Goal: Task Accomplishment & Management: Manage account settings

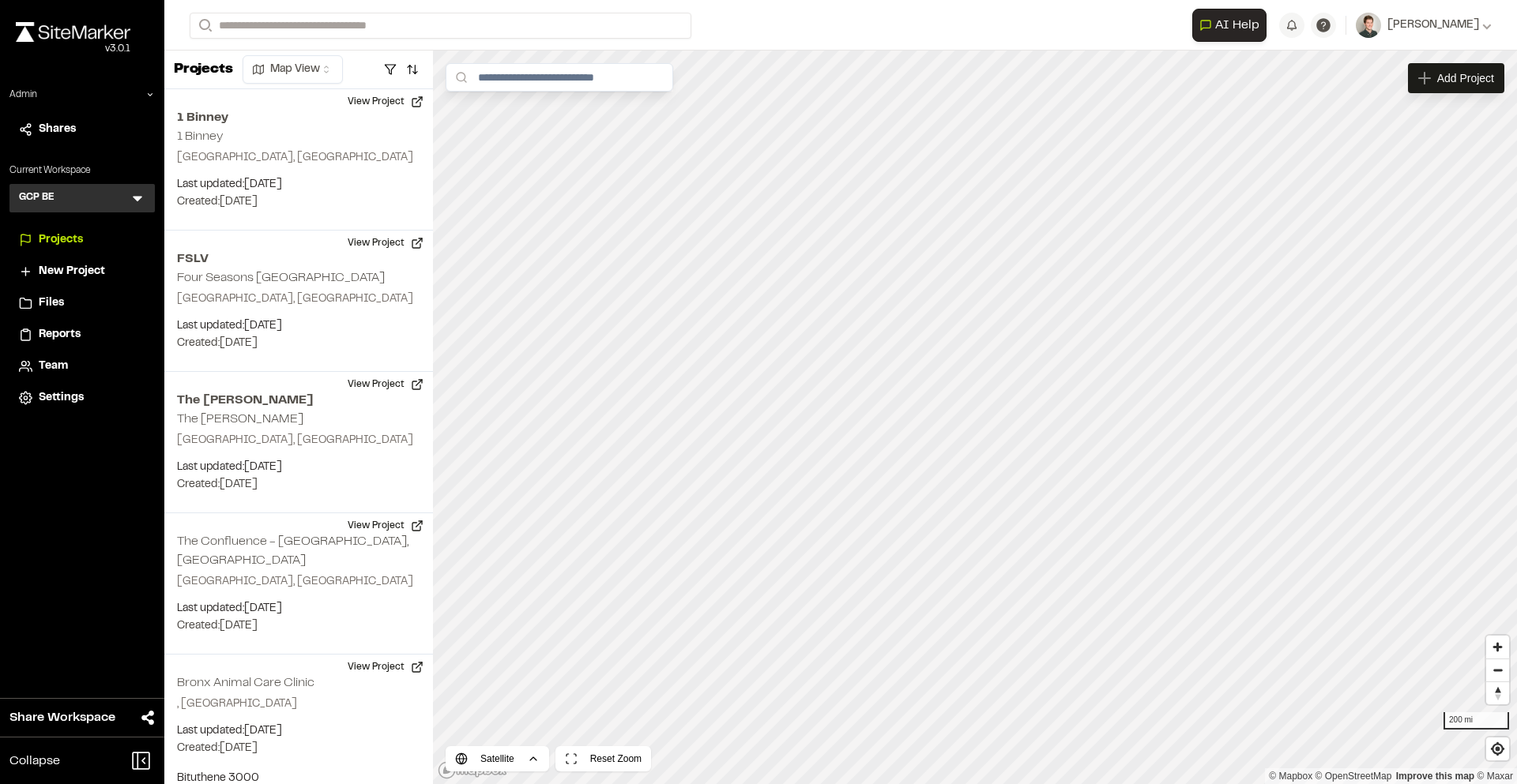
click at [138, 191] on icon at bounding box center [137, 198] width 16 height 16
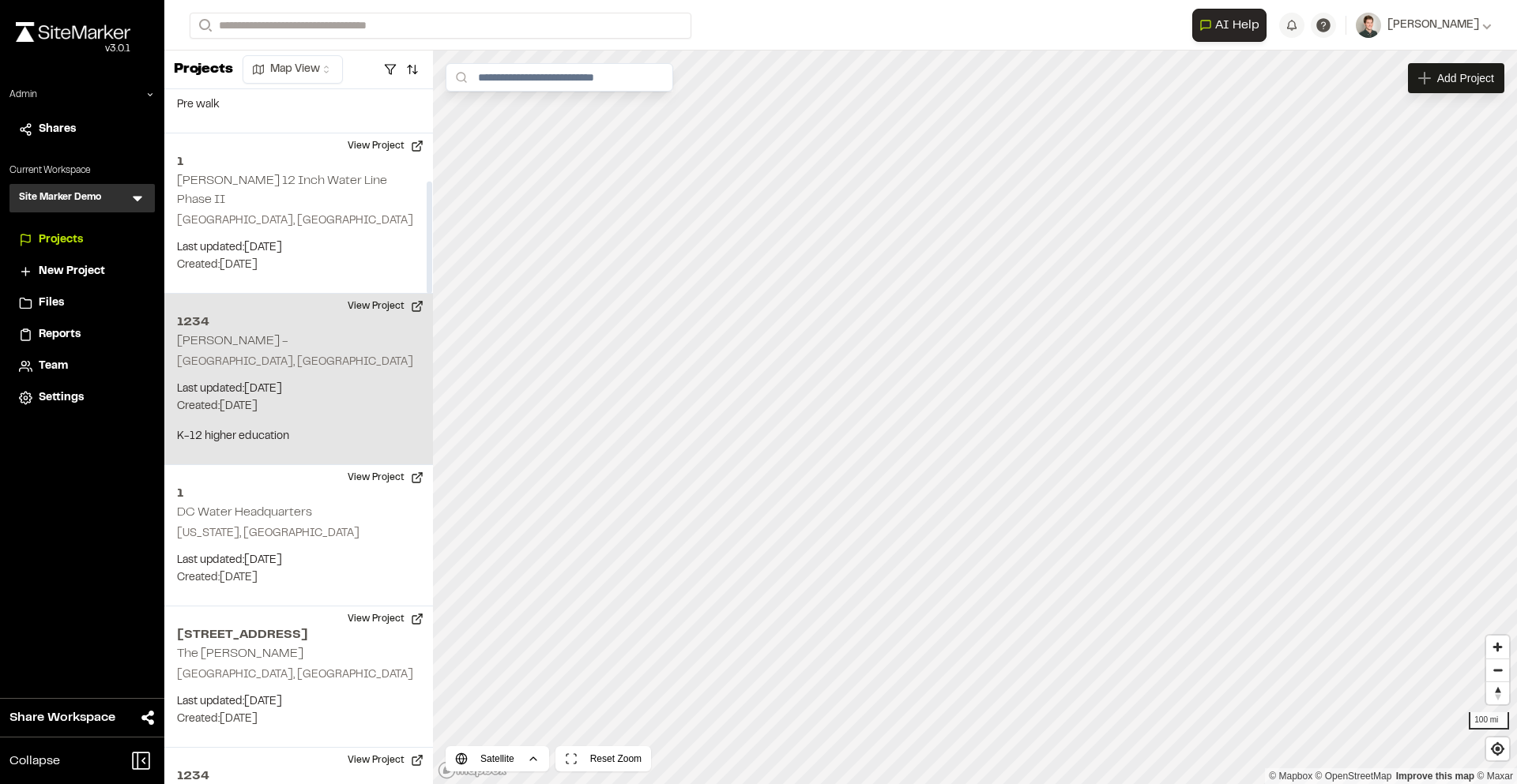
scroll to position [571, 0]
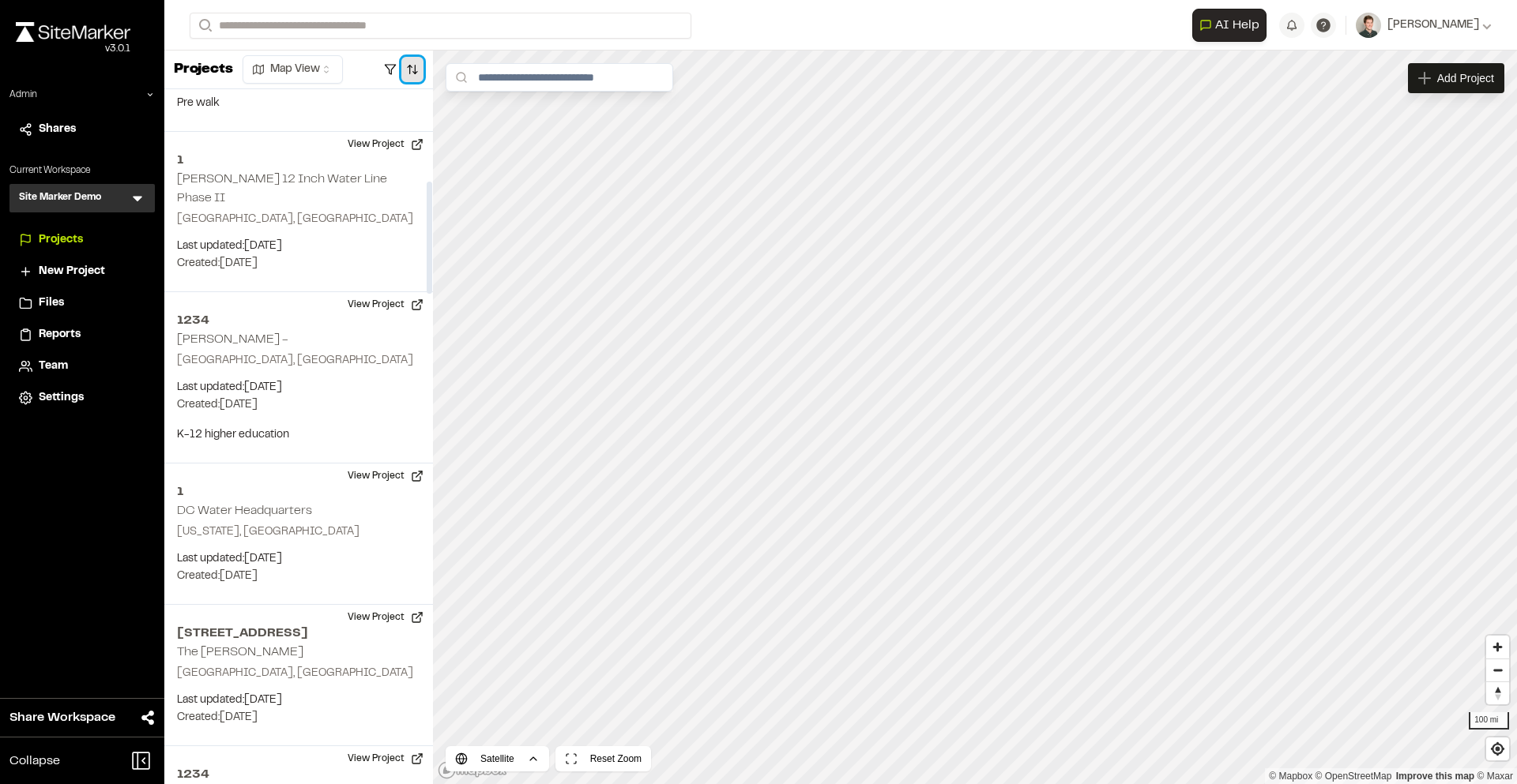
click at [420, 71] on button "button" at bounding box center [412, 70] width 22 height 26
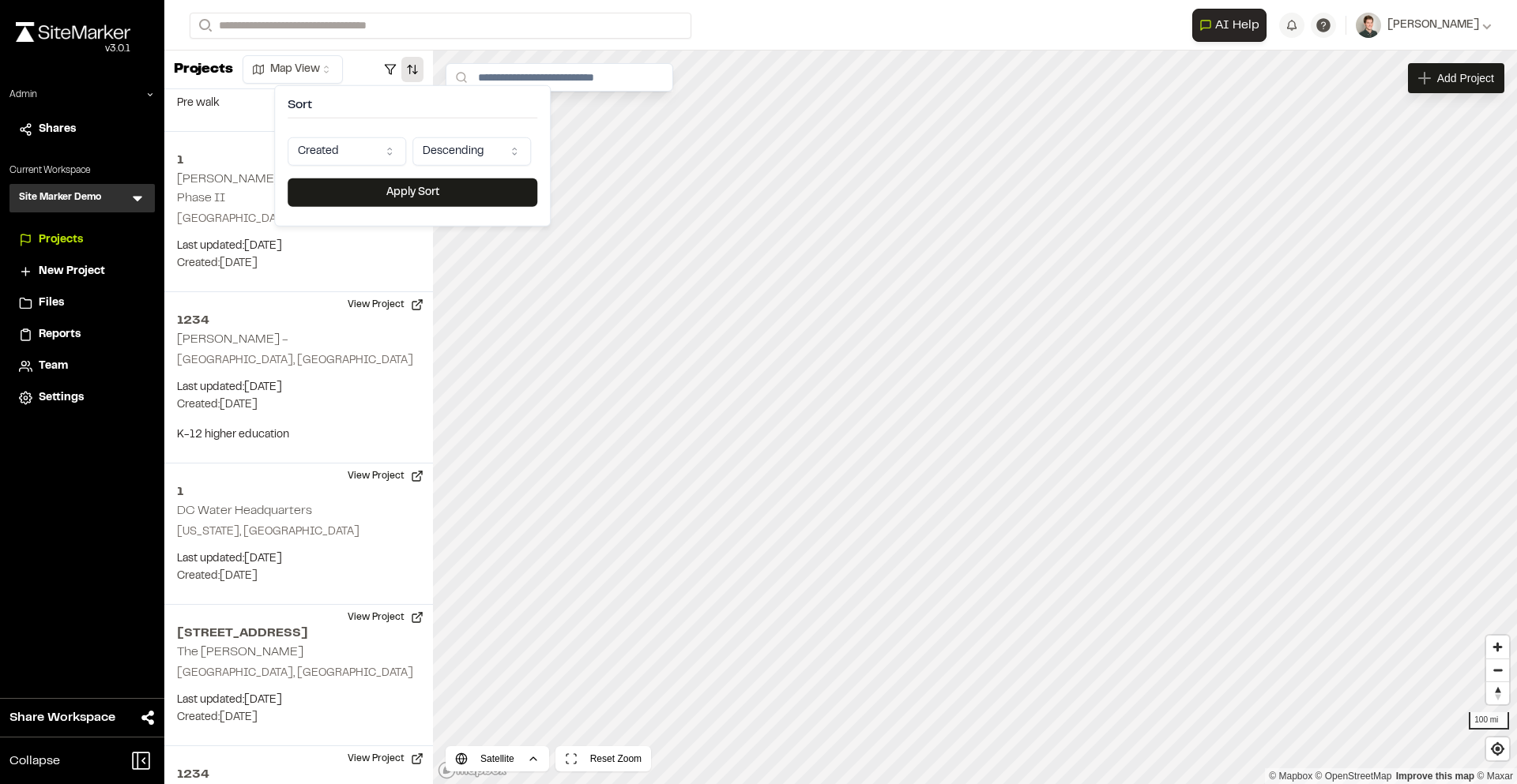
click at [373, 155] on html "Close sidebar v 3.0.1 Admin Shares Current Workspace Site Marker Demo SM Menu P…" at bounding box center [758, 392] width 1517 height 784
click at [374, 194] on button "Apply Sort" at bounding box center [413, 192] width 250 height 29
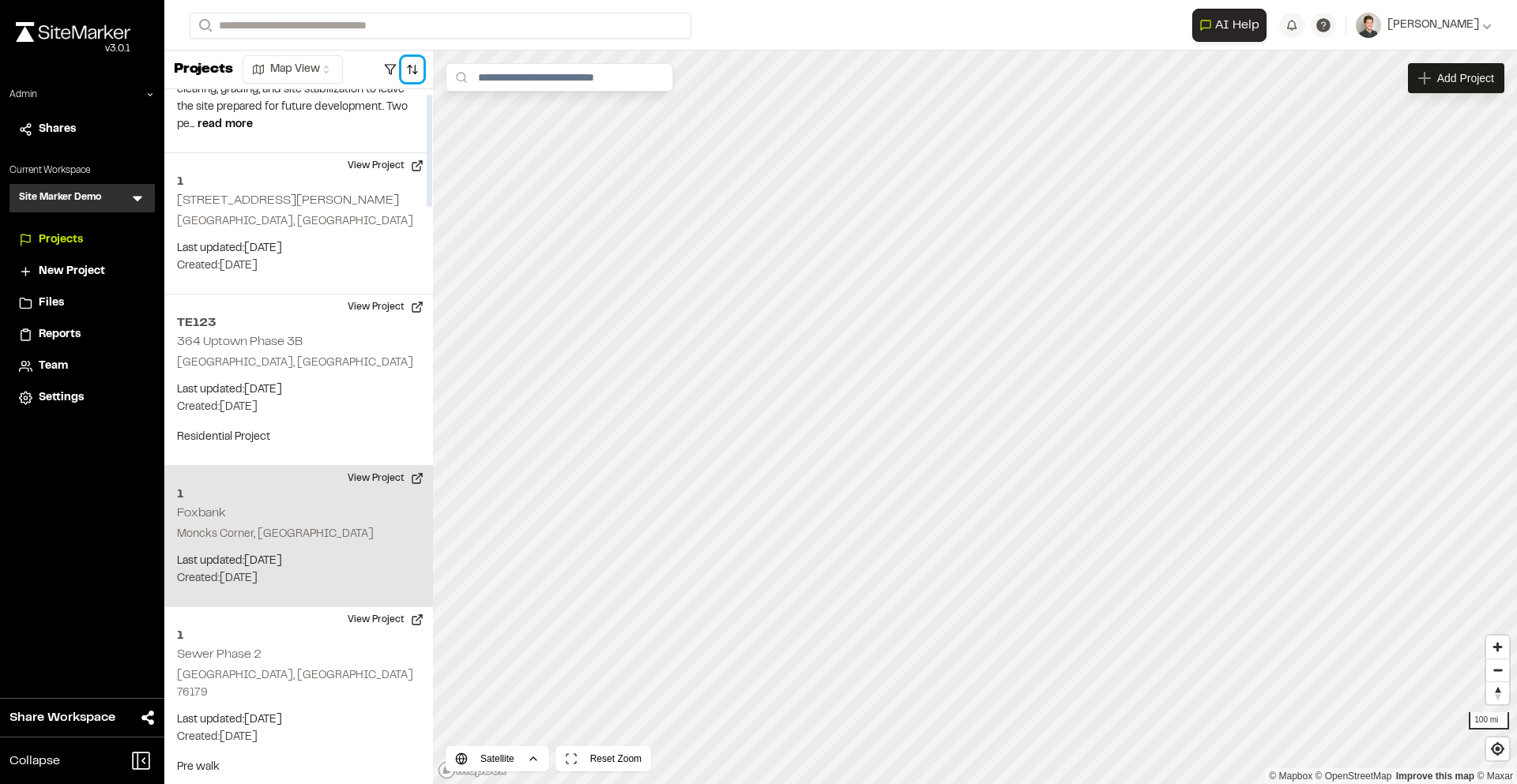
scroll to position [0, 0]
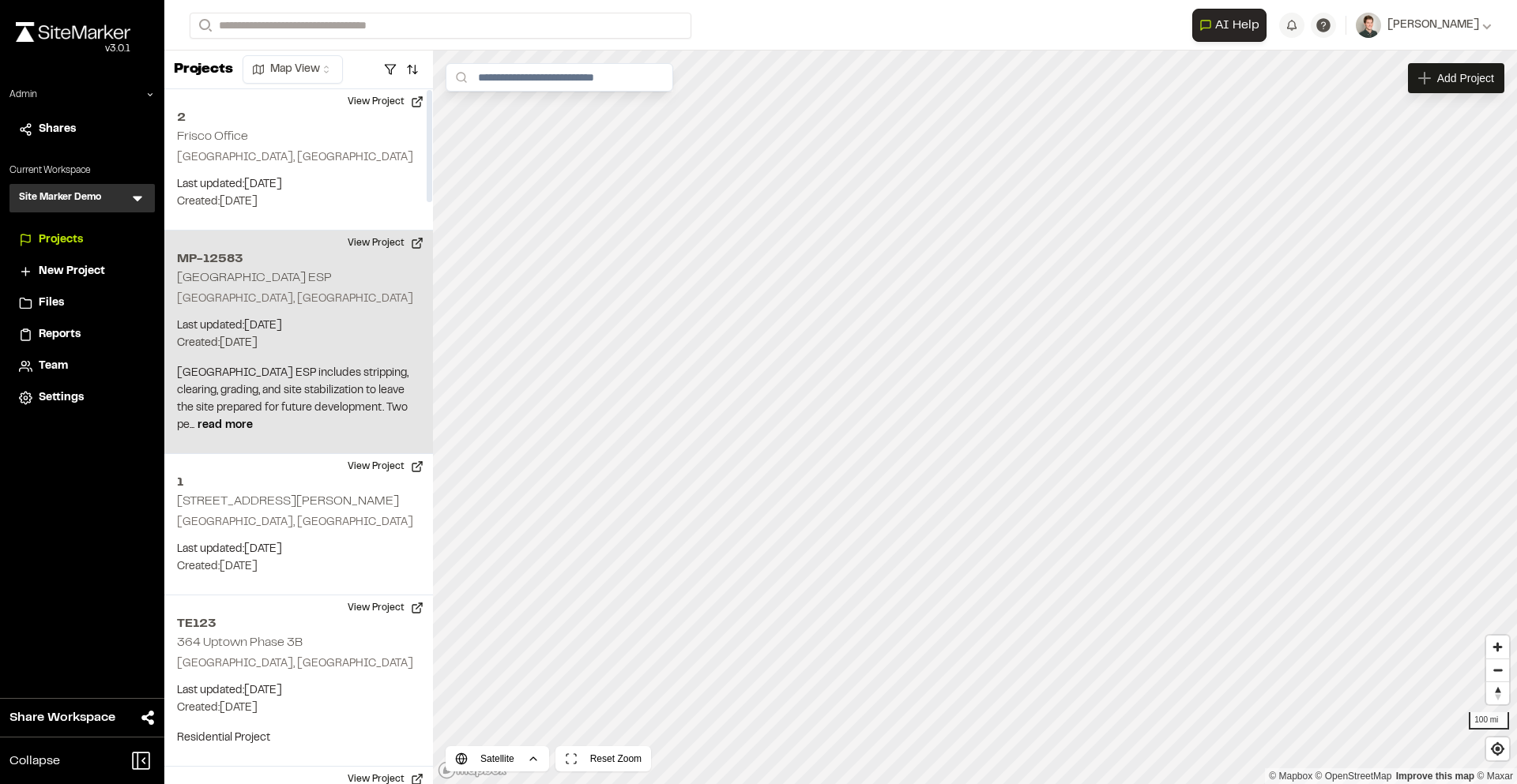
click at [343, 298] on p "[GEOGRAPHIC_DATA], [GEOGRAPHIC_DATA]" at bounding box center [298, 299] width 243 height 17
click at [381, 244] on button "View Project" at bounding box center [385, 243] width 94 height 26
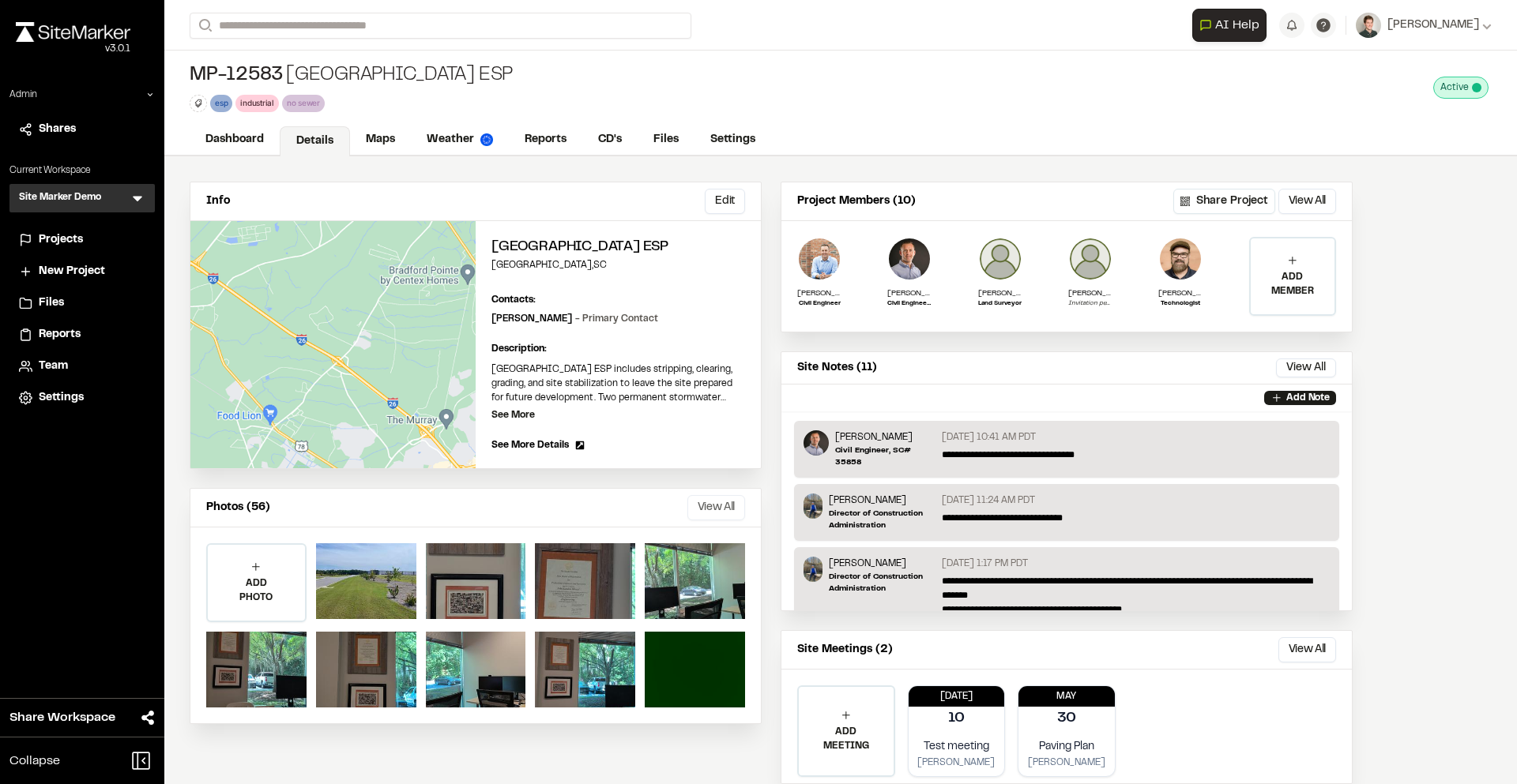
click at [736, 495] on button "View All" at bounding box center [716, 508] width 58 height 26
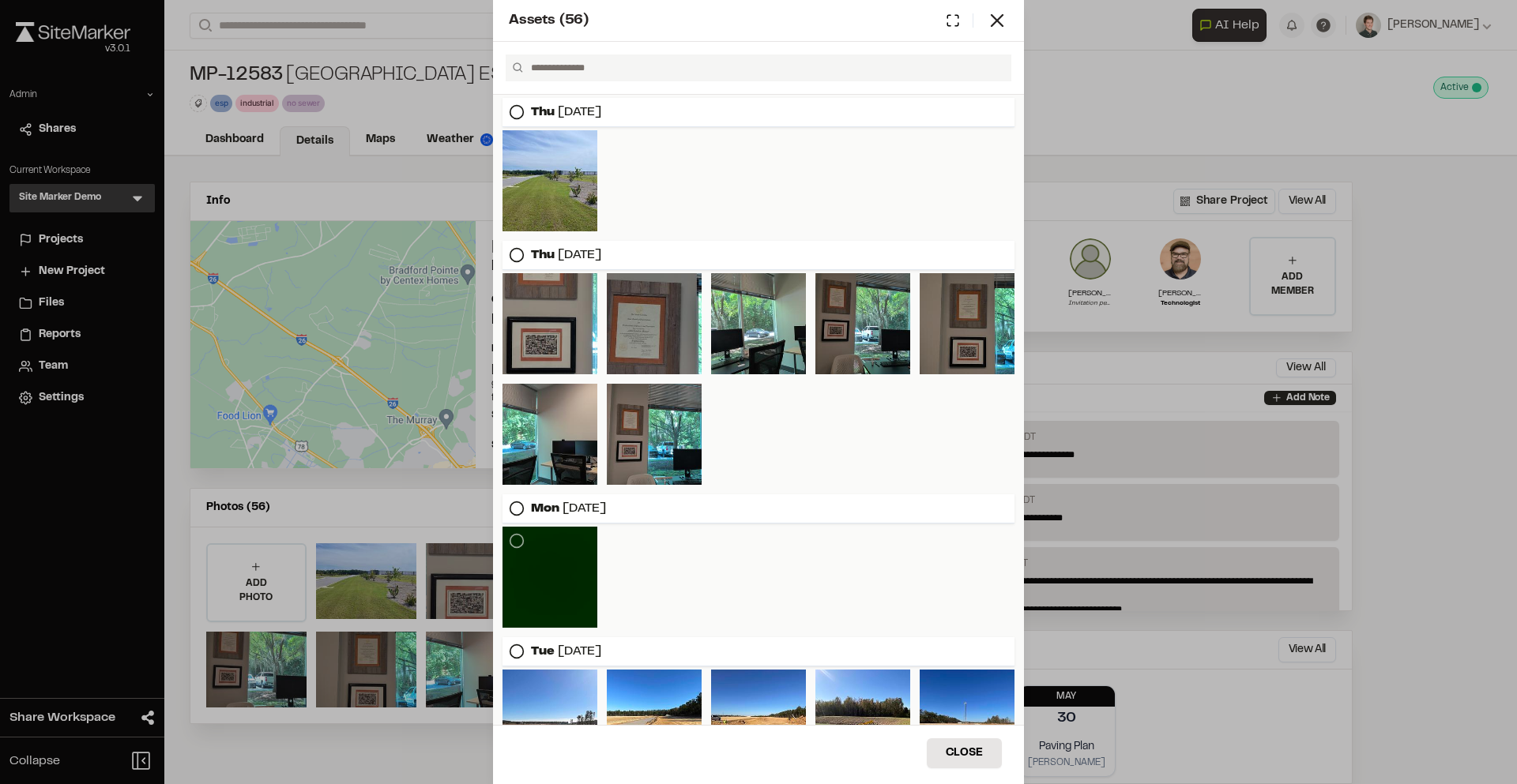
click at [571, 549] on div at bounding box center [549, 577] width 94 height 101
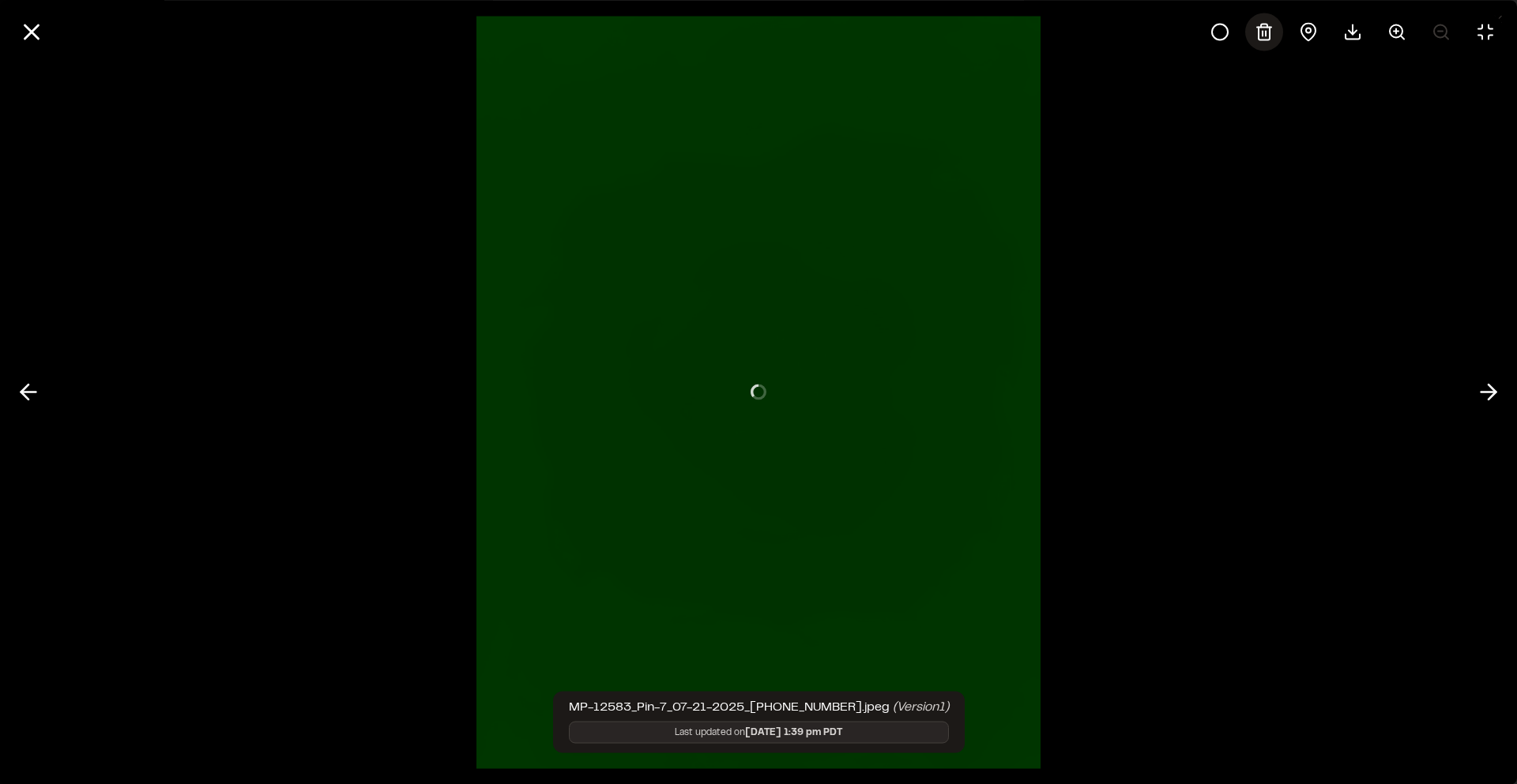
click at [1264, 31] on icon at bounding box center [1264, 31] width 19 height 19
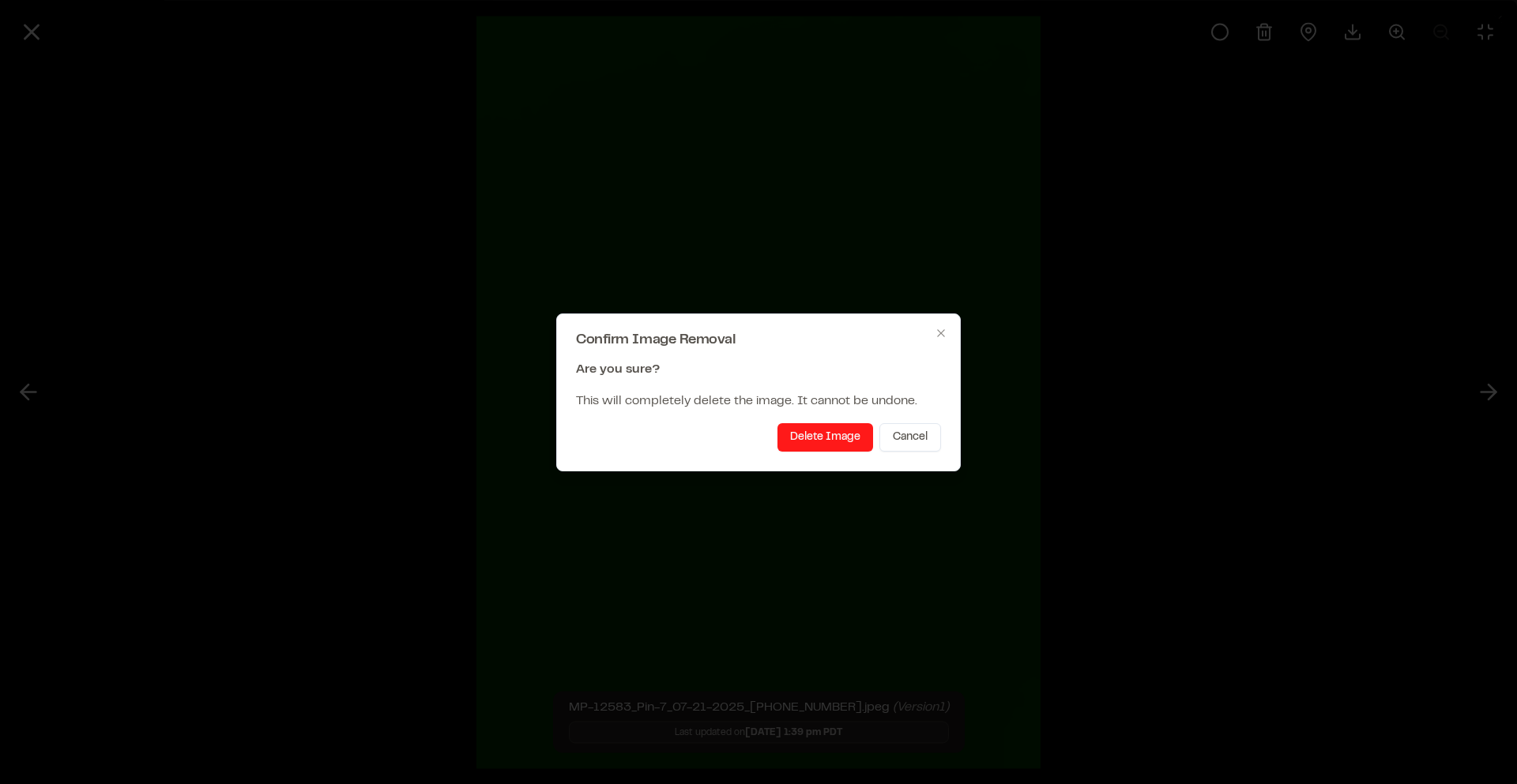
click at [812, 435] on button "Delete Image" at bounding box center [825, 437] width 95 height 29
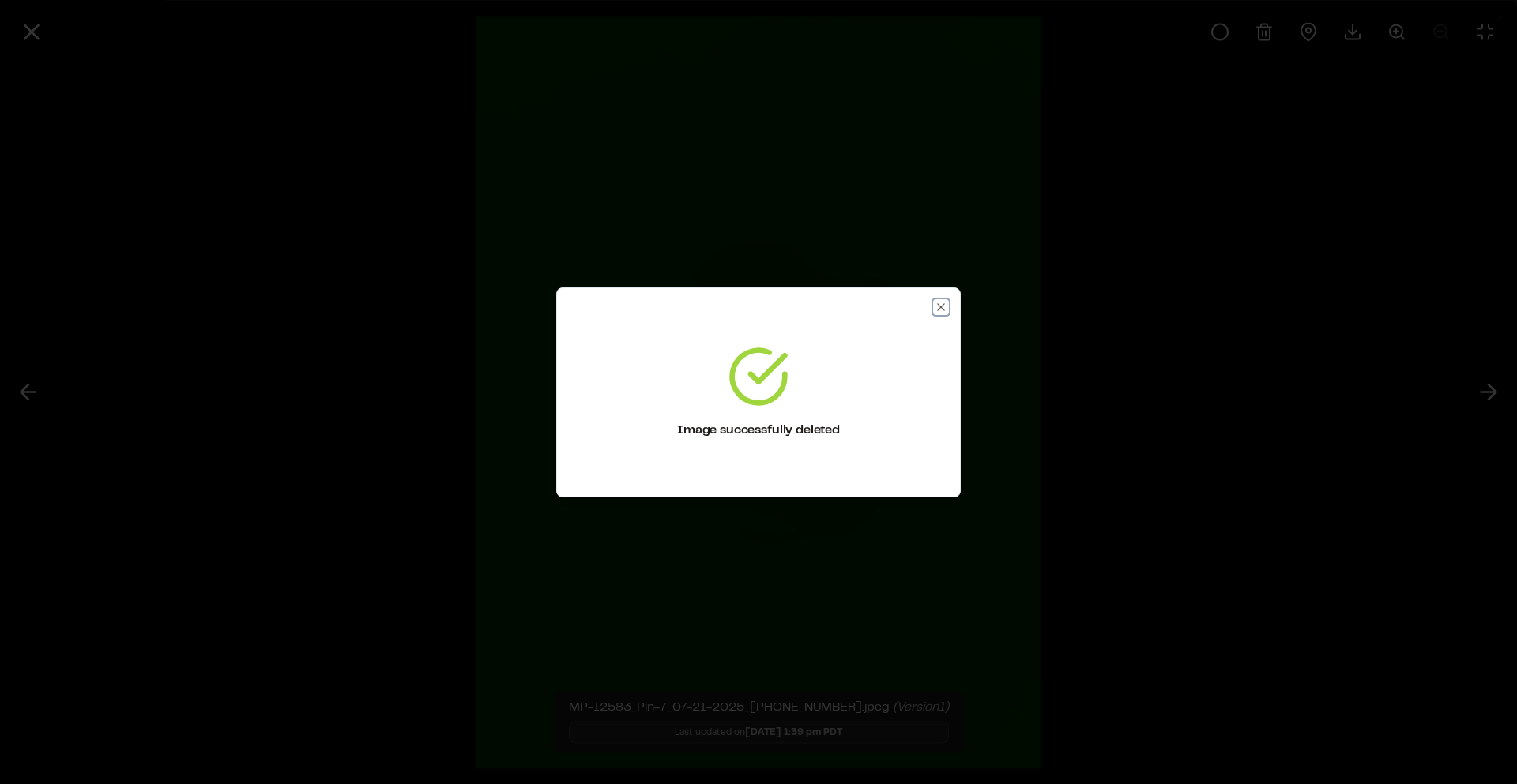
click at [940, 306] on icon "button" at bounding box center [940, 306] width 7 height 7
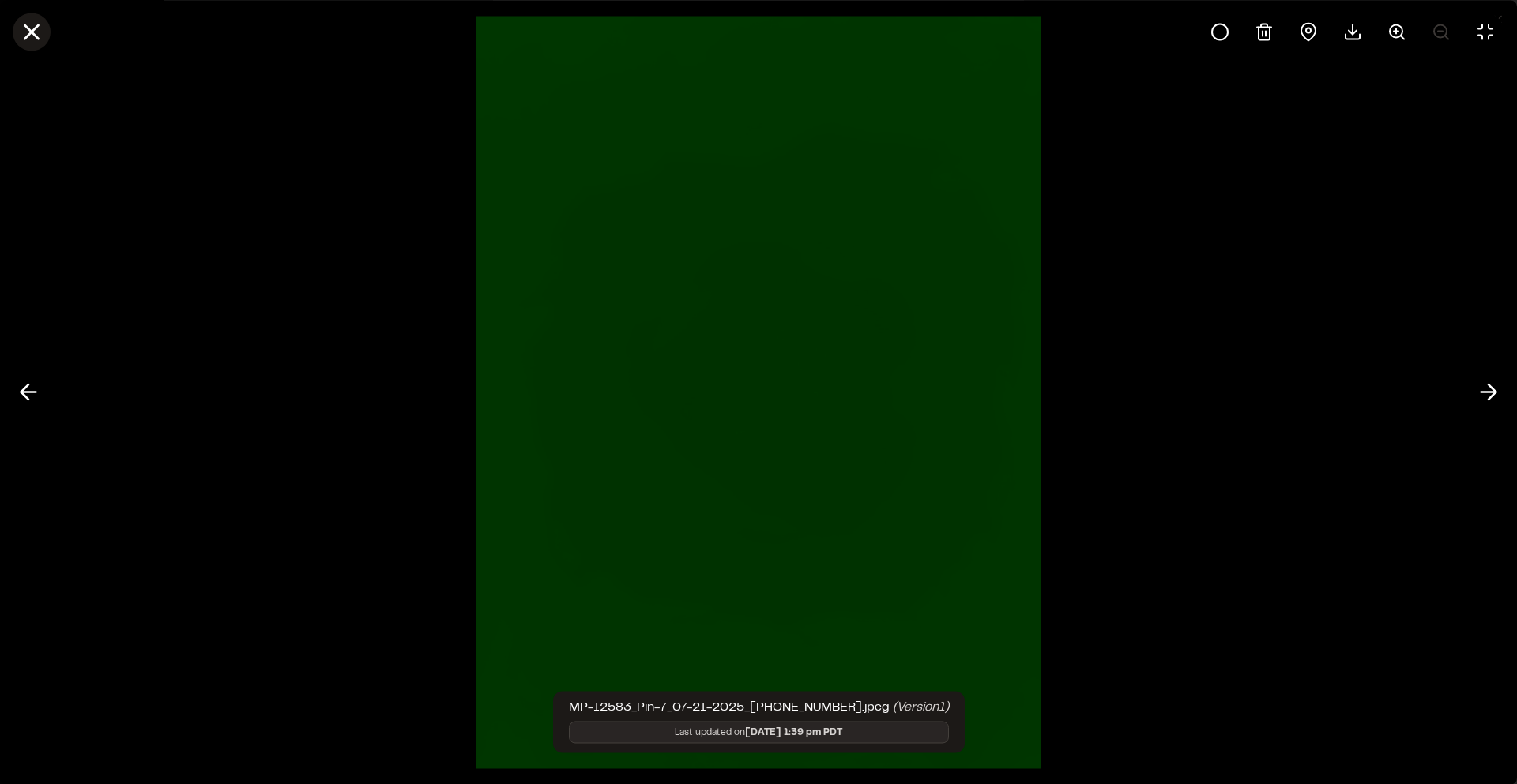
click at [38, 33] on icon at bounding box center [31, 31] width 27 height 27
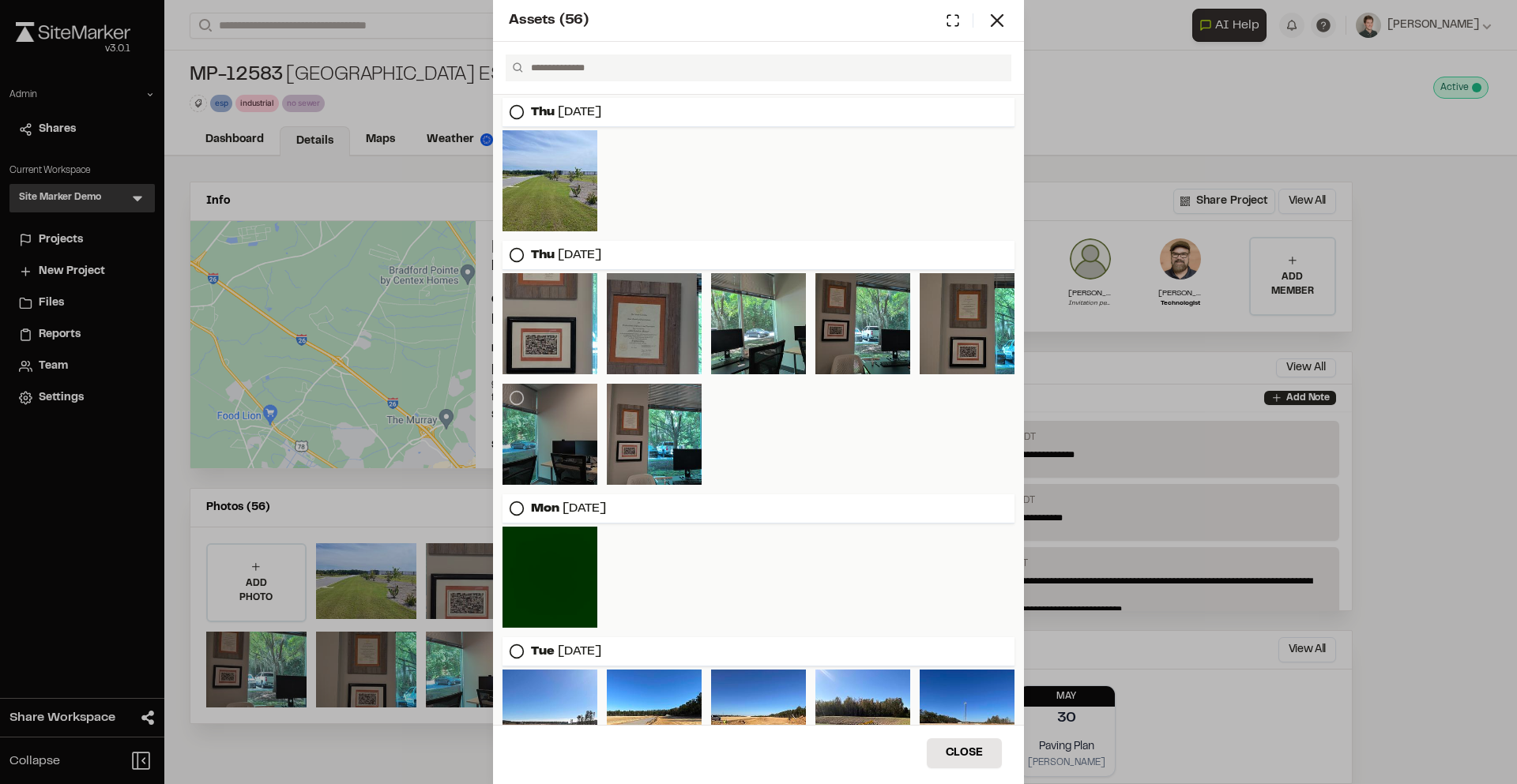
click at [563, 391] on div at bounding box center [549, 434] width 94 height 101
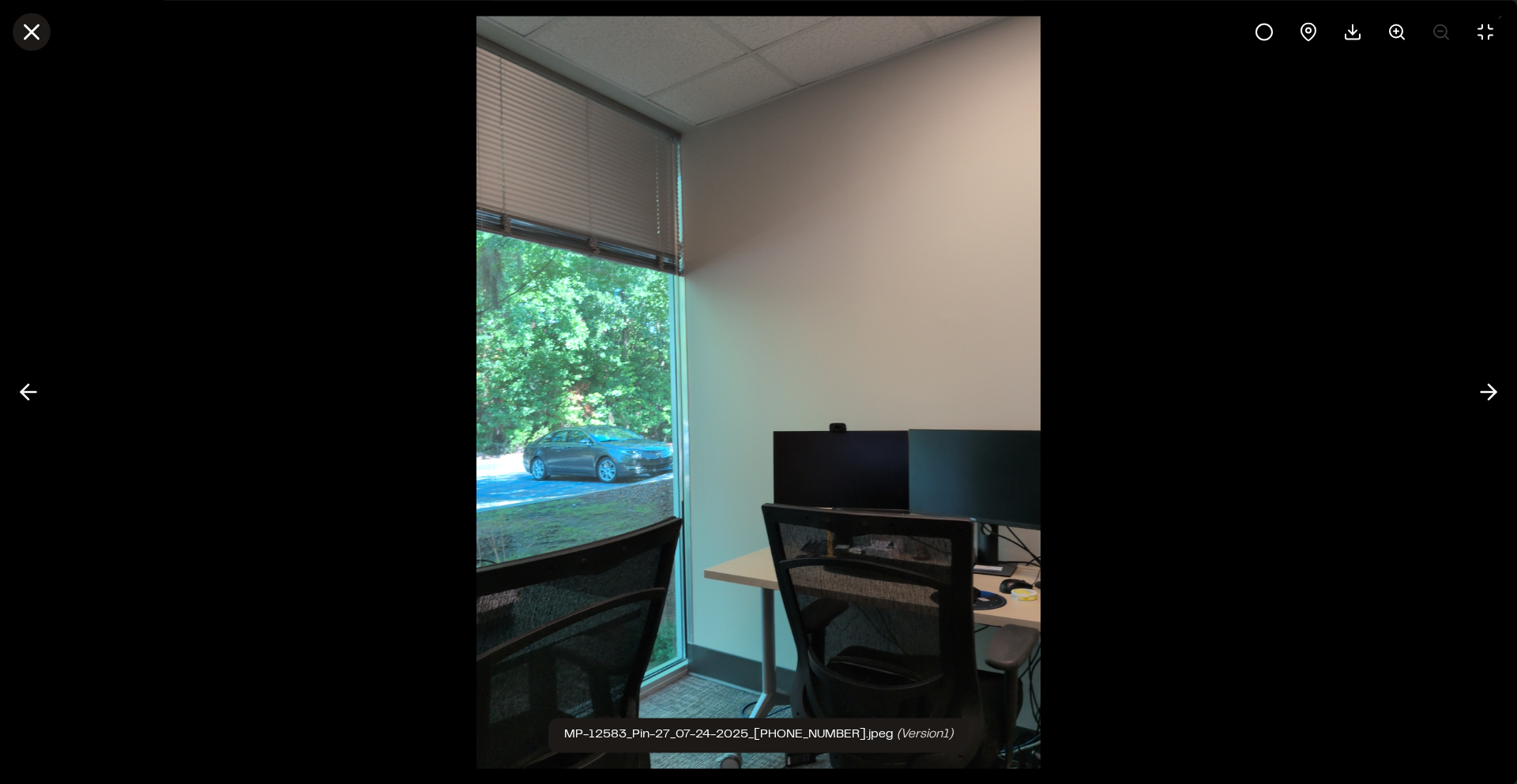
click at [32, 44] on icon at bounding box center [31, 31] width 27 height 27
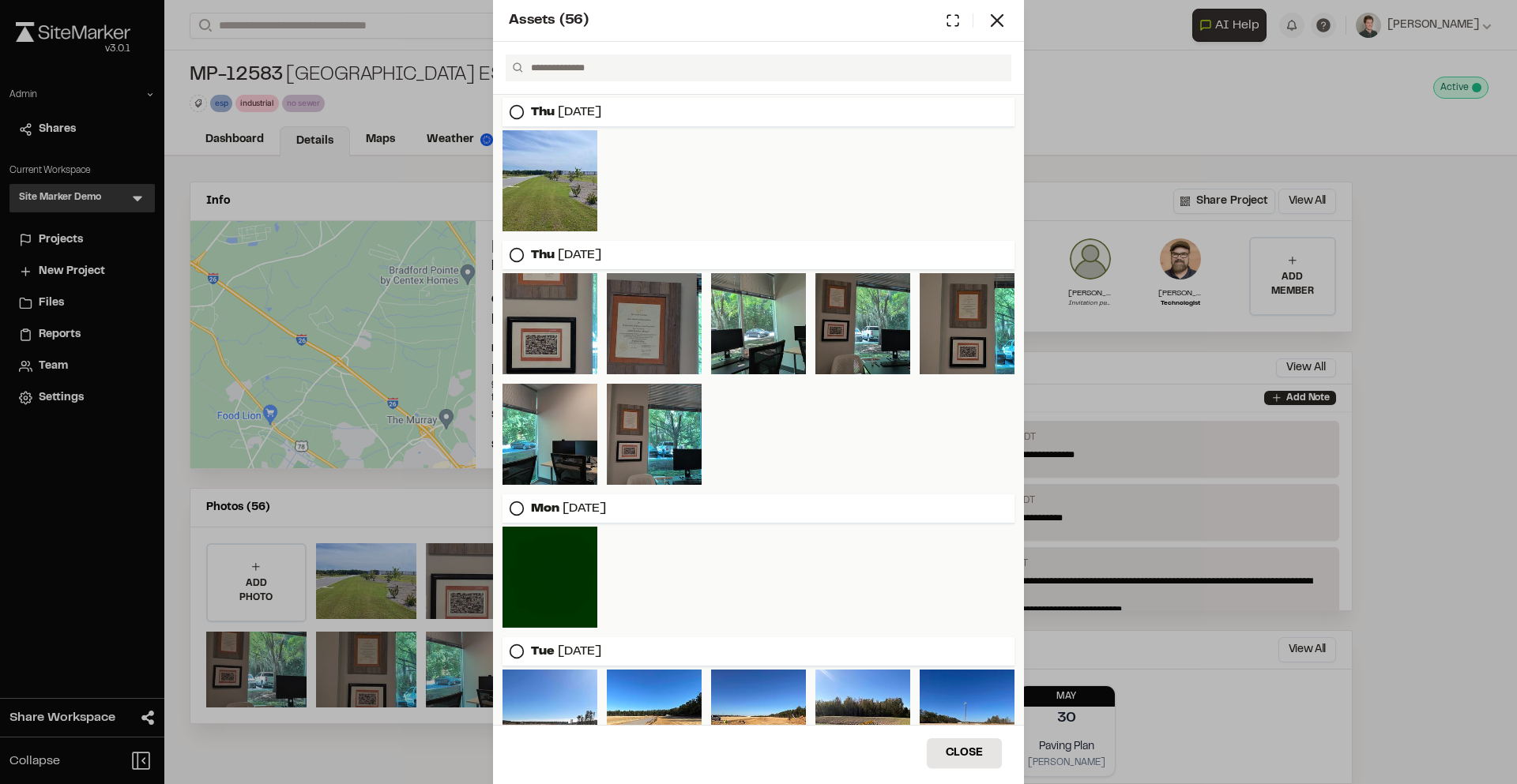
click at [1009, 24] on div "Assets ( 56 )" at bounding box center [758, 21] width 531 height 42
click at [999, 19] on line at bounding box center [998, 21] width 11 height 11
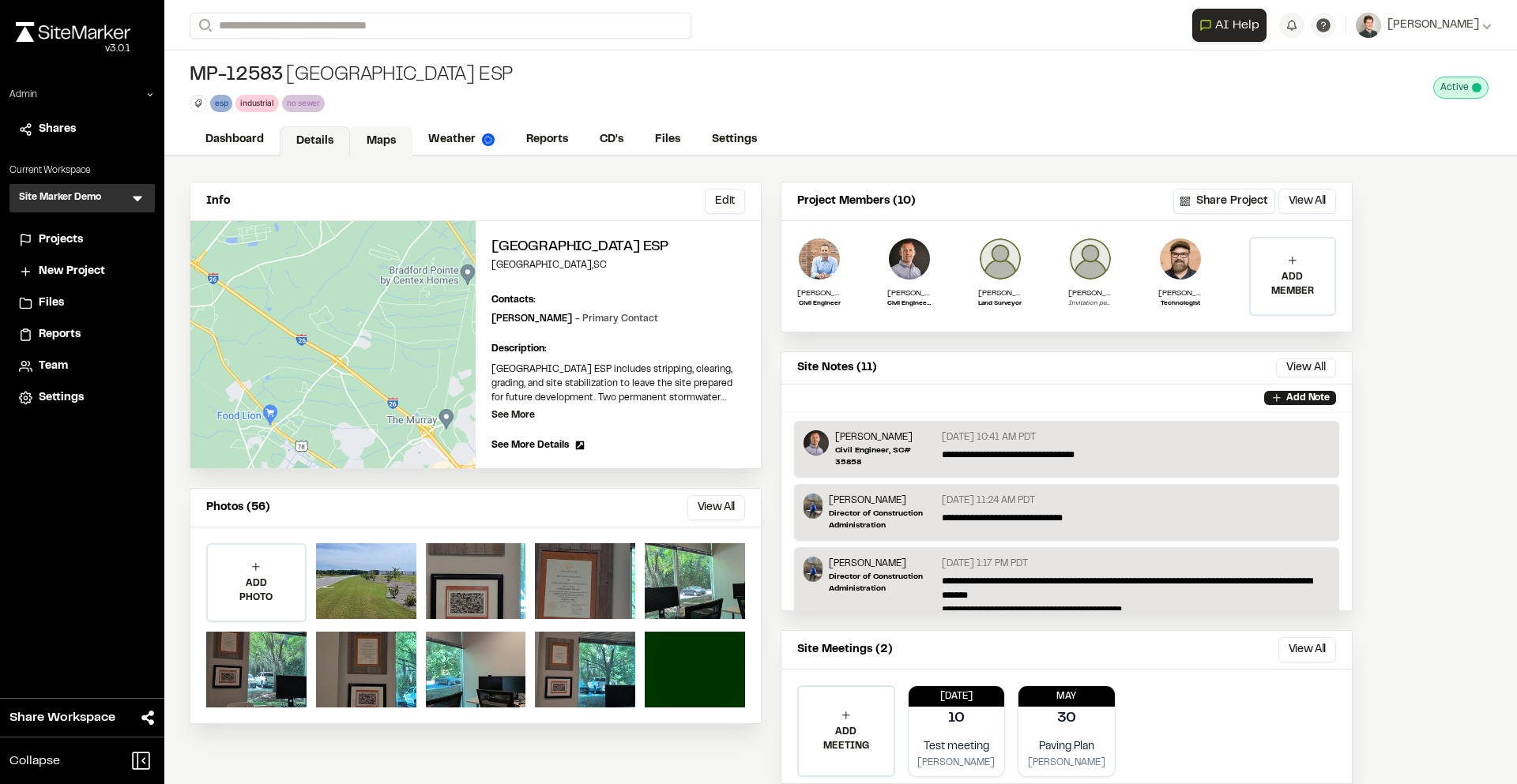
click at [381, 131] on link "Maps" at bounding box center [381, 142] width 63 height 30
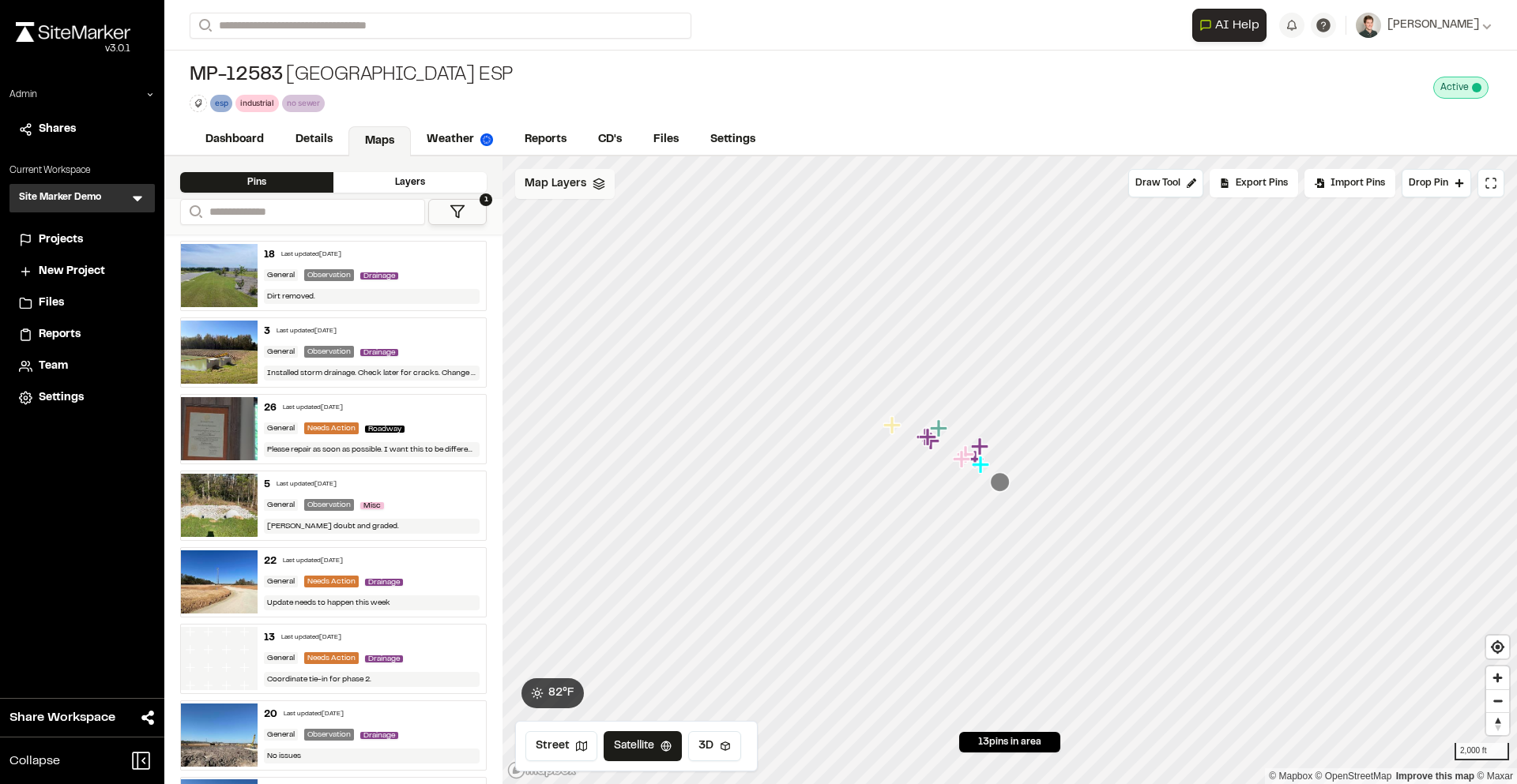
click at [578, 188] on span "Map Layers" at bounding box center [556, 184] width 62 height 17
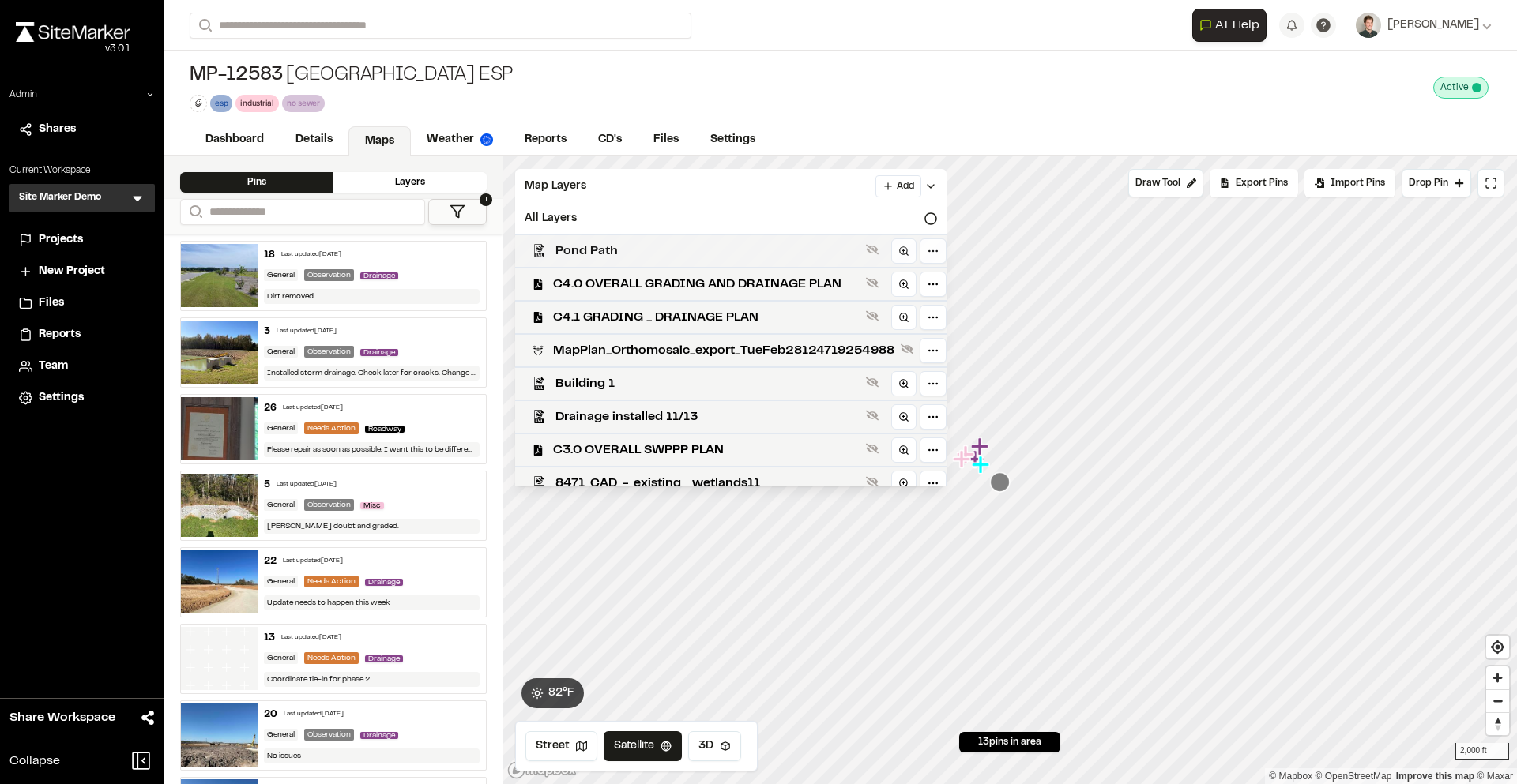
click at [636, 248] on span "Pond Path" at bounding box center [707, 251] width 304 height 19
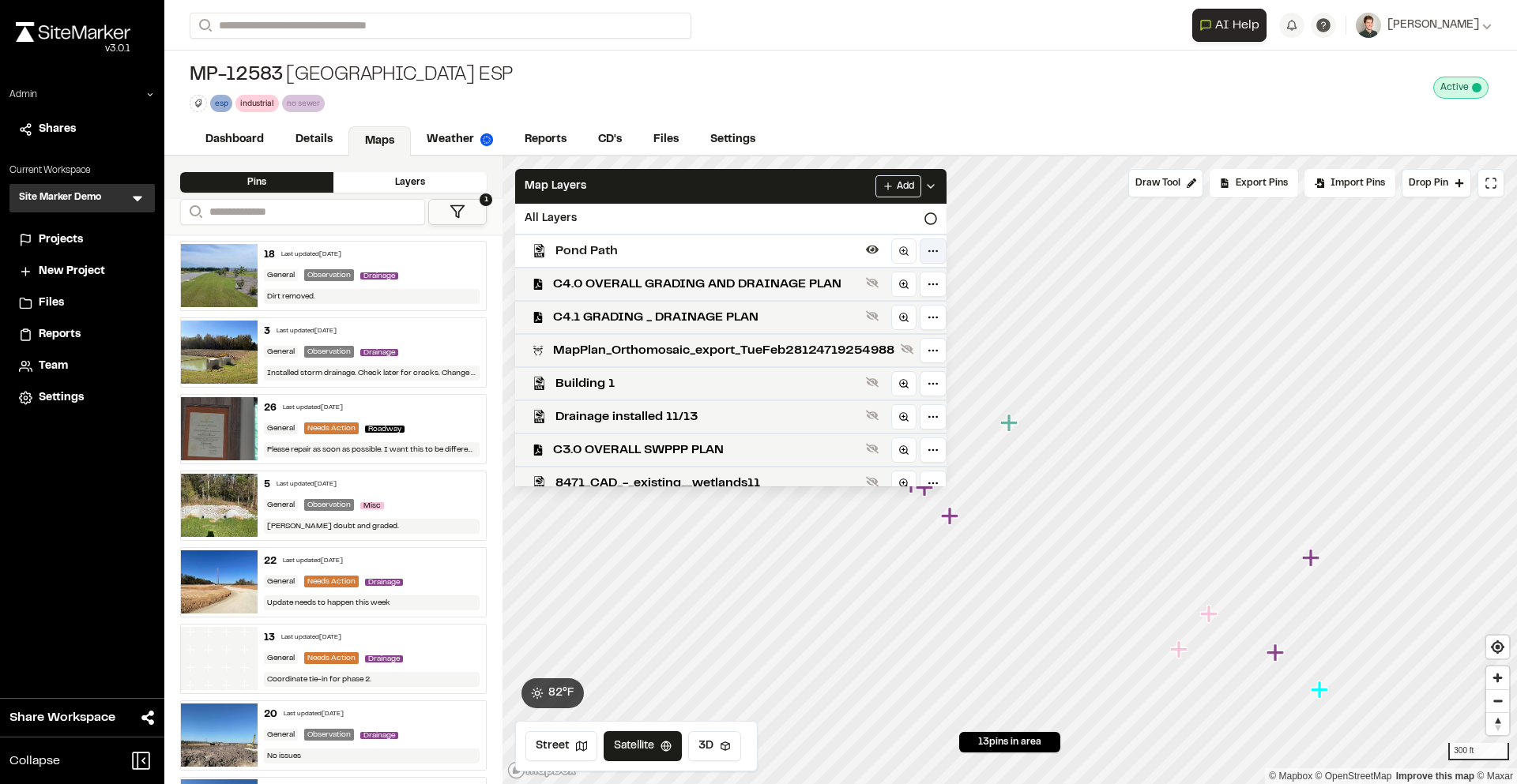
click at [956, 246] on html "Close sidebar v 3.0.1 Admin Shares Current Workspace Site Marker Demo SM Menu P…" at bounding box center [758, 392] width 1517 height 784
click at [902, 287] on div "Edit" at bounding box center [903, 283] width 131 height 27
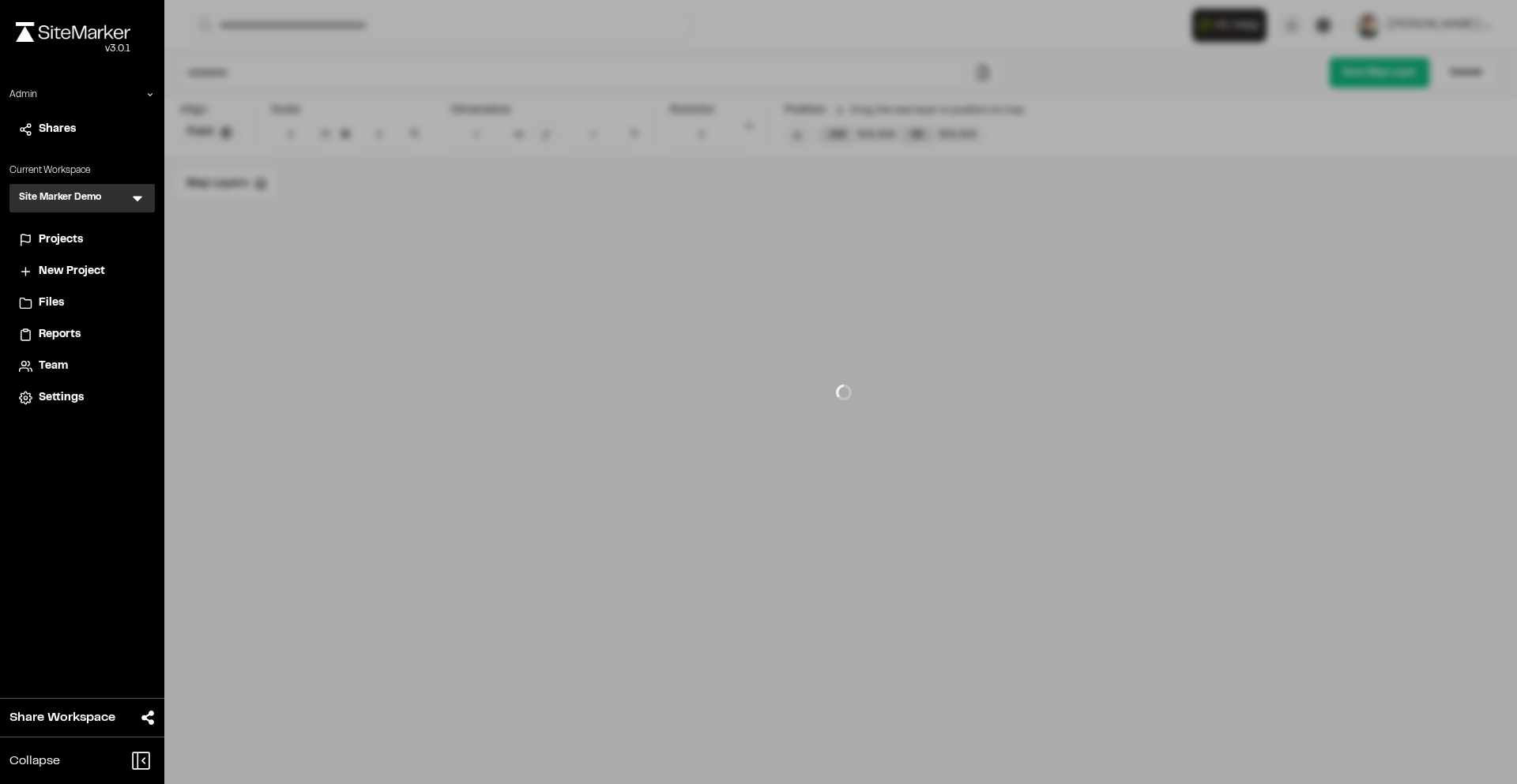
type input "*********"
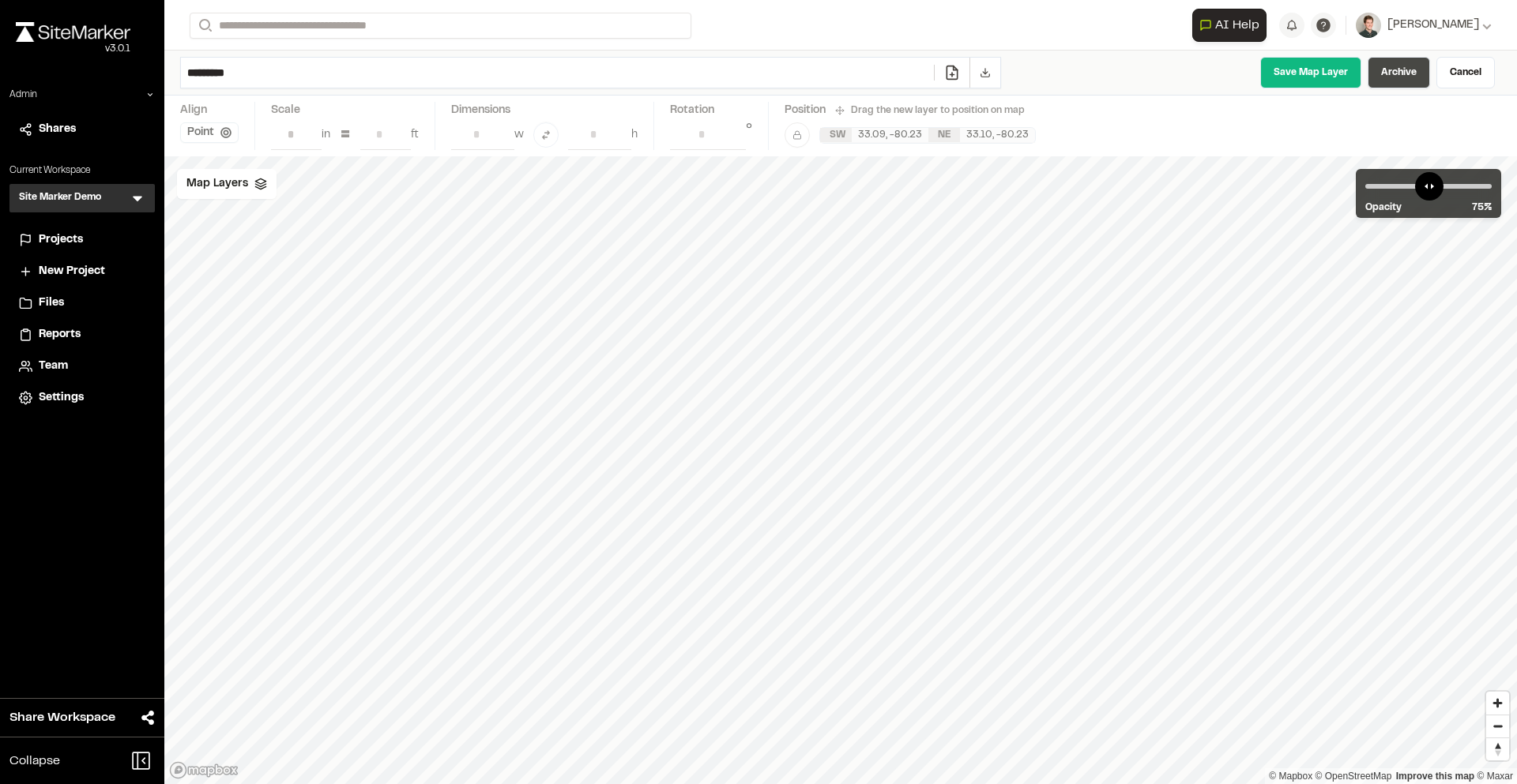
click at [1404, 81] on link "Archive" at bounding box center [1399, 72] width 63 height 31
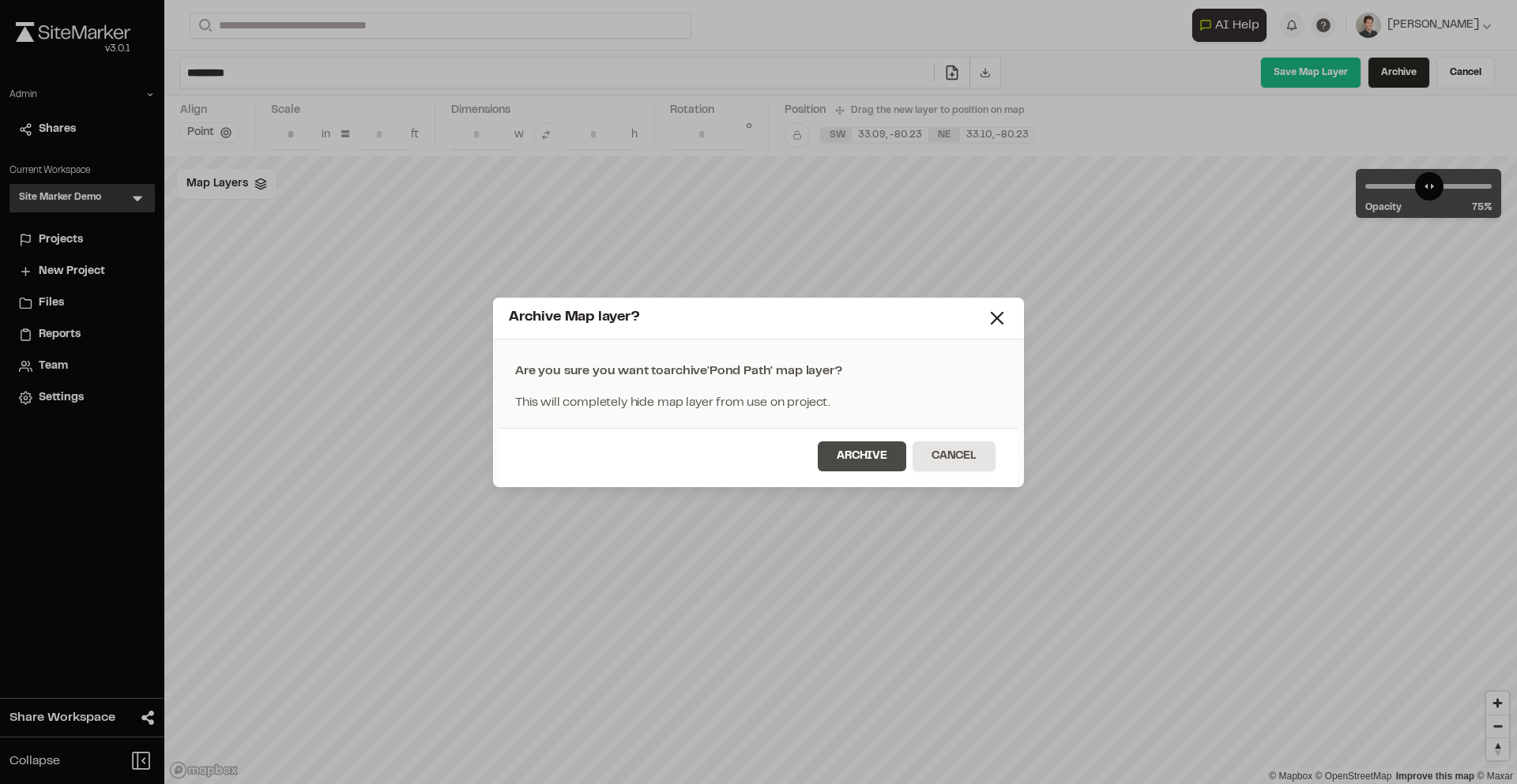
click at [840, 454] on button "Archive" at bounding box center [861, 457] width 89 height 30
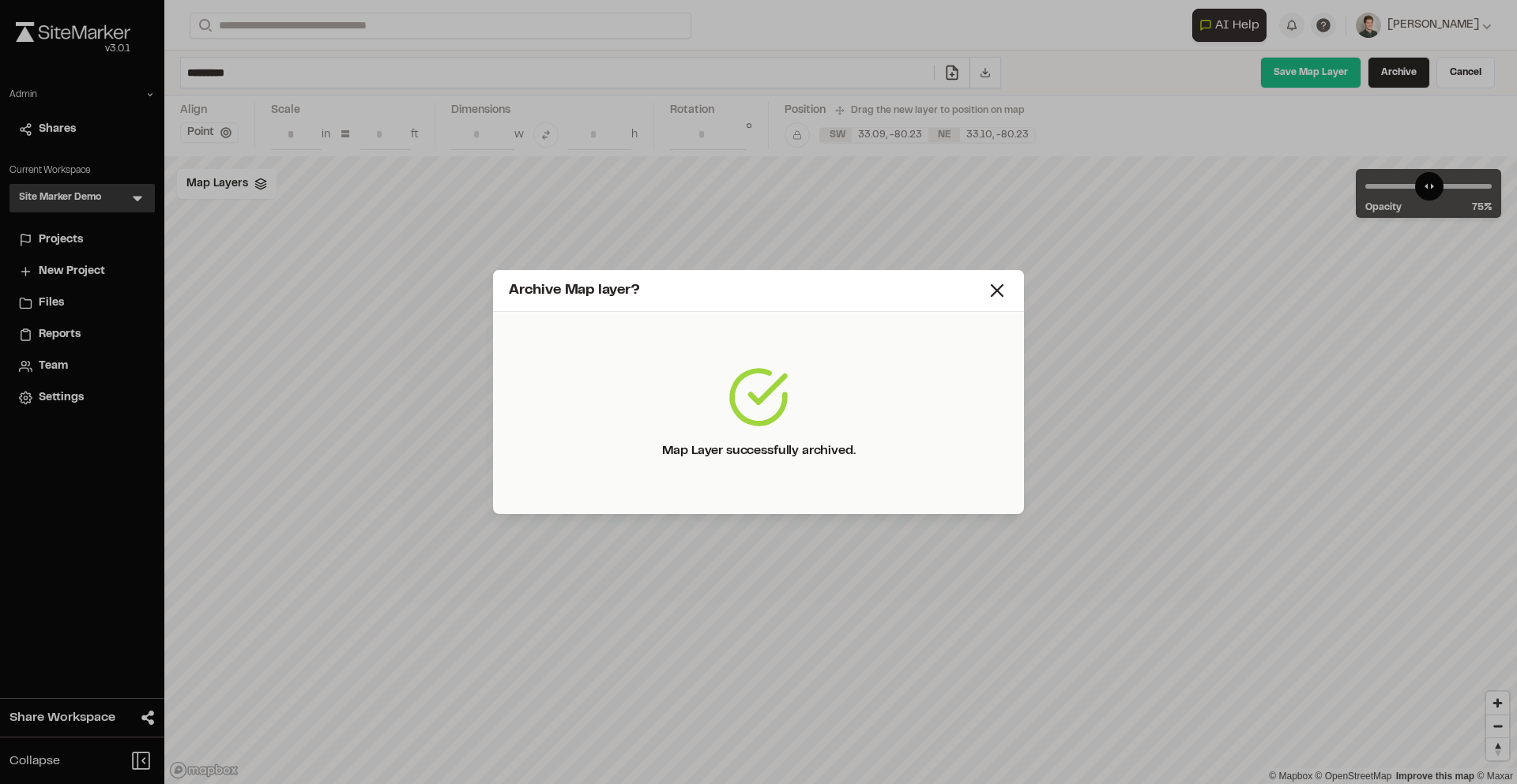
click at [984, 287] on div "Archive Map layer?" at bounding box center [747, 291] width 477 height 21
click at [1000, 290] on icon at bounding box center [997, 291] width 22 height 22
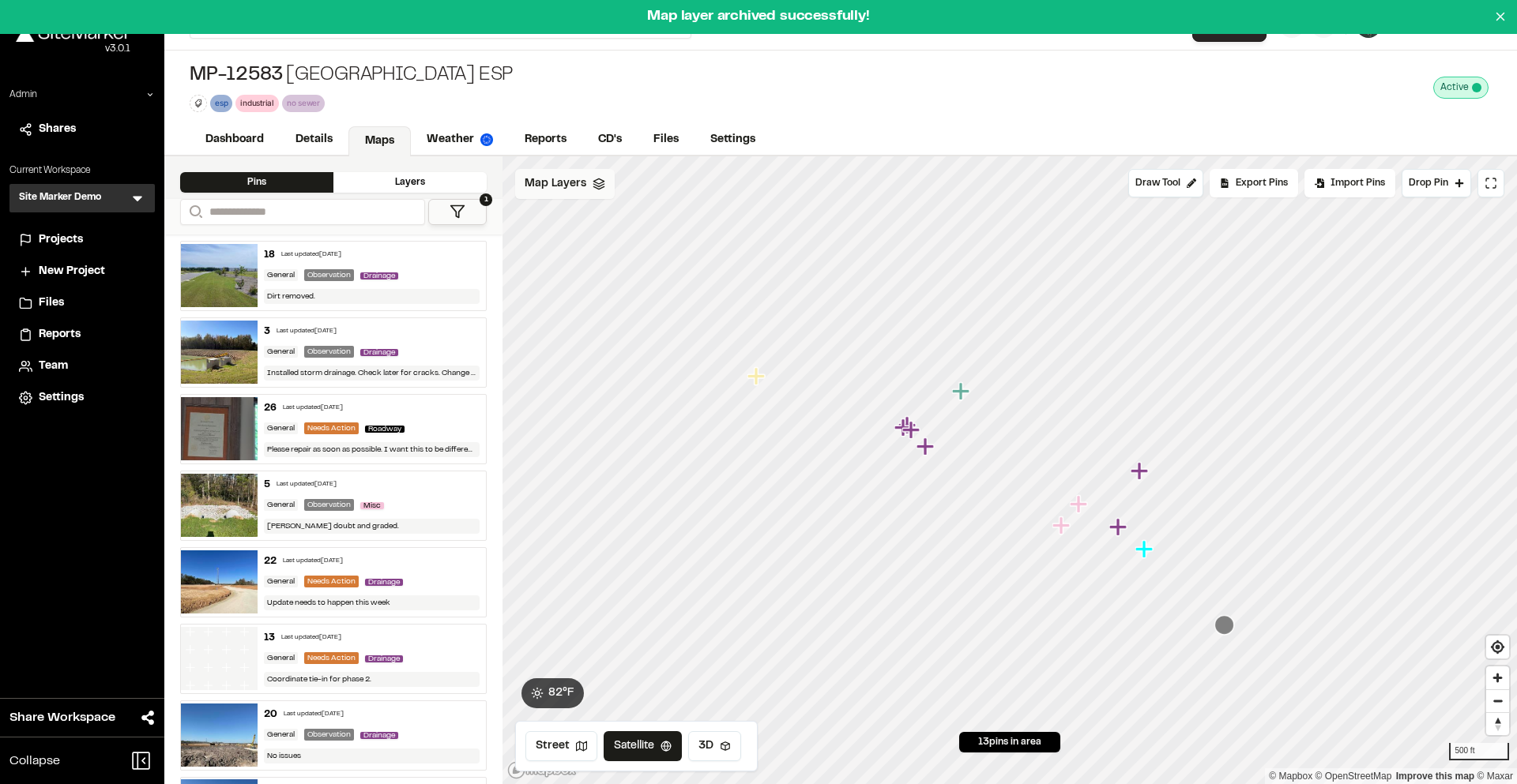
click at [576, 181] on span "Map Layers" at bounding box center [556, 184] width 62 height 17
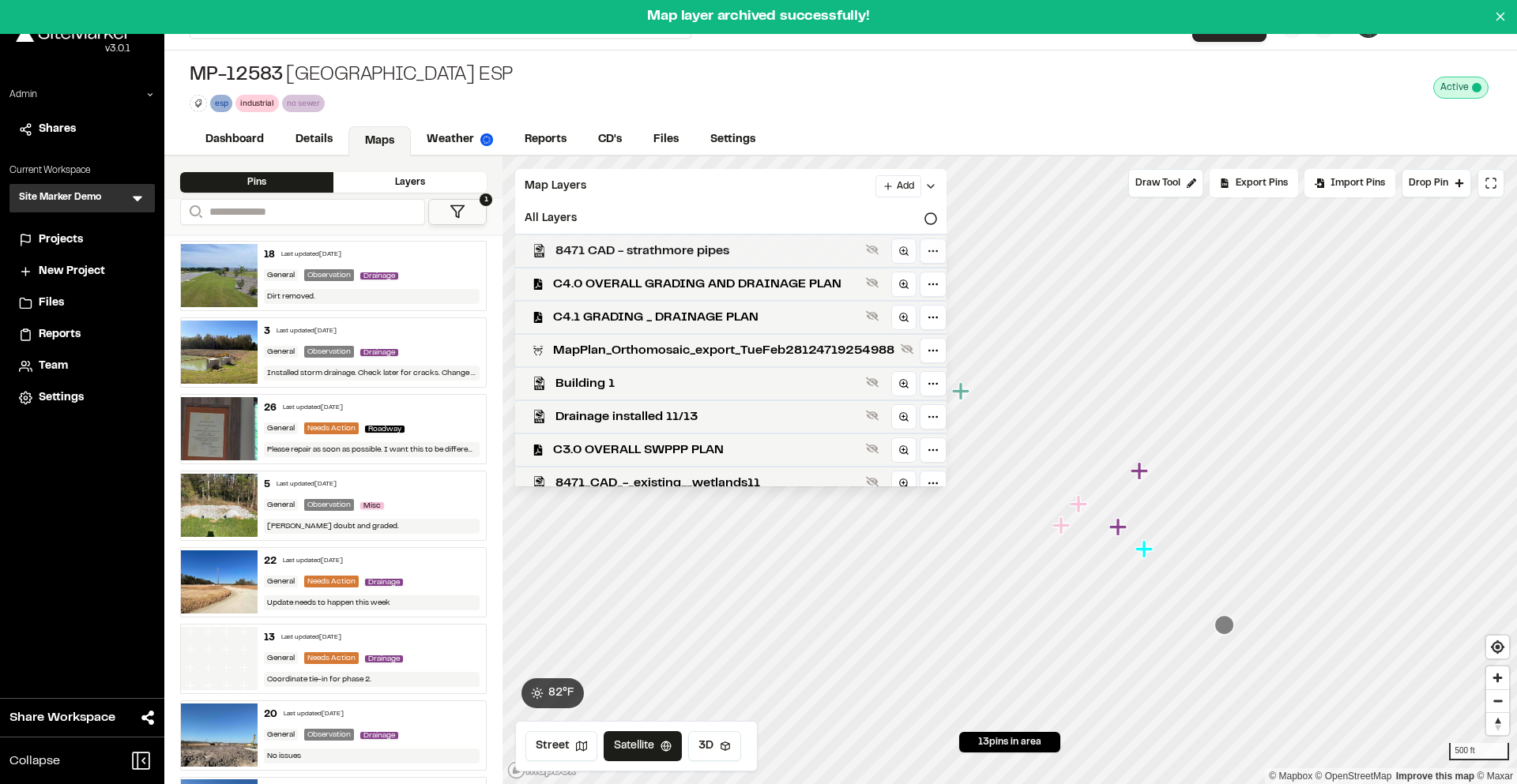
click at [636, 247] on span "8471 CAD - strathmore pipes" at bounding box center [707, 251] width 304 height 19
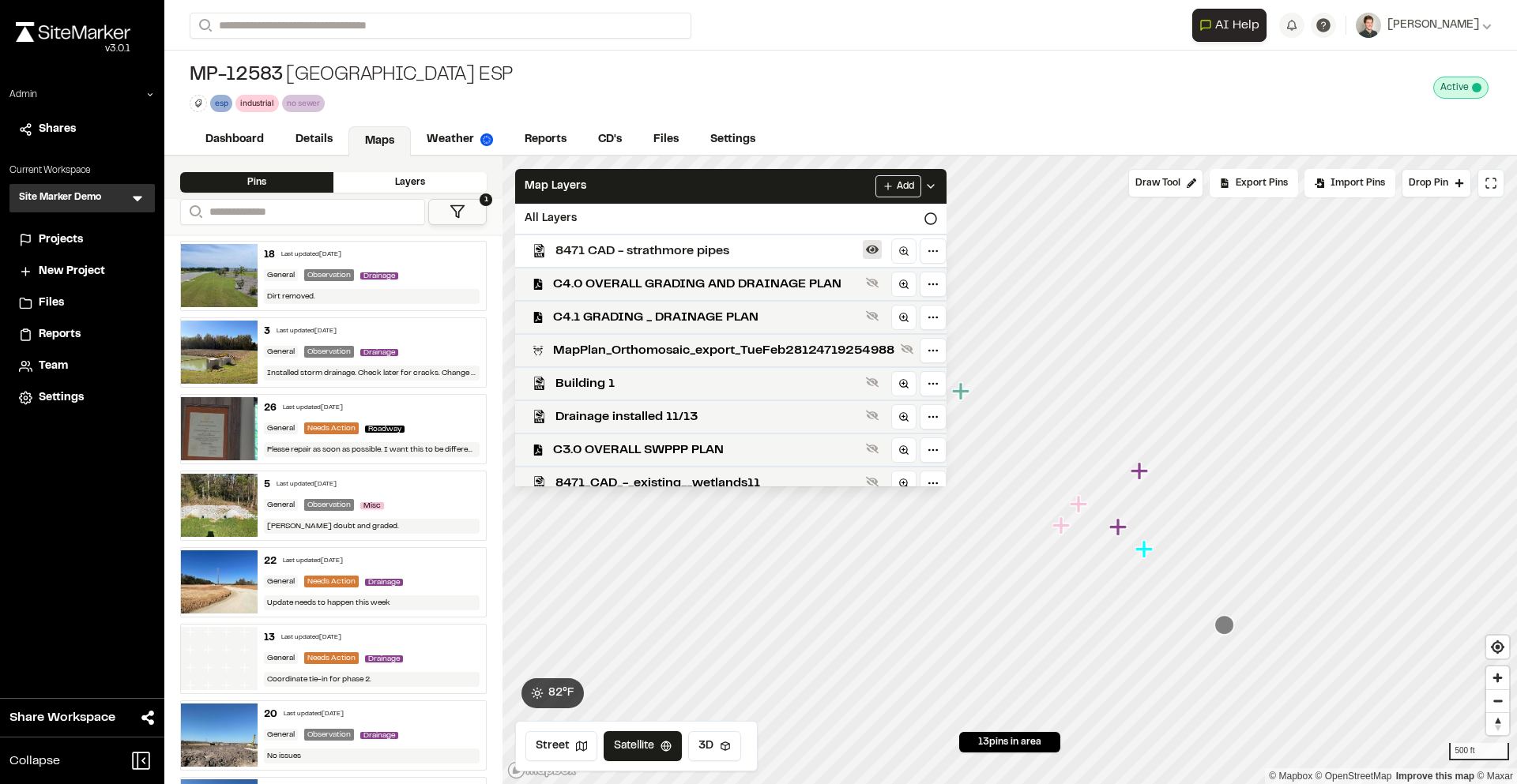
click at [879, 249] on icon at bounding box center [872, 250] width 12 height 9
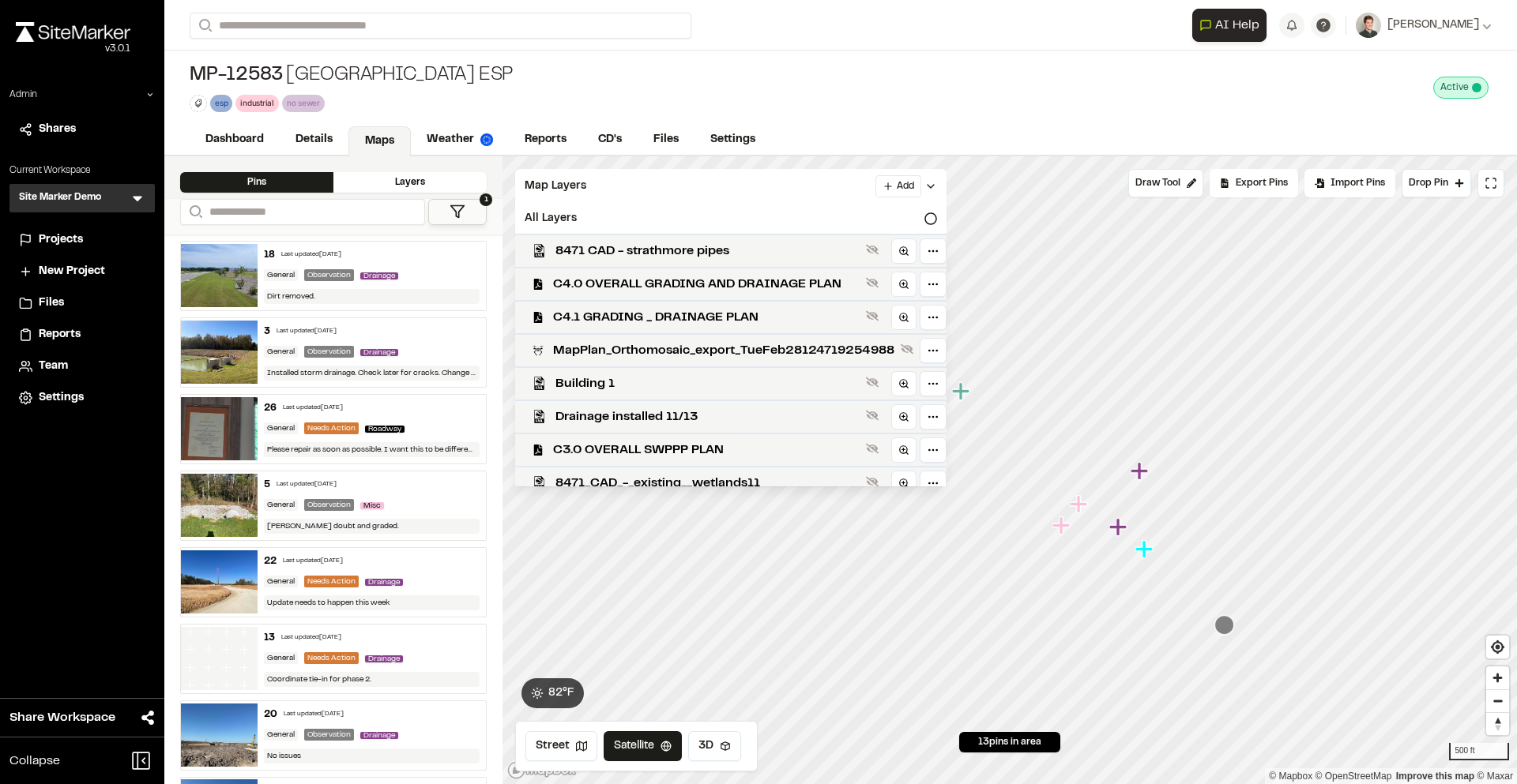
click at [879, 249] on icon at bounding box center [872, 249] width 12 height 12
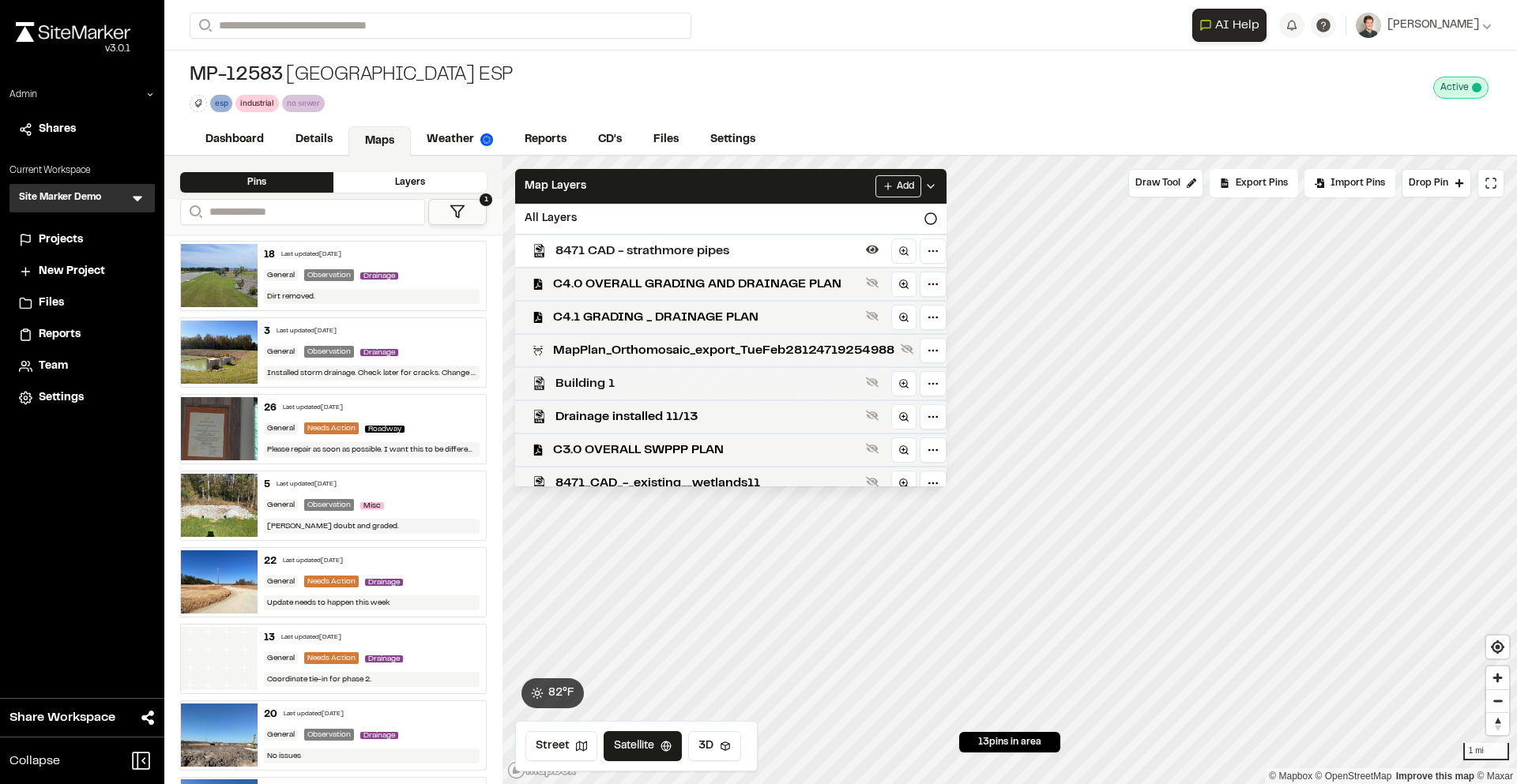
click at [895, 392] on div "Click to Drop Pin 13 pins in area Draw Tool Export Pins Available Datums Datums…" at bounding box center [1009, 470] width 1015 height 628
click at [789, 275] on span "C4.0 OVERALL GRADING AND DRAINAGE PLAN" at bounding box center [706, 285] width 307 height 19
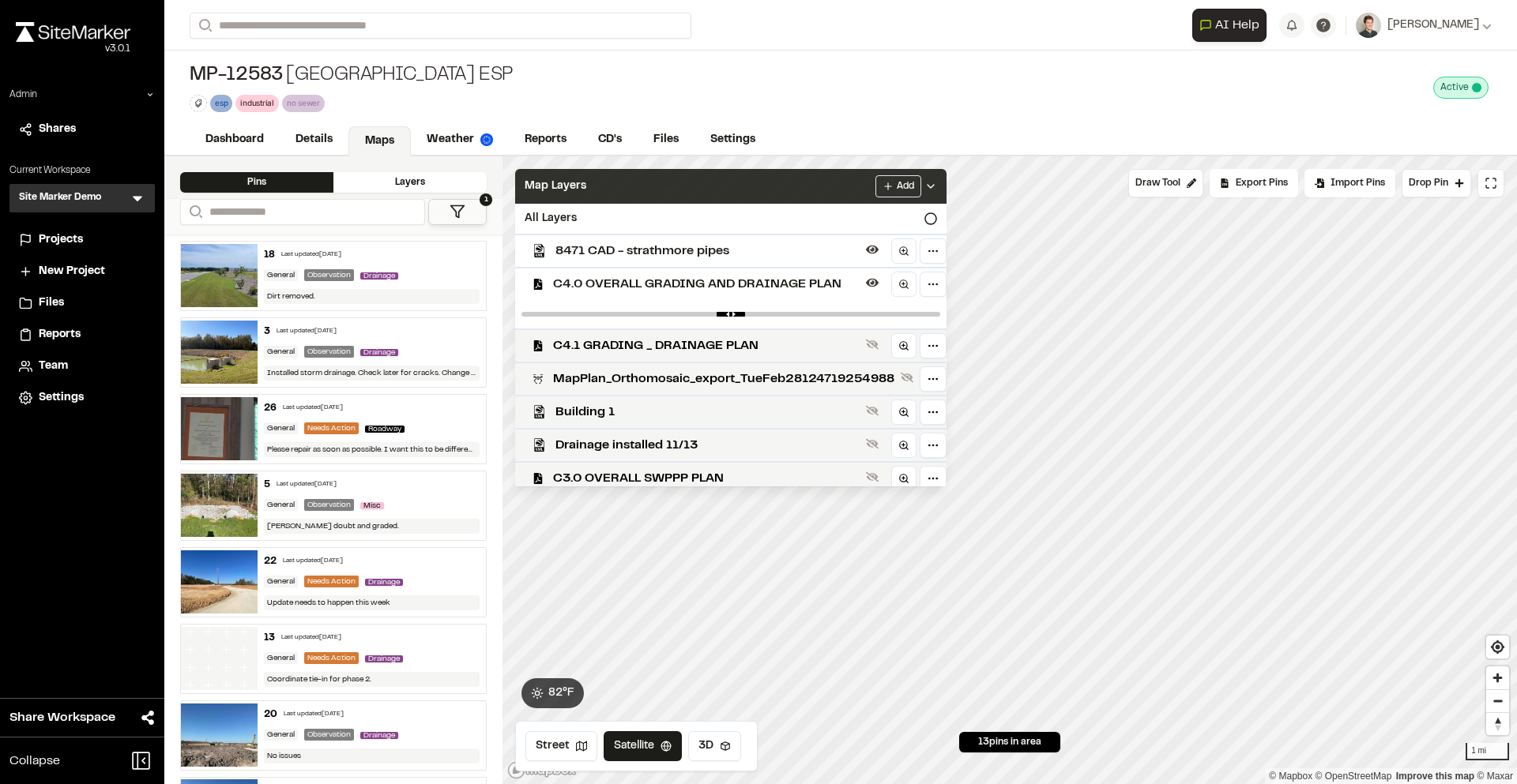
click at [786, 191] on div "Map Layers Add" at bounding box center [731, 186] width 432 height 34
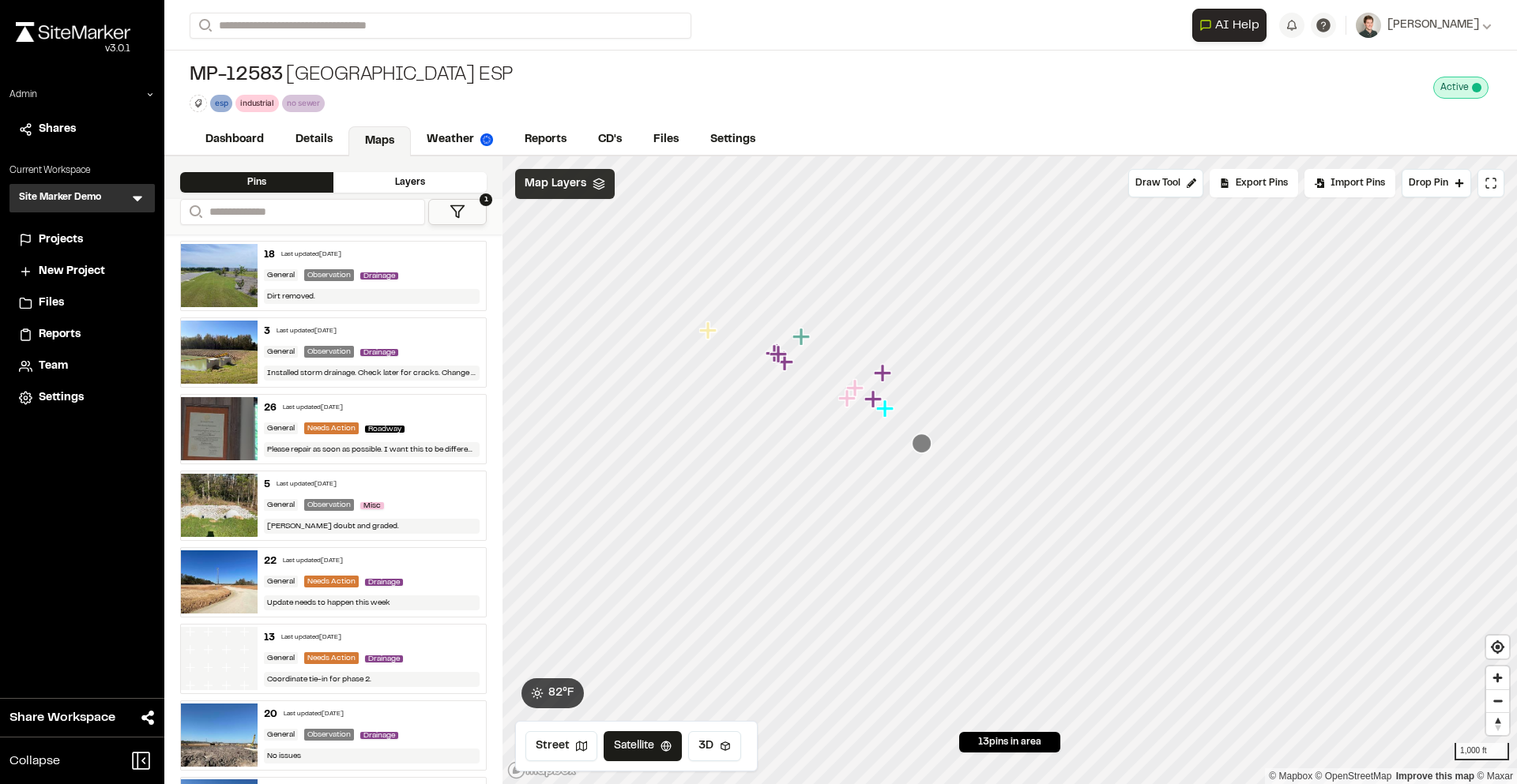
click at [597, 187] on icon at bounding box center [598, 184] width 12 height 12
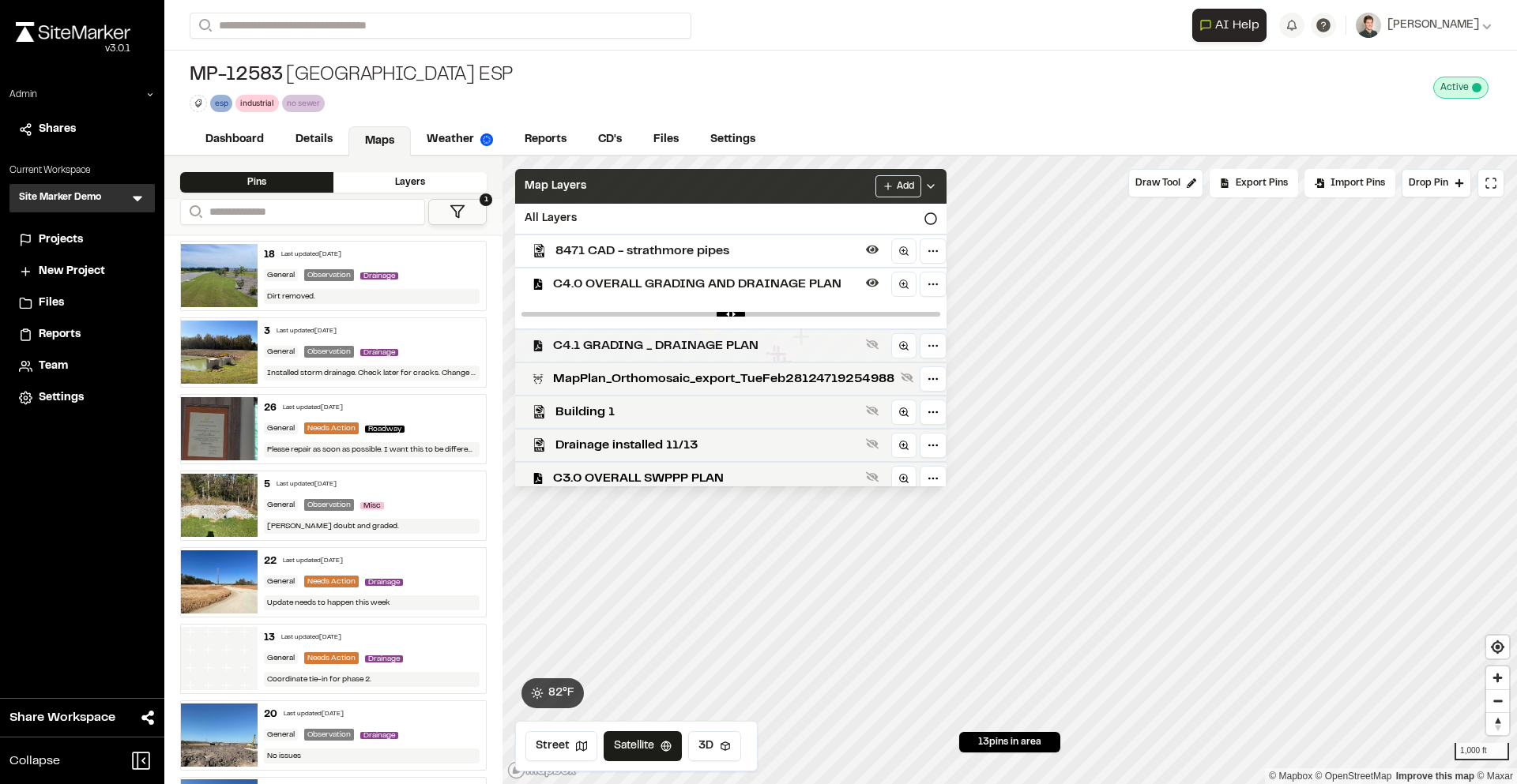
click at [681, 340] on span "C4.1 GRADING _ DRAINAGE PLAN" at bounding box center [706, 346] width 307 height 19
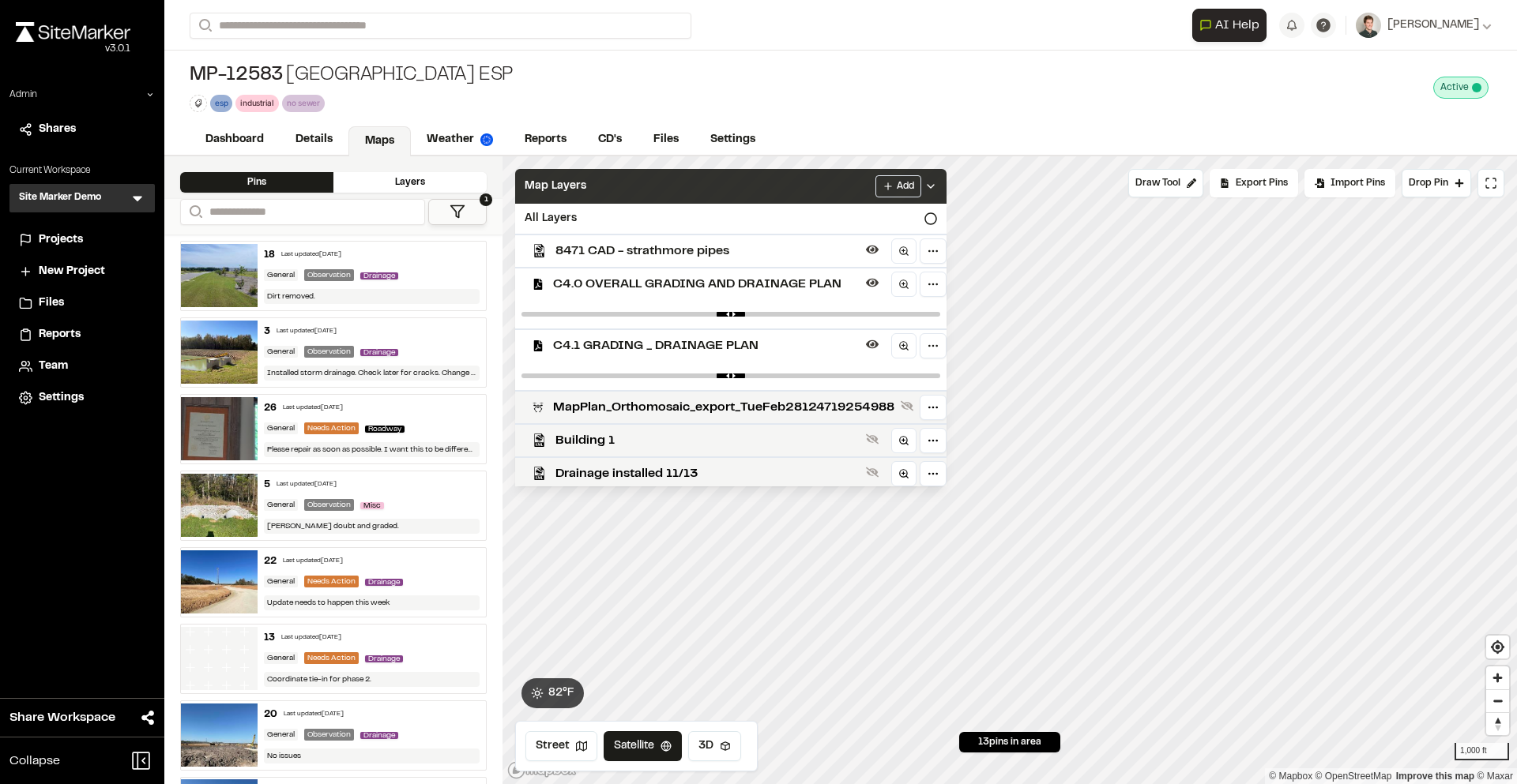
click at [682, 340] on span "C4.1 GRADING _ DRAINAGE PLAN" at bounding box center [706, 346] width 307 height 19
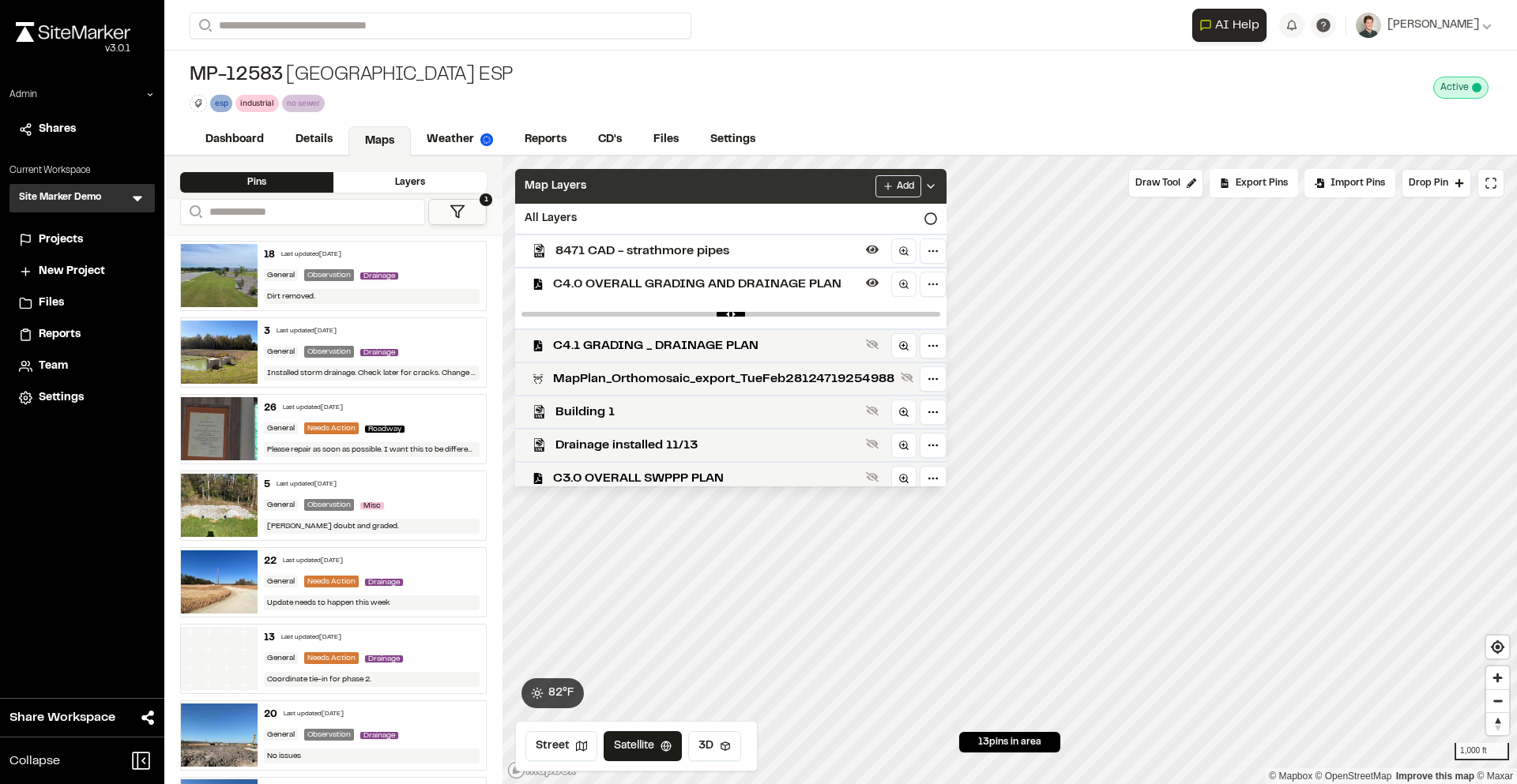
click at [687, 285] on span "C4.0 OVERALL GRADING AND DRAINAGE PLAN" at bounding box center [706, 285] width 307 height 19
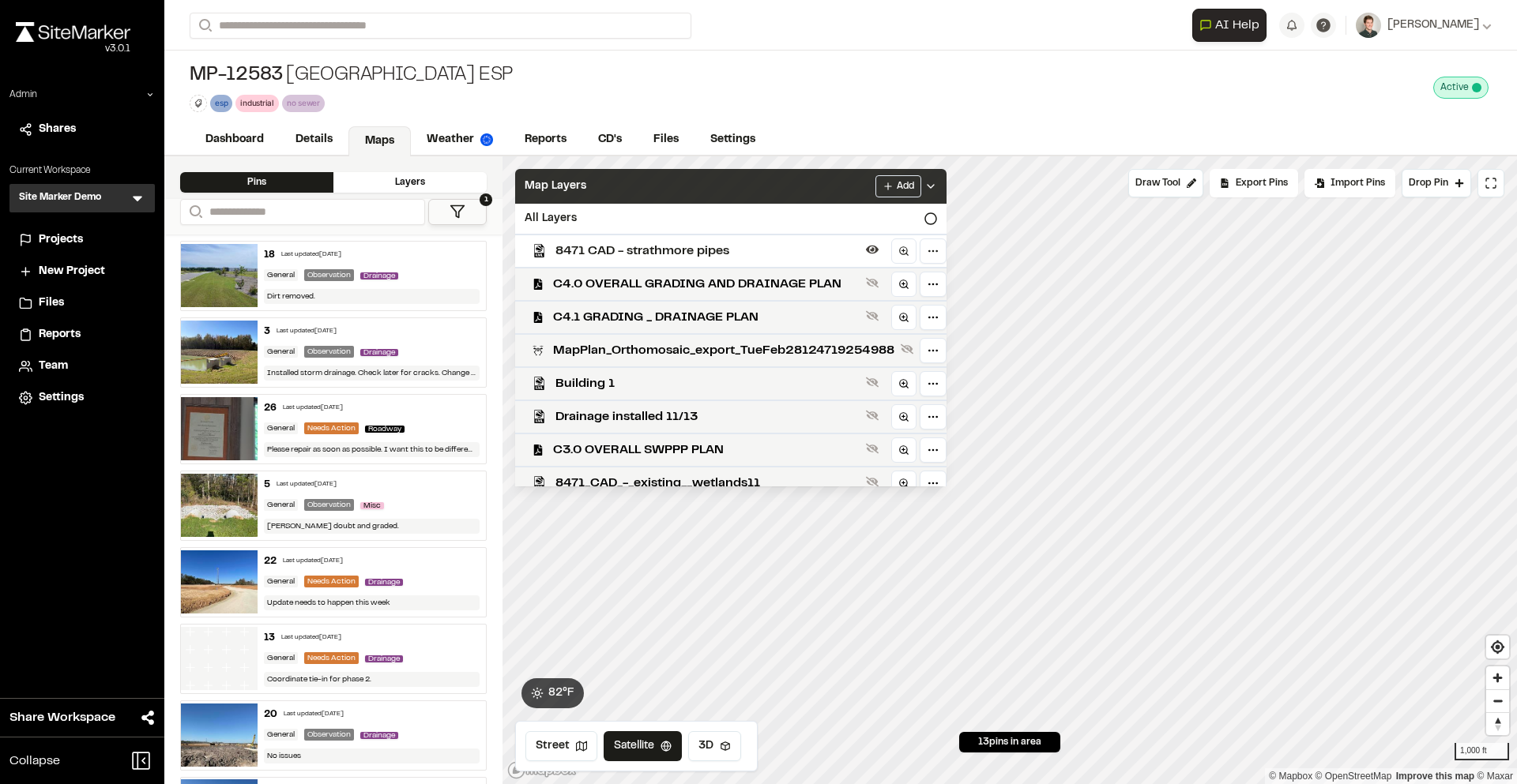
click at [687, 245] on span "8471 CAD - strathmore pipes" at bounding box center [707, 251] width 304 height 19
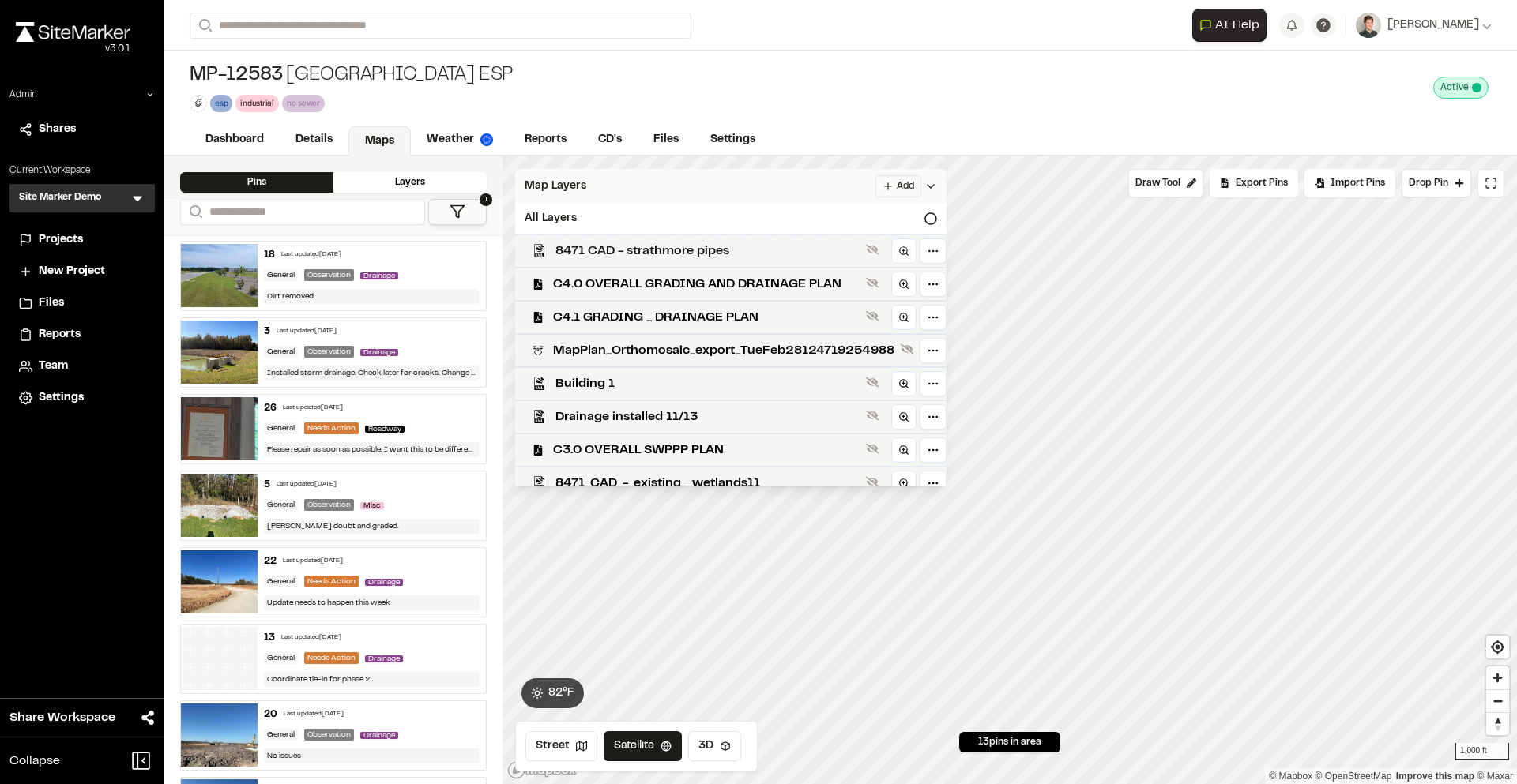
click at [687, 246] on span "8471 CAD - strathmore pipes" at bounding box center [707, 251] width 304 height 19
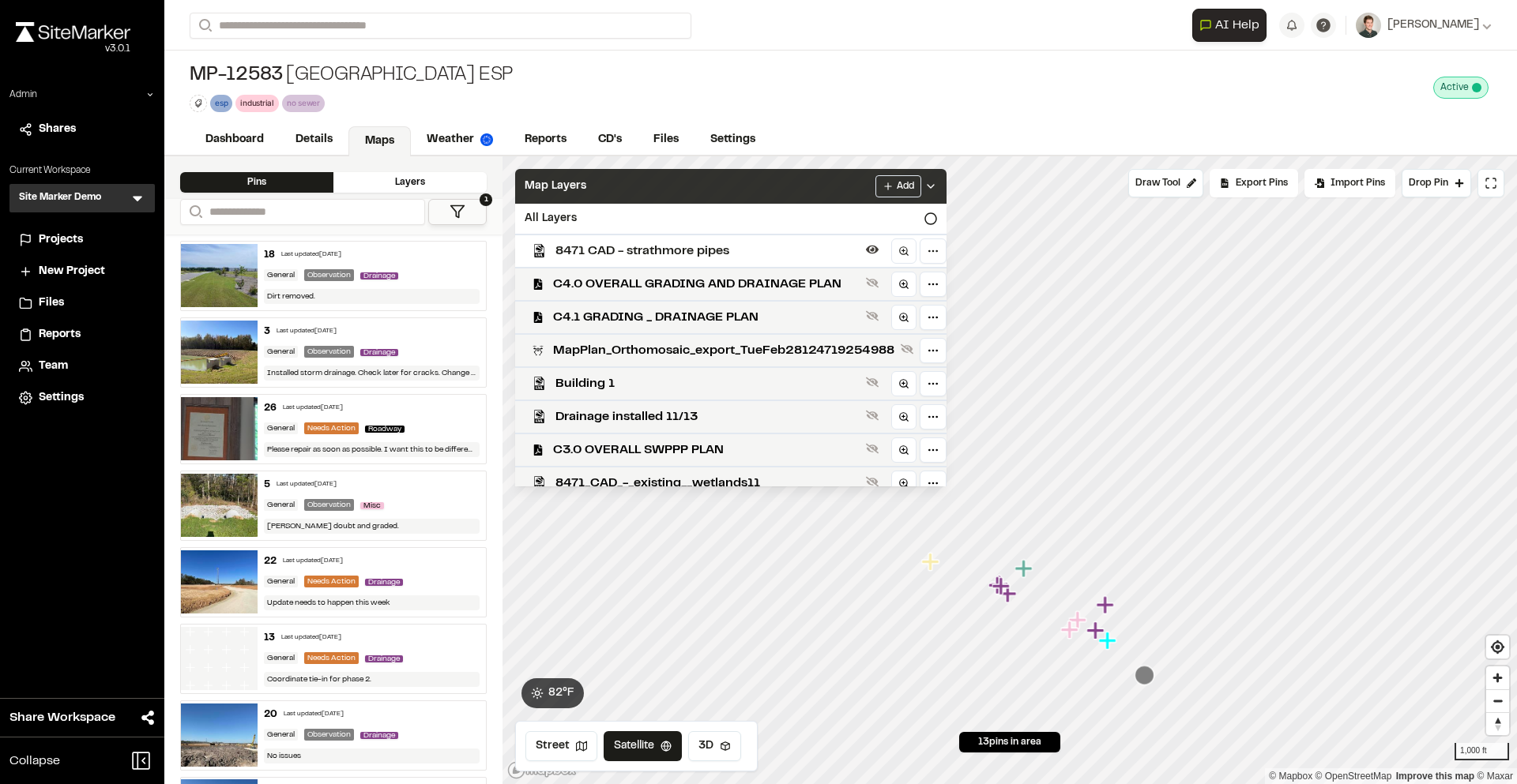
drag, startPoint x: 1088, startPoint y: 649, endPoint x: 1109, endPoint y: 631, distance: 27.7
click at [1111, 632] on icon "Map marker" at bounding box center [1107, 640] width 17 height 17
click at [793, 242] on span "8471 CAD - strathmore pipes" at bounding box center [707, 251] width 304 height 19
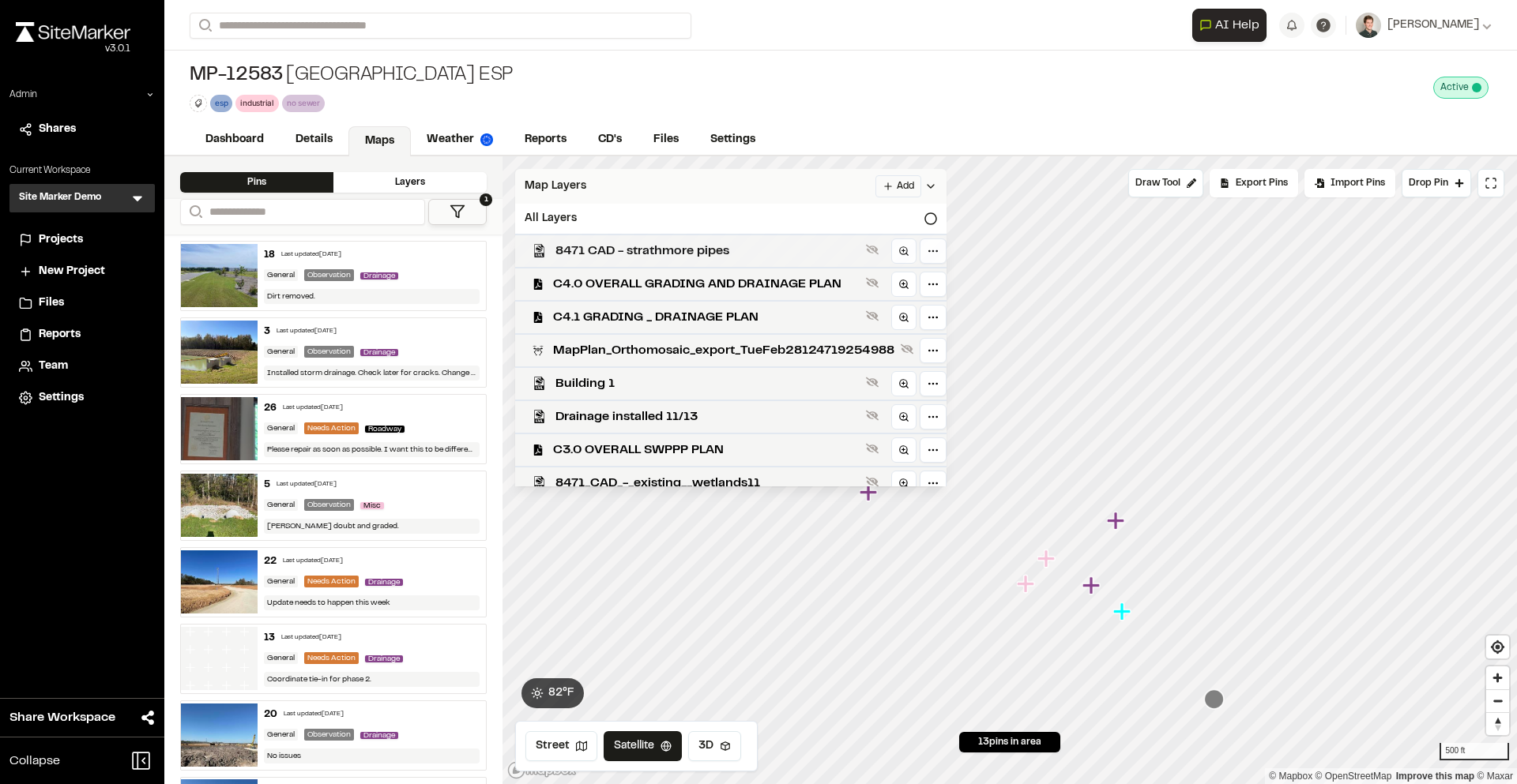
click at [793, 243] on span "8471 CAD - strathmore pipes" at bounding box center [707, 251] width 304 height 19
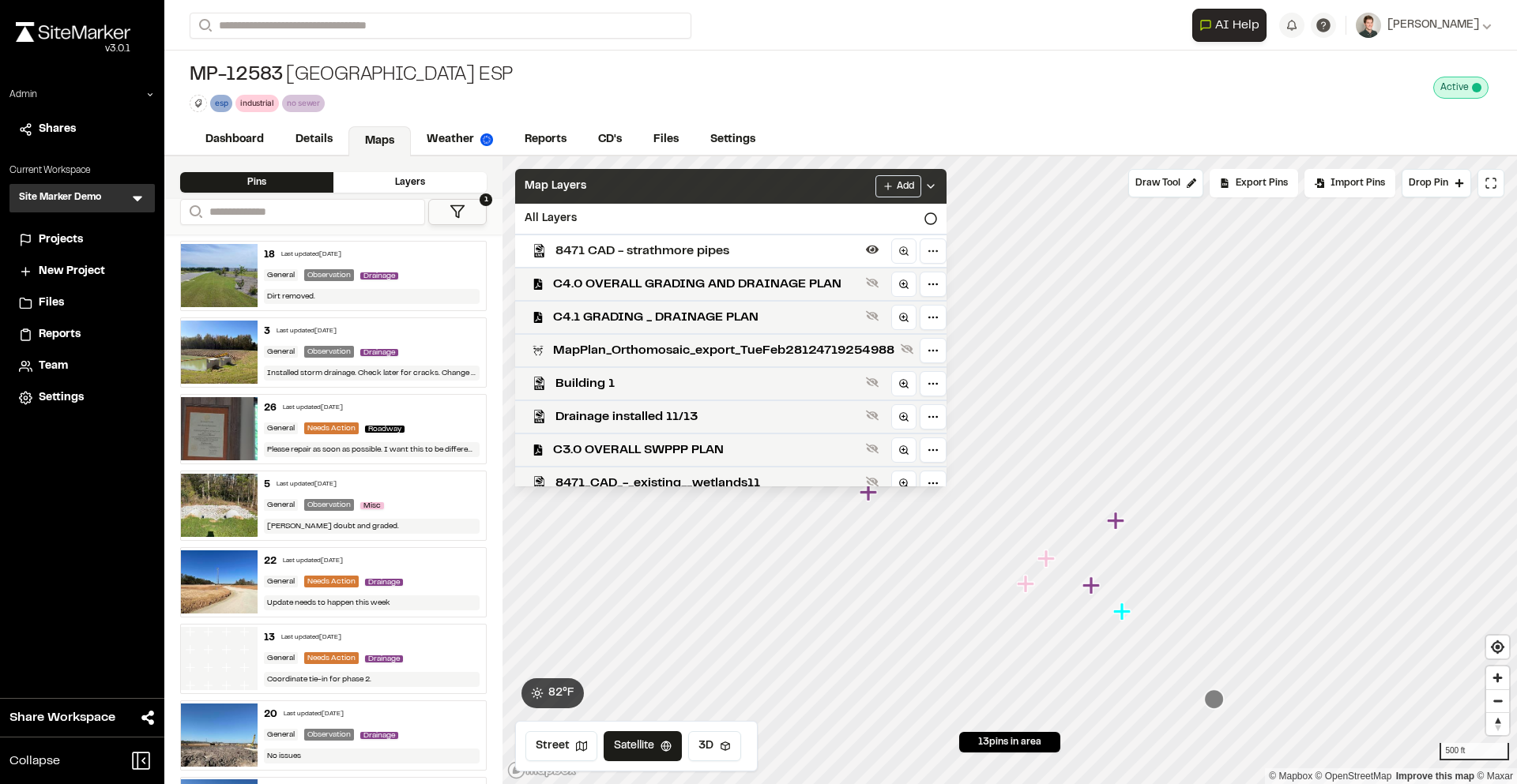
click at [793, 243] on span "8471 CAD - strathmore pipes" at bounding box center [707, 251] width 304 height 19
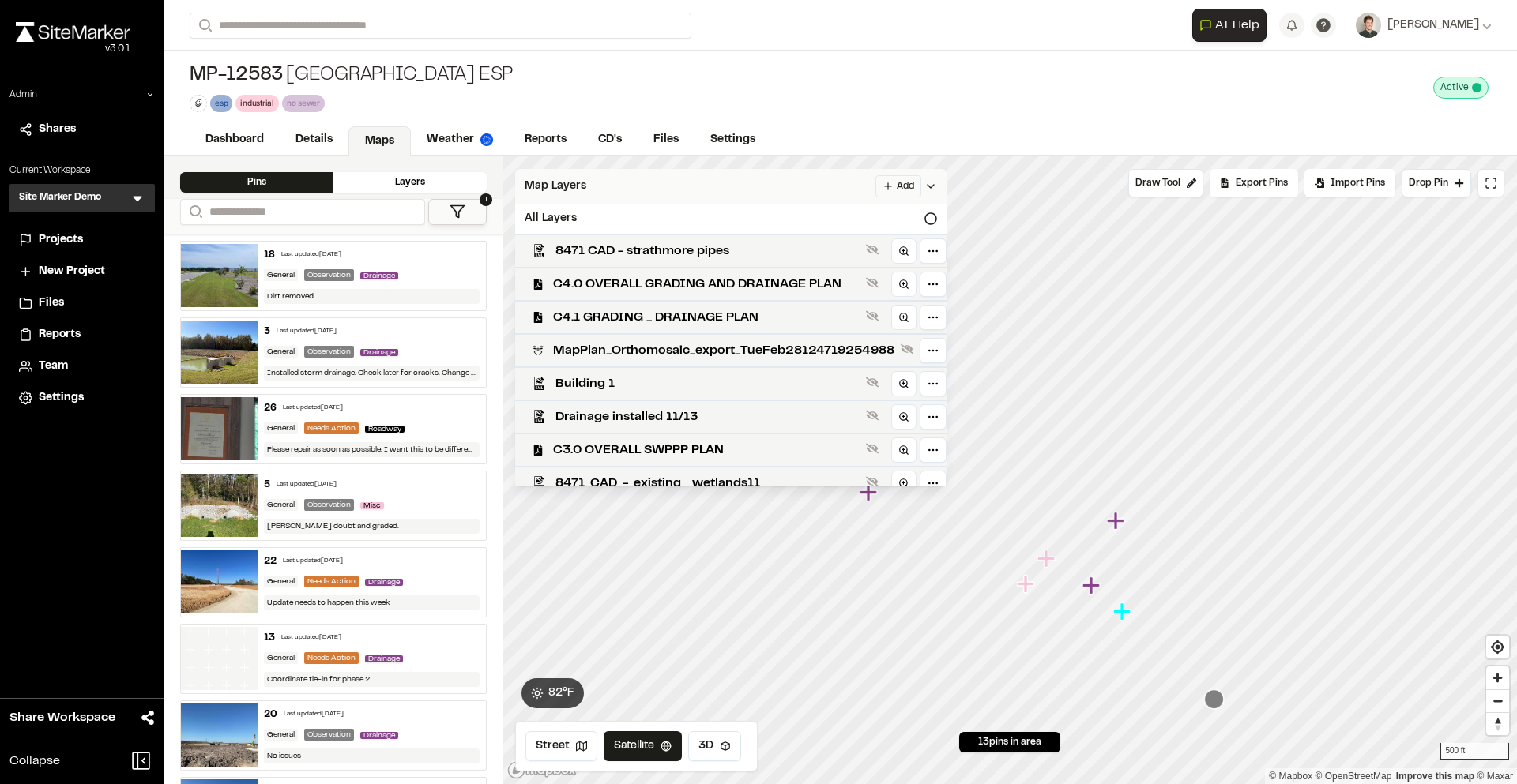
click at [793, 243] on span "8471 CAD - strathmore pipes" at bounding box center [707, 251] width 304 height 19
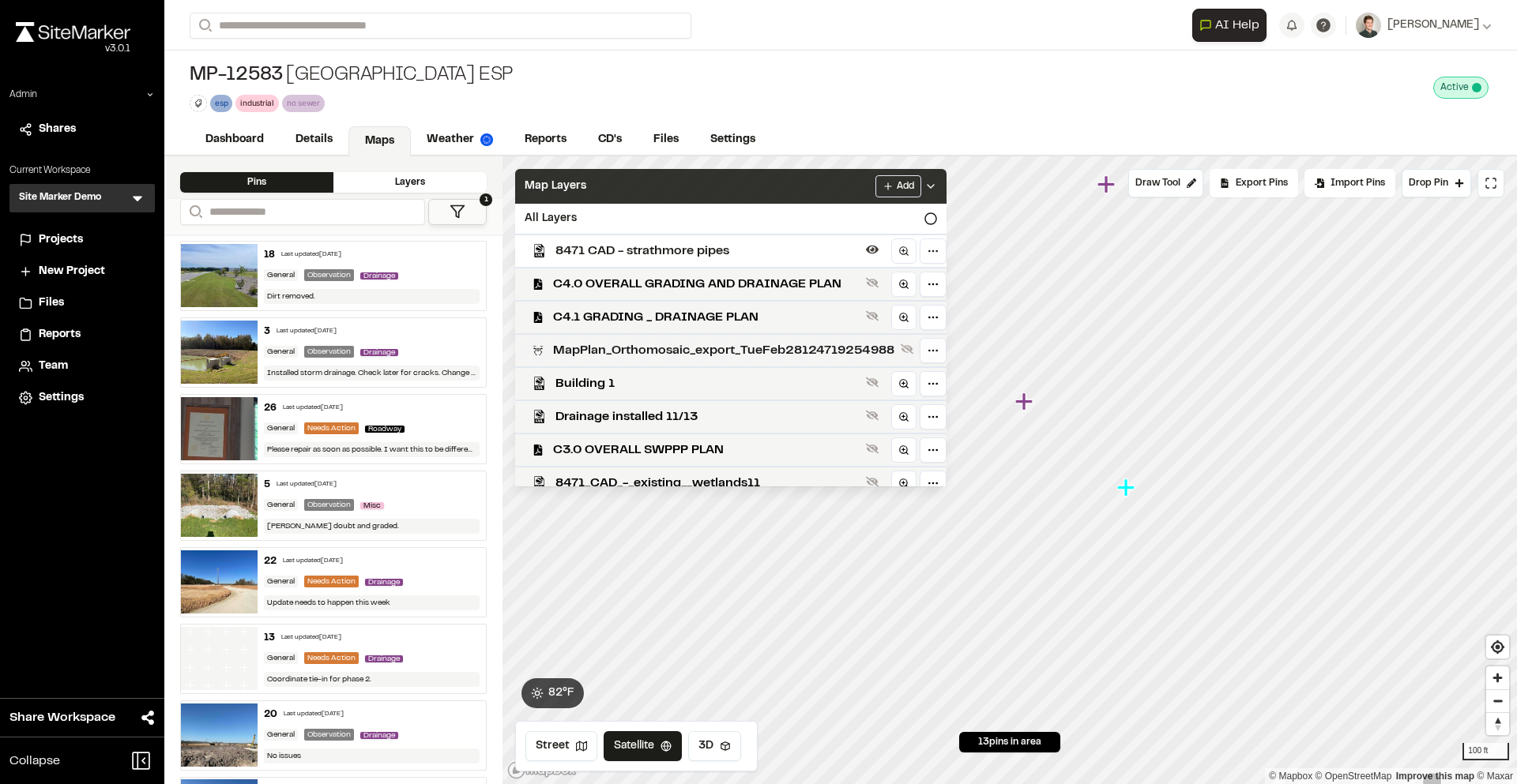
click at [803, 349] on span "MapPlan_Orthomosaic_export_TueFeb28124719254988" at bounding box center [723, 351] width 341 height 19
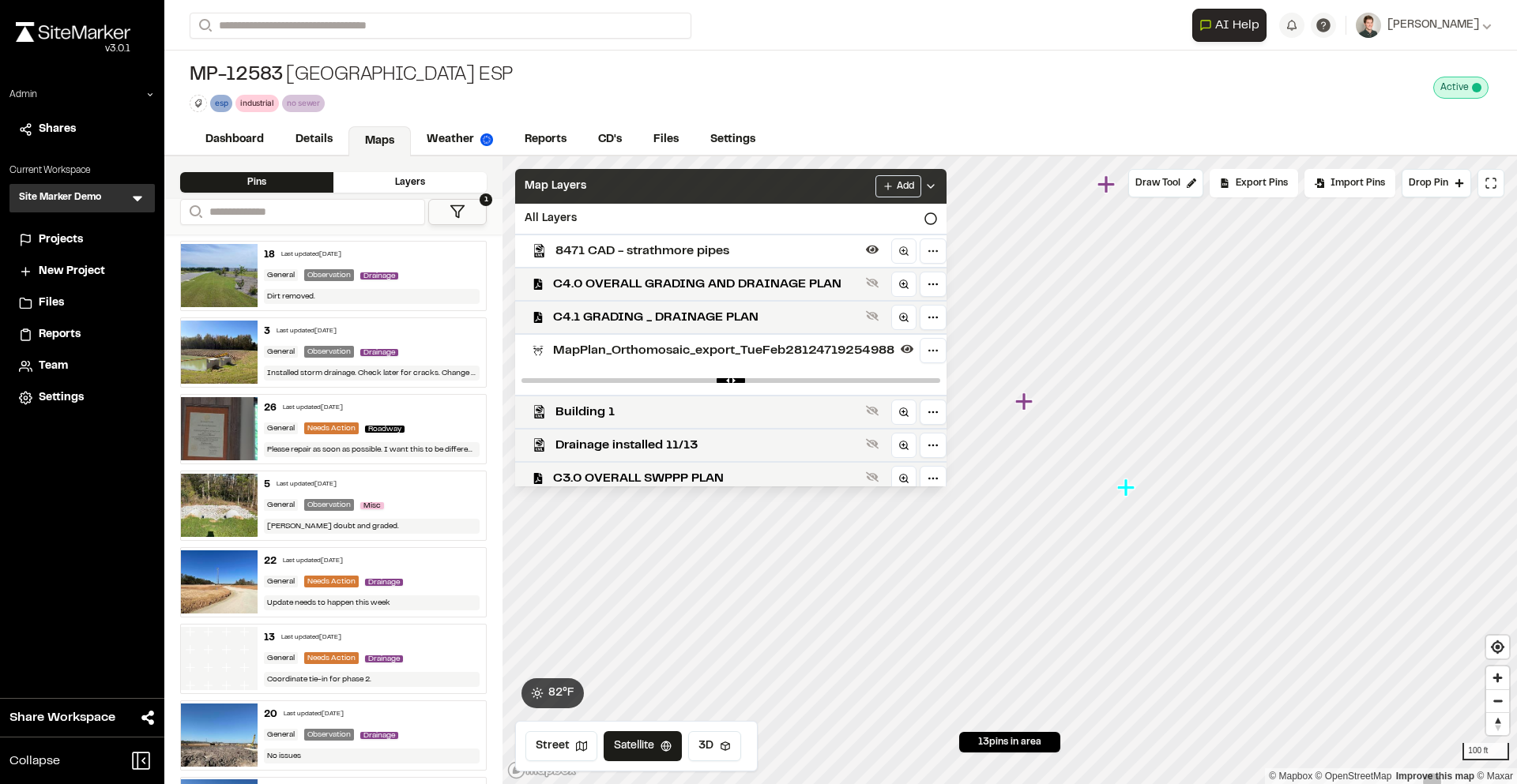
click at [803, 349] on span "MapPlan_Orthomosaic_export_TueFeb28124719254988" at bounding box center [723, 351] width 341 height 19
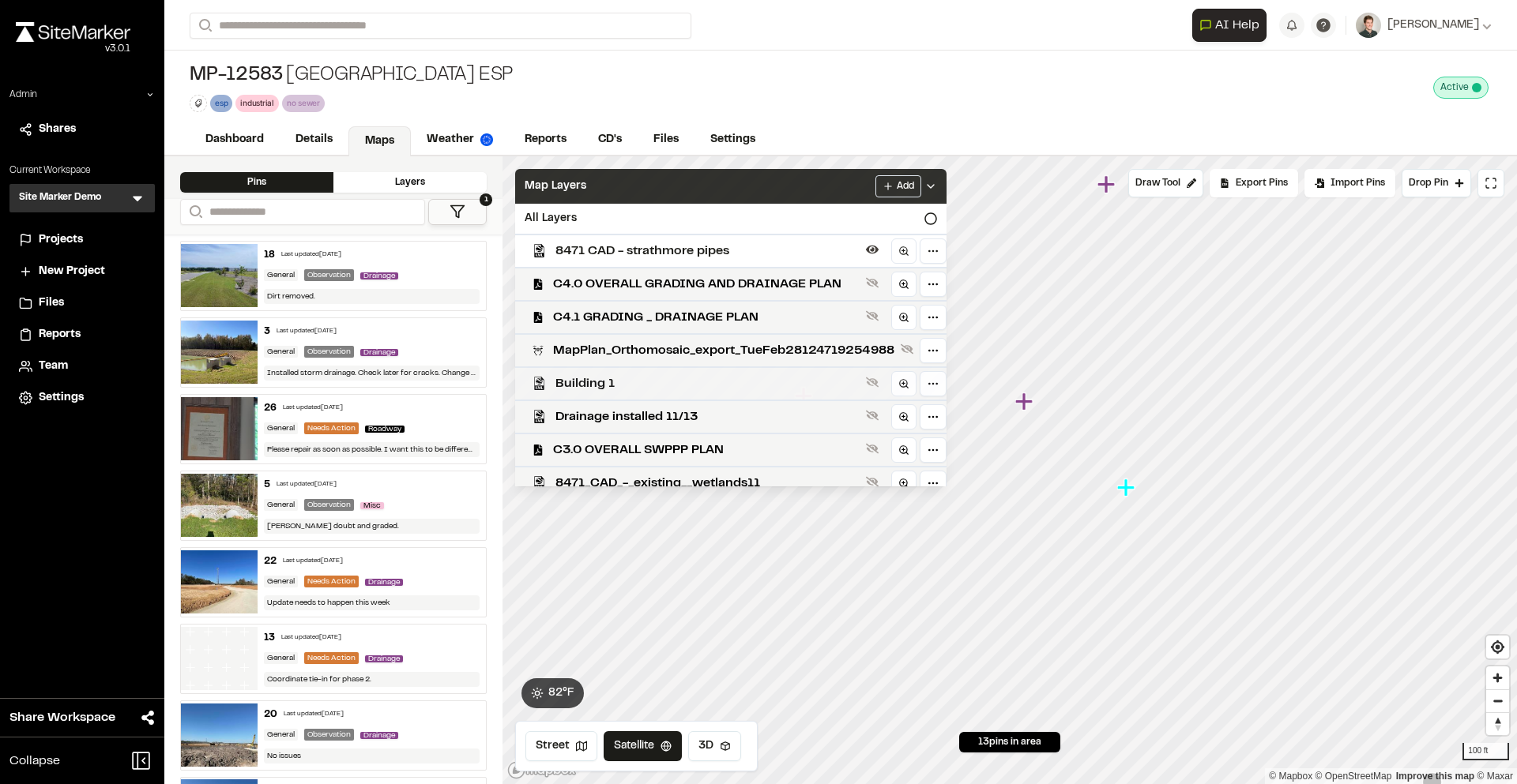
click at [758, 386] on span "Building 1" at bounding box center [707, 384] width 304 height 19
click at [759, 386] on span "Building 1" at bounding box center [707, 384] width 304 height 19
click at [745, 409] on span "Drainage installed 11/13" at bounding box center [707, 417] width 304 height 19
click at [774, 192] on div "Map Layers Add" at bounding box center [731, 186] width 432 height 34
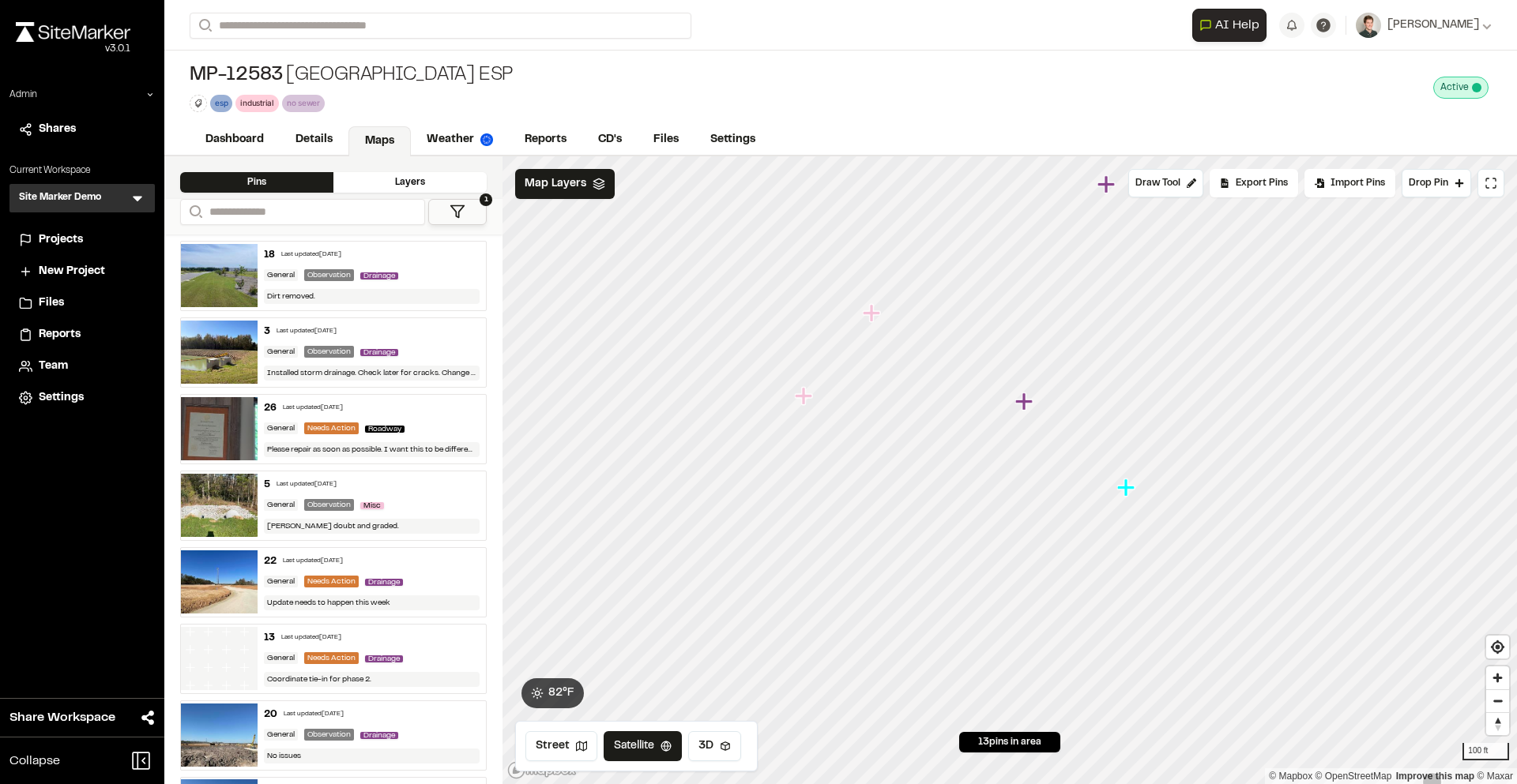
click at [484, 189] on div "Layers" at bounding box center [410, 183] width 153 height 21
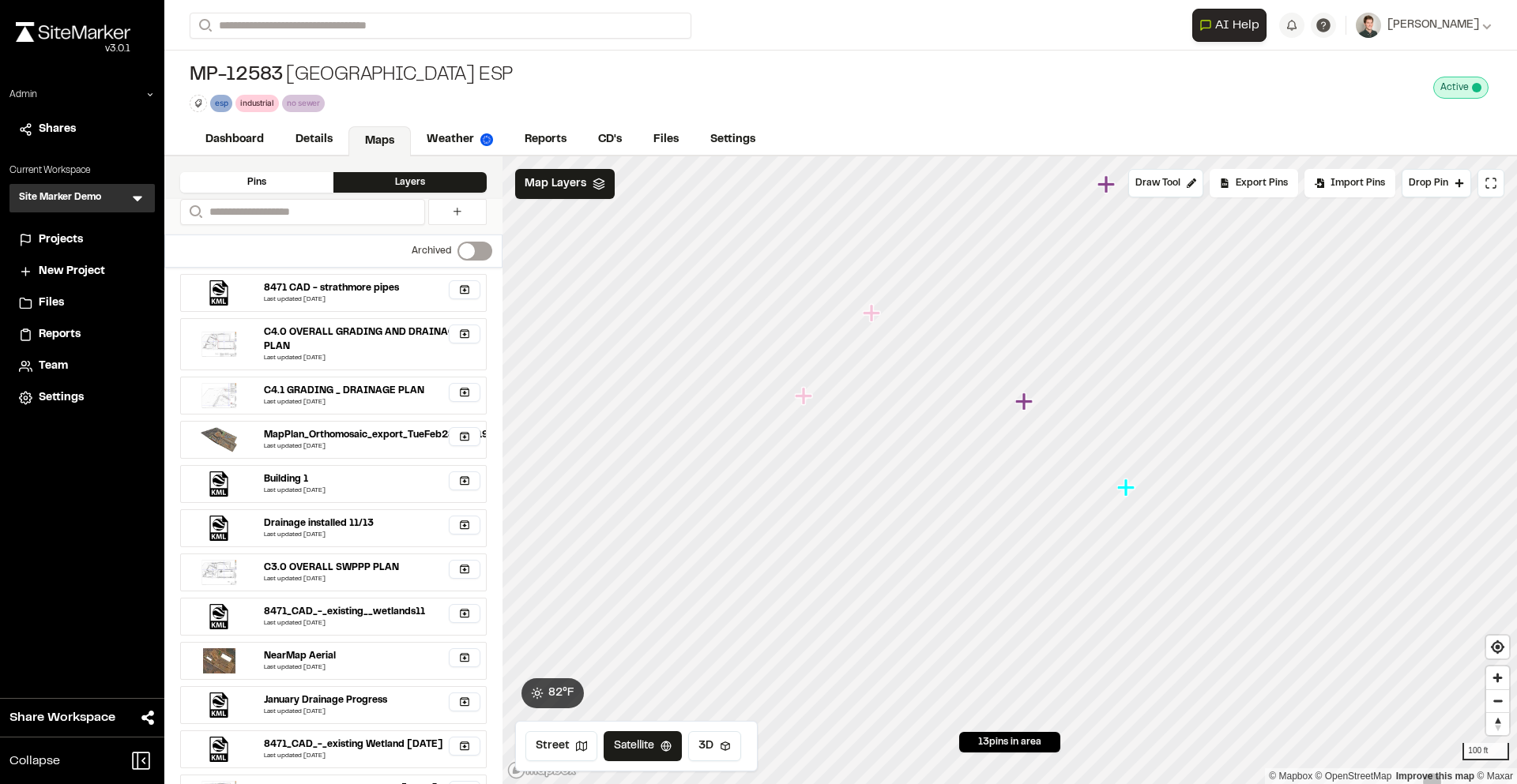
click at [298, 192] on div "Pins Layers" at bounding box center [333, 177] width 338 height 43
click at [297, 188] on div "Pins" at bounding box center [256, 183] width 153 height 21
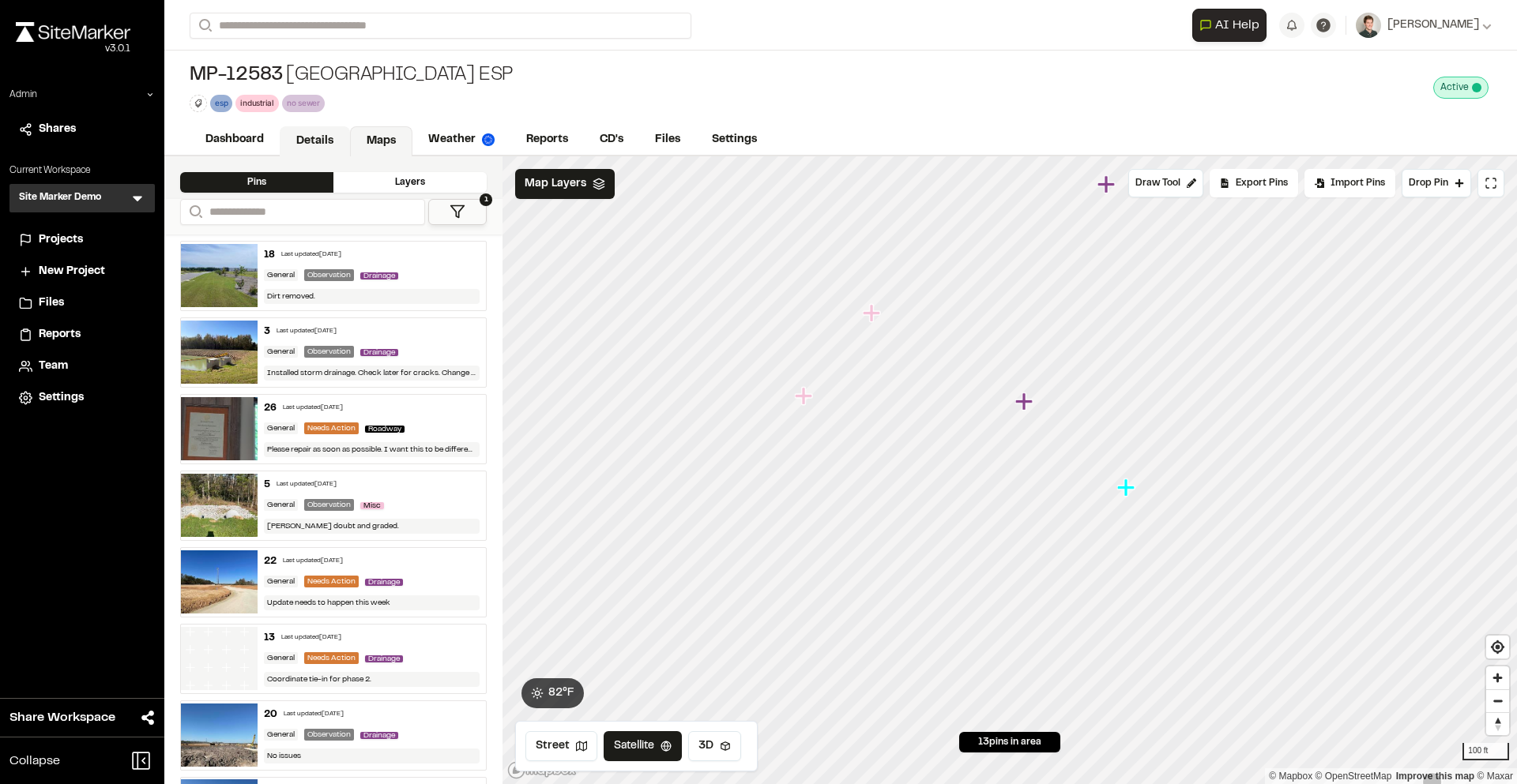
click at [331, 146] on link "Details" at bounding box center [315, 142] width 71 height 30
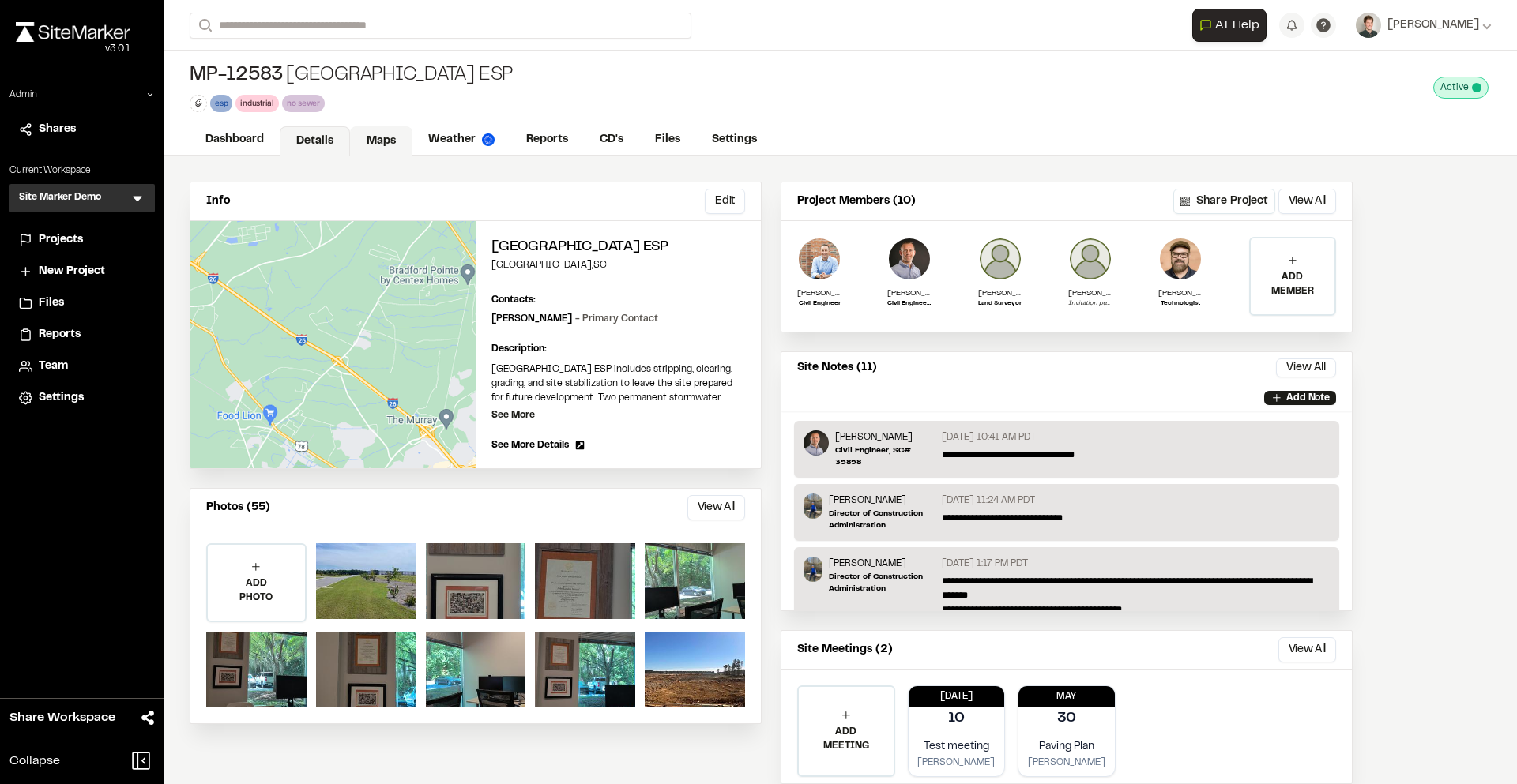
click at [391, 144] on link "Maps" at bounding box center [381, 142] width 63 height 30
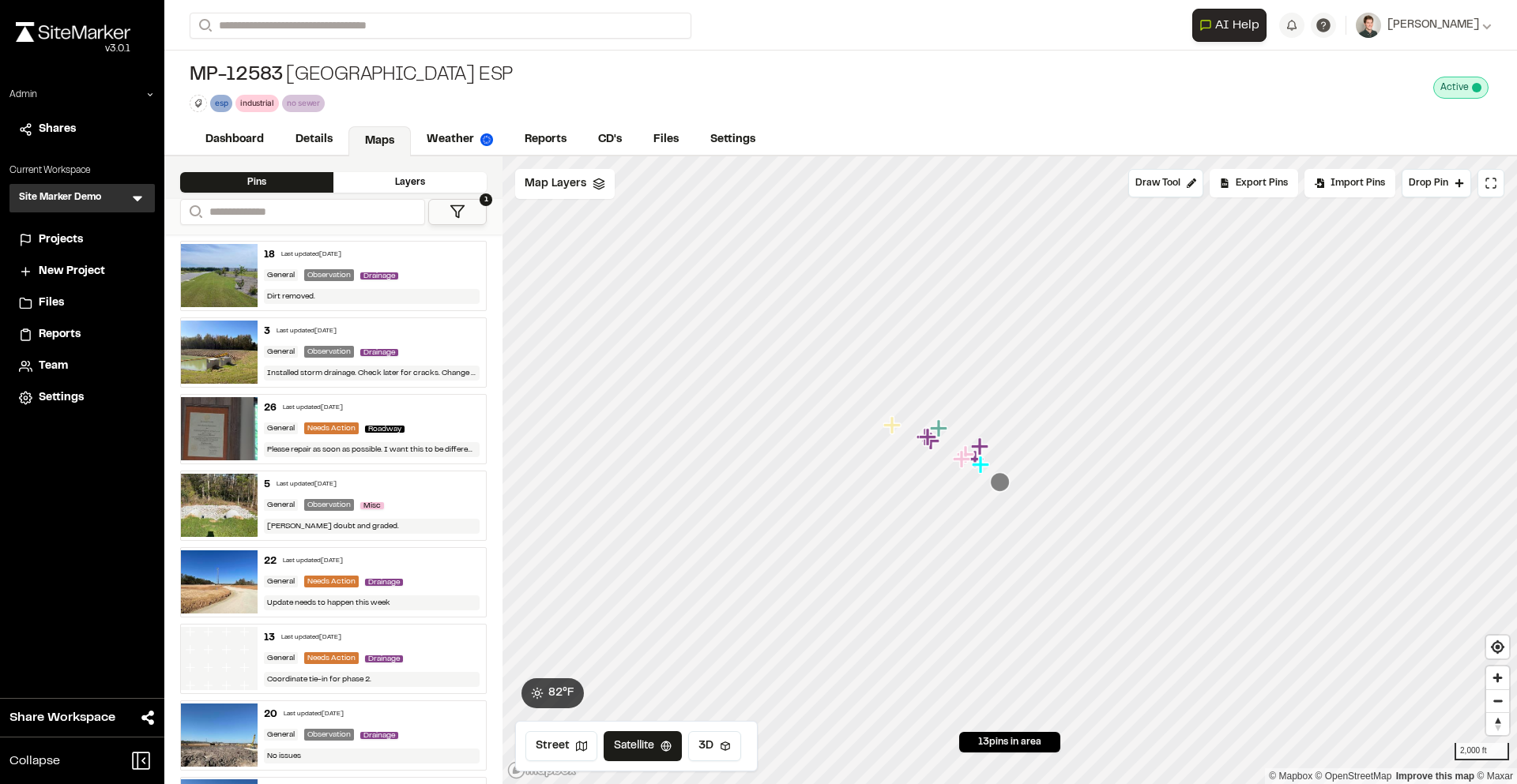
click at [71, 240] on span "Projects" at bounding box center [61, 240] width 44 height 17
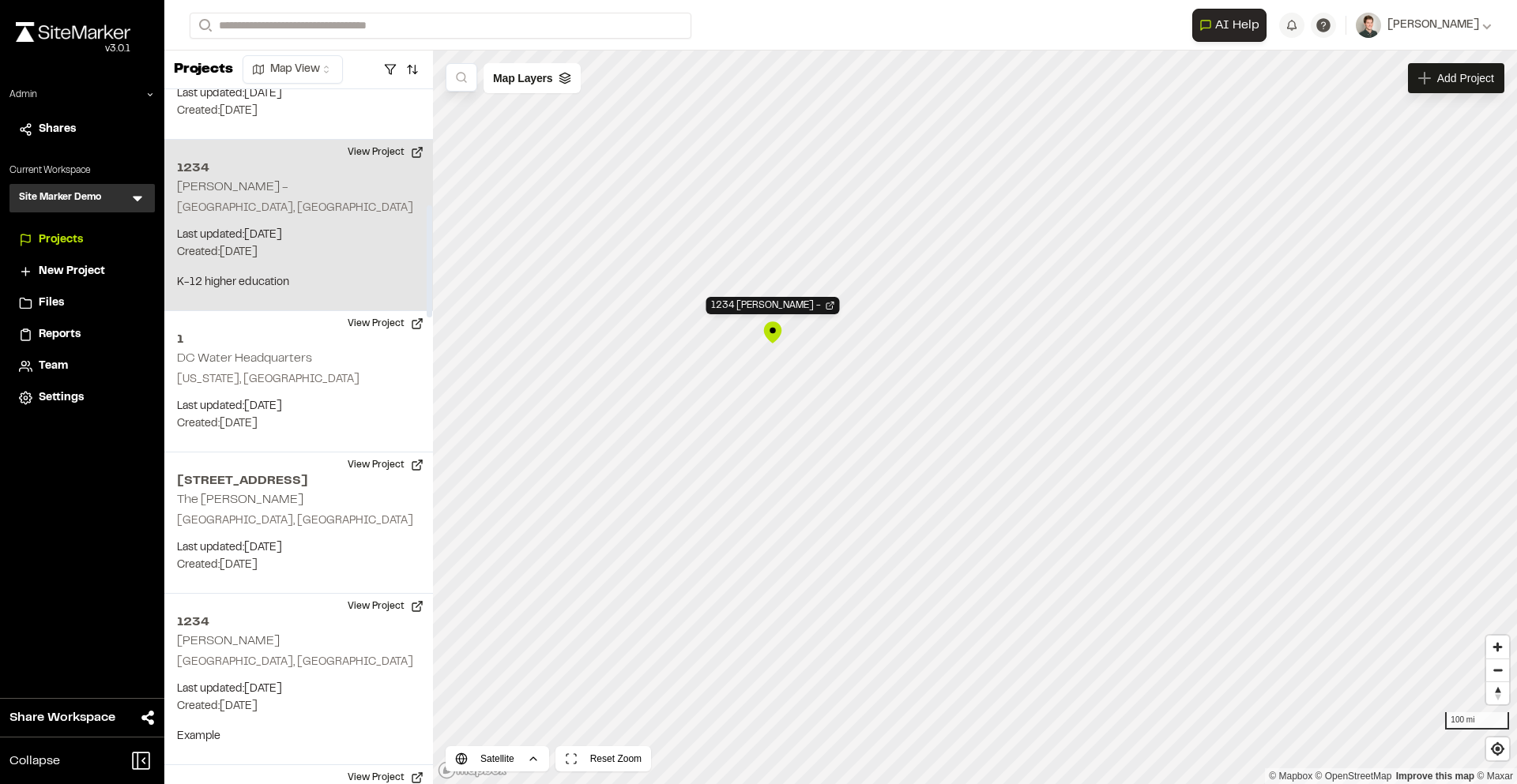
scroll to position [734, 0]
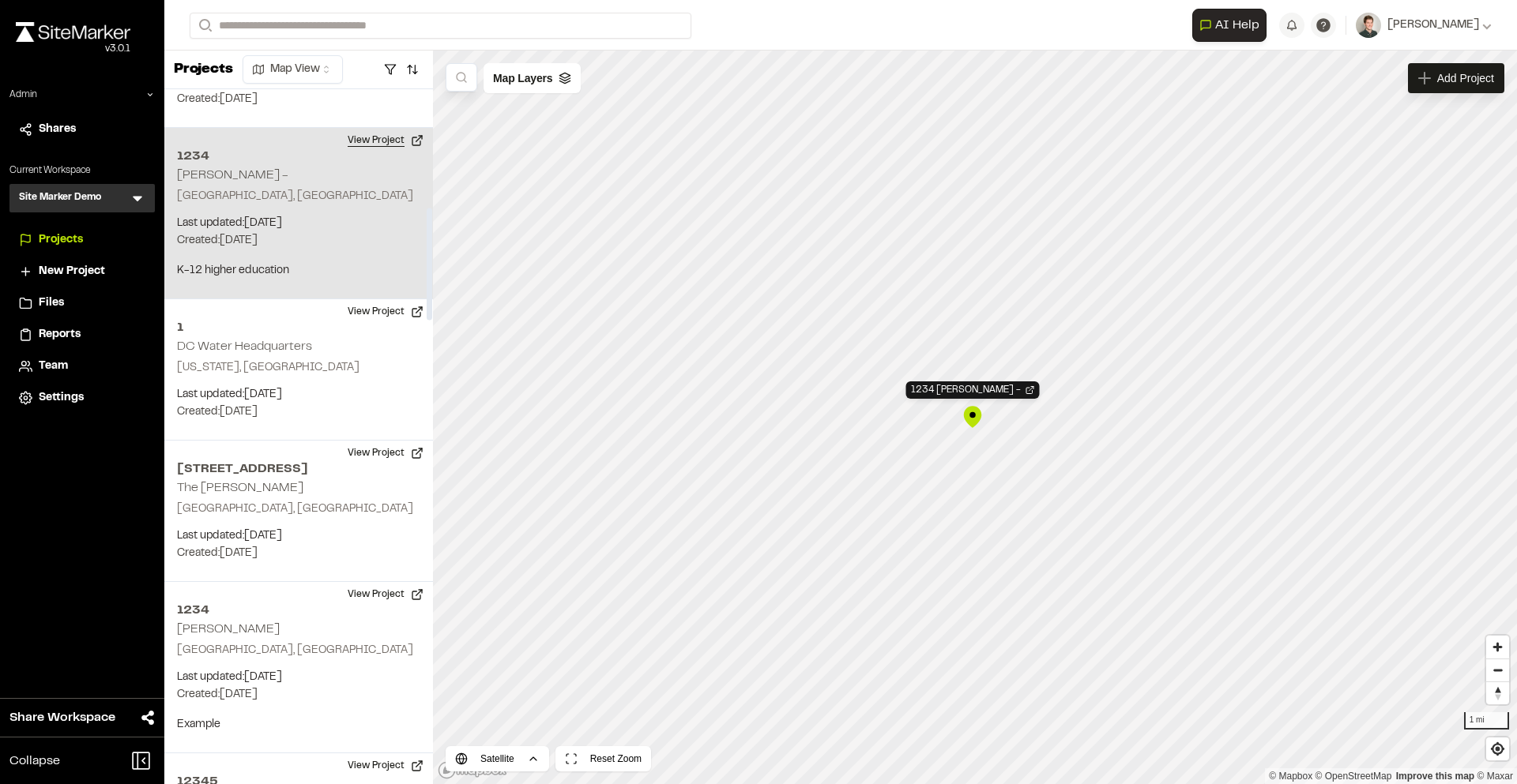
click at [391, 128] on button "View Project" at bounding box center [385, 140] width 94 height 26
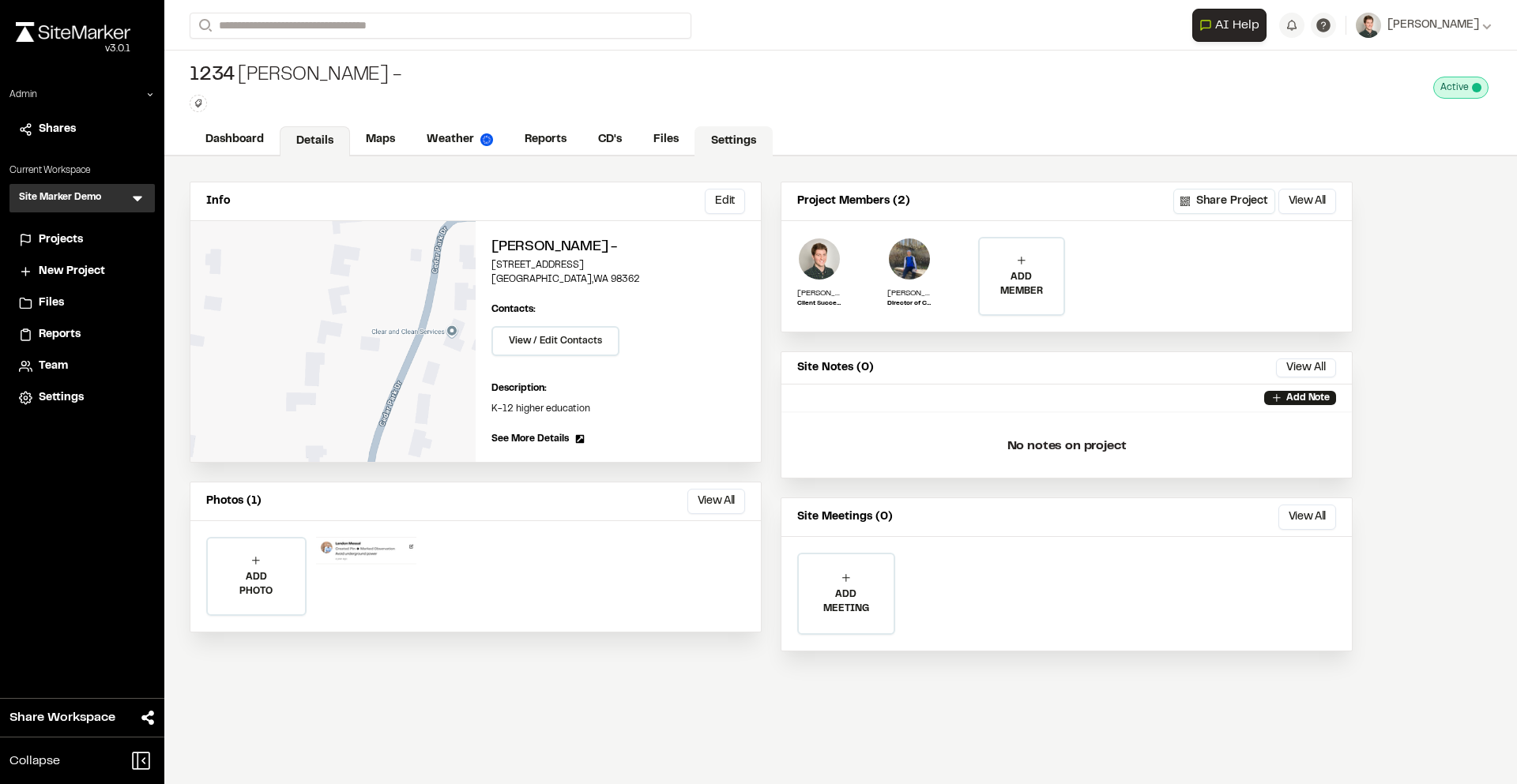
click at [715, 134] on link "Settings" at bounding box center [734, 142] width 78 height 30
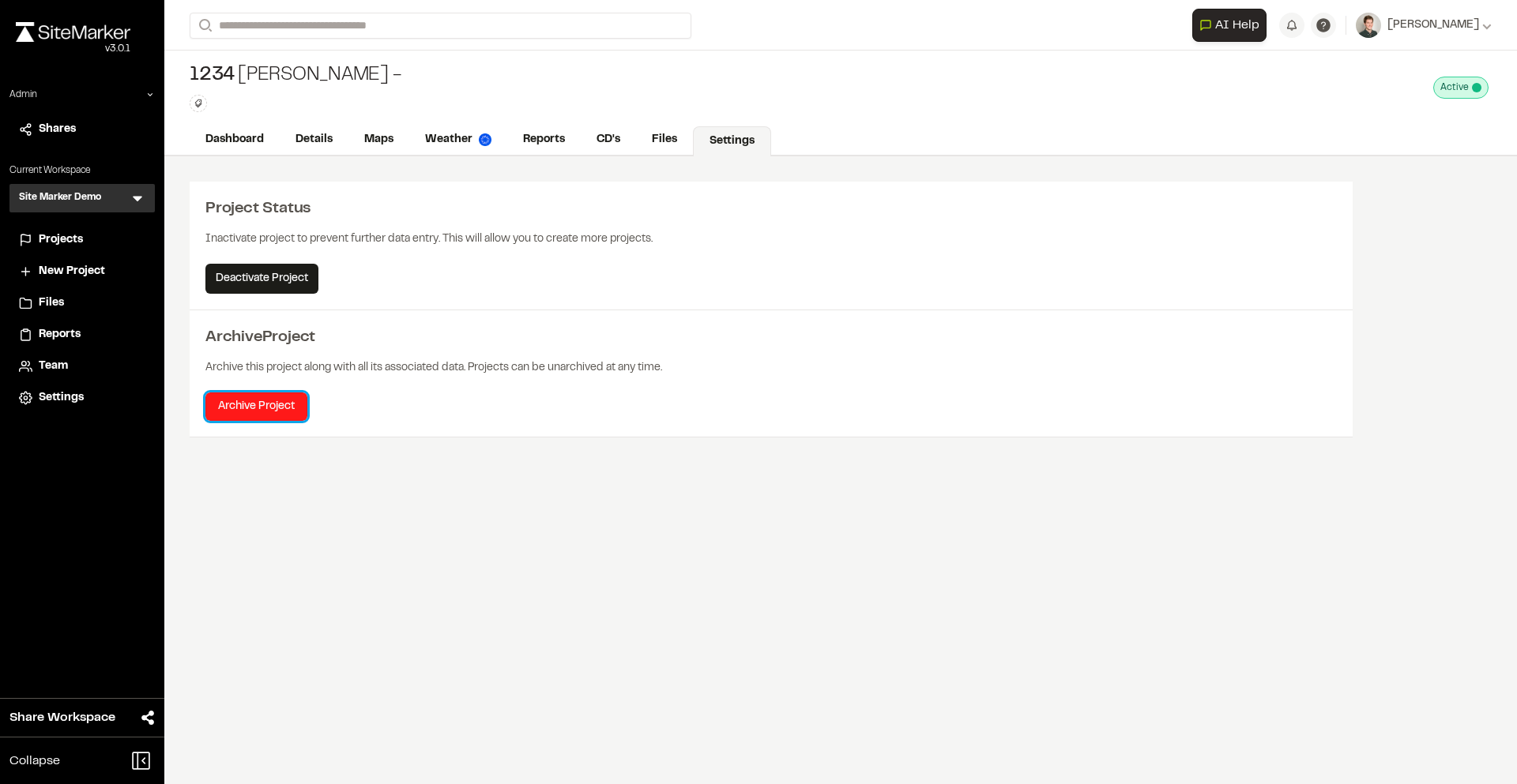
click at [259, 406] on button "Archive Project" at bounding box center [256, 407] width 102 height 29
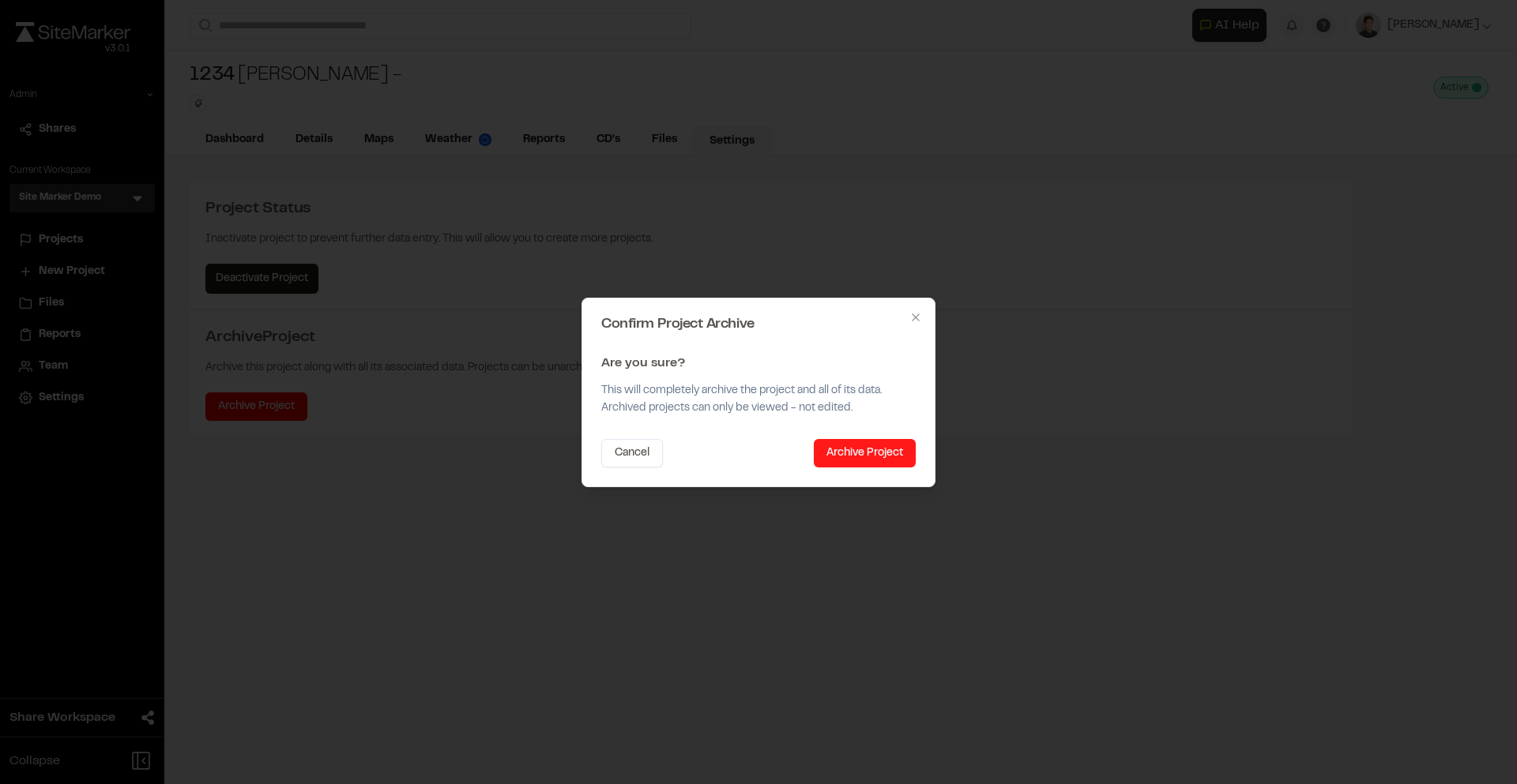
click at [838, 449] on button "Archive Project" at bounding box center [864, 453] width 102 height 29
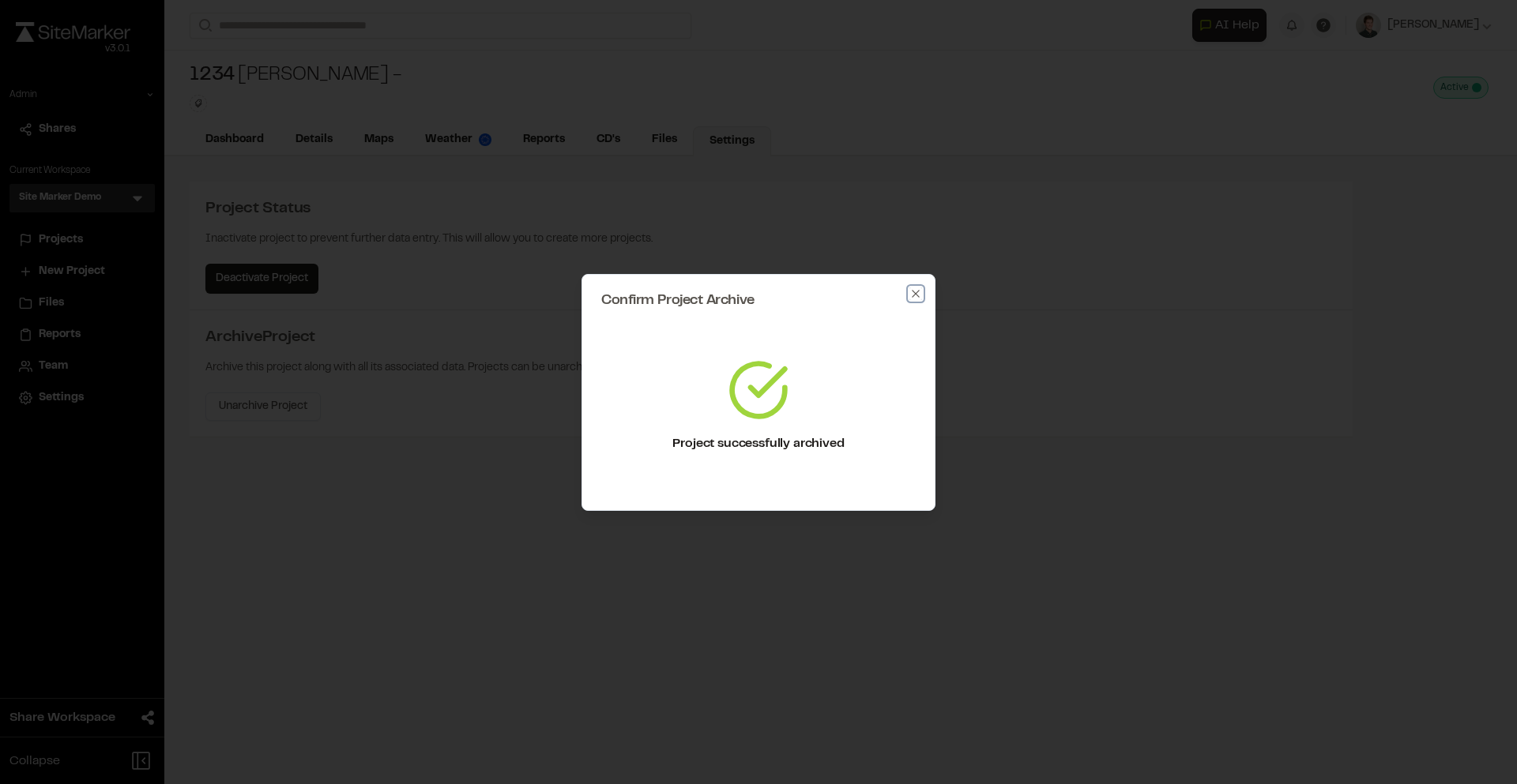
click at [916, 291] on icon "button" at bounding box center [915, 293] width 12 height 12
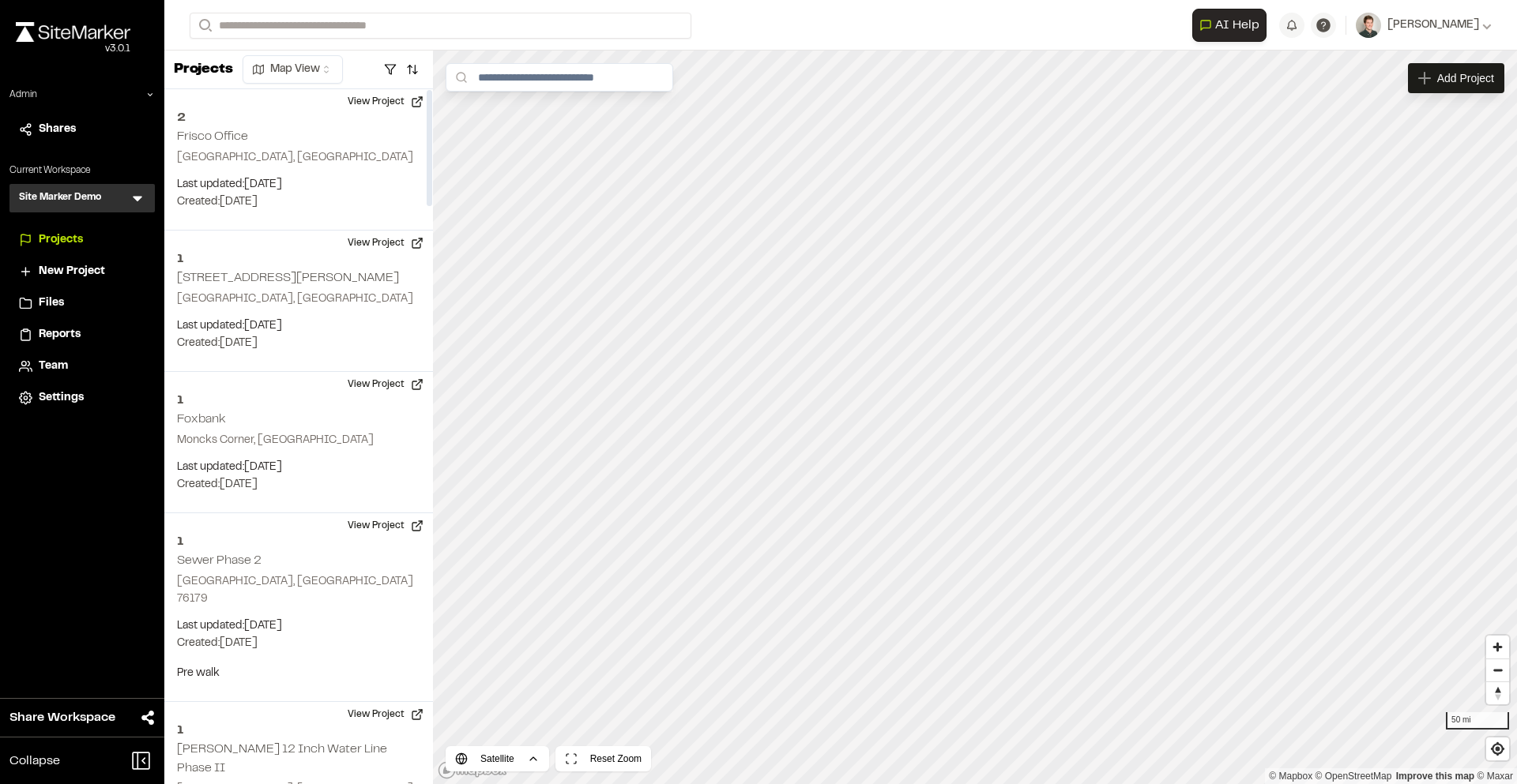
click at [152, 188] on div "Site Marker Demo SM Menu" at bounding box center [82, 198] width 146 height 29
click at [137, 197] on icon at bounding box center [137, 199] width 10 height 6
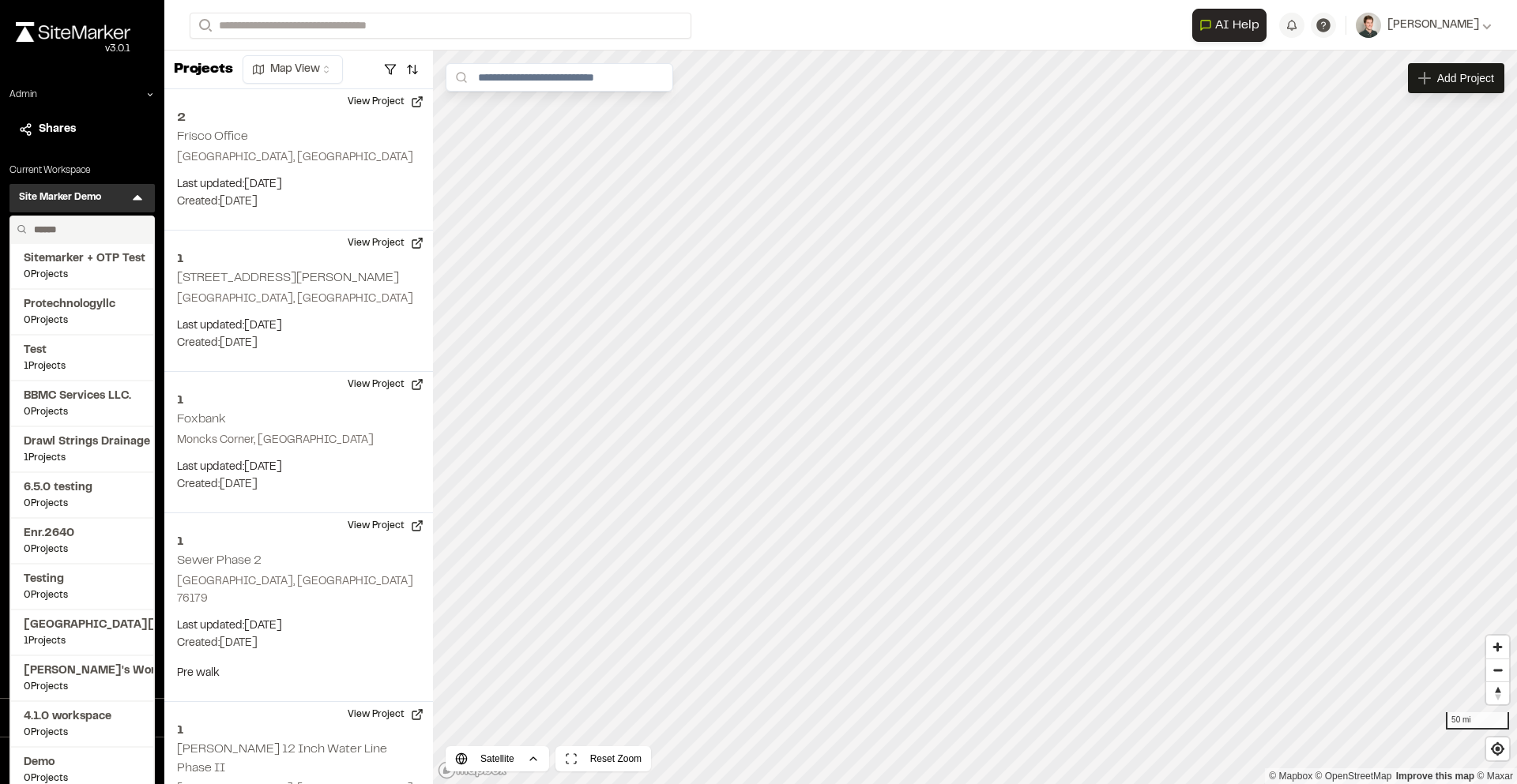
click at [86, 224] on input "text" at bounding box center [88, 230] width 120 height 27
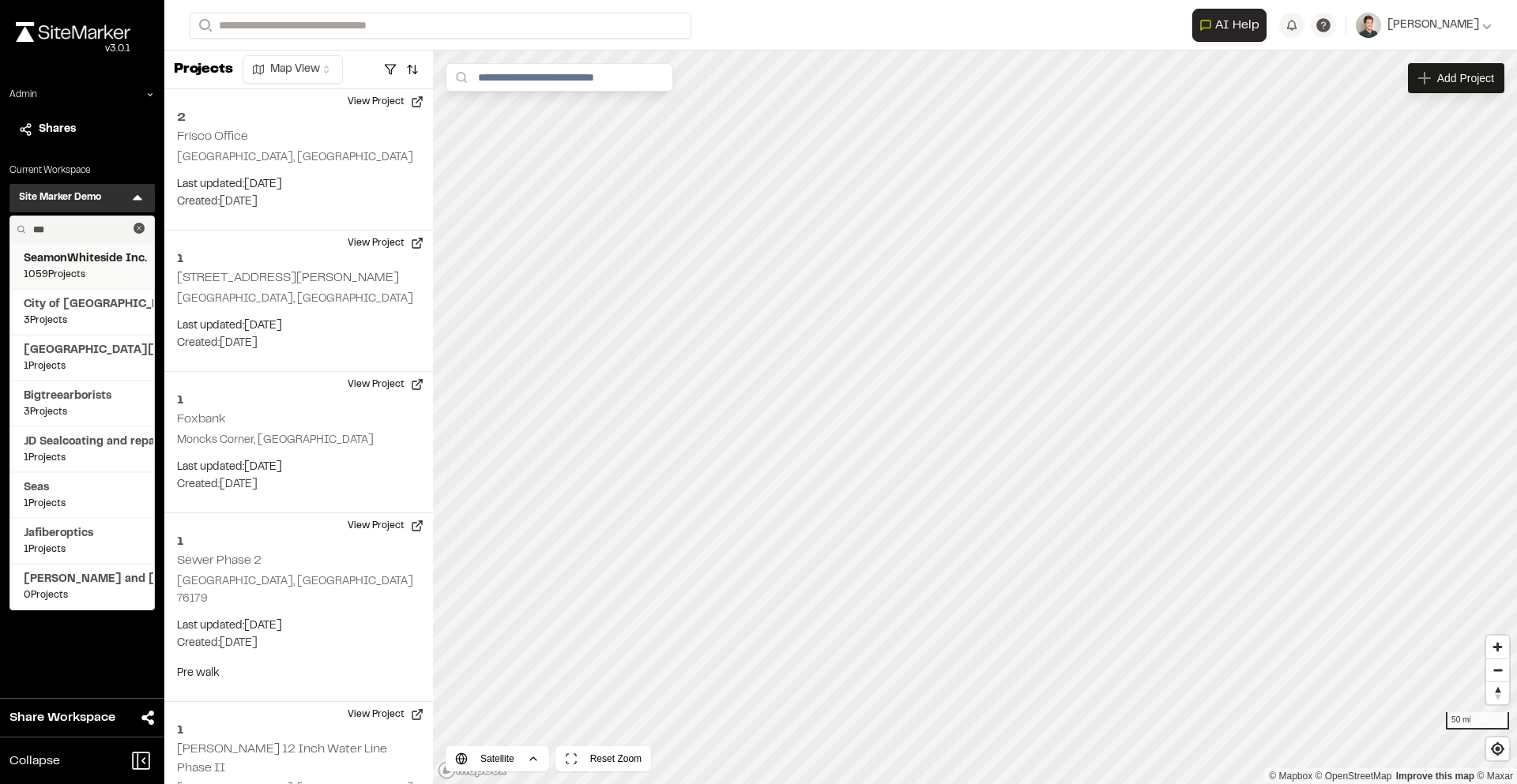
type input "***"
click at [72, 257] on span "SeamonWhiteside Inc." at bounding box center [82, 259] width 117 height 17
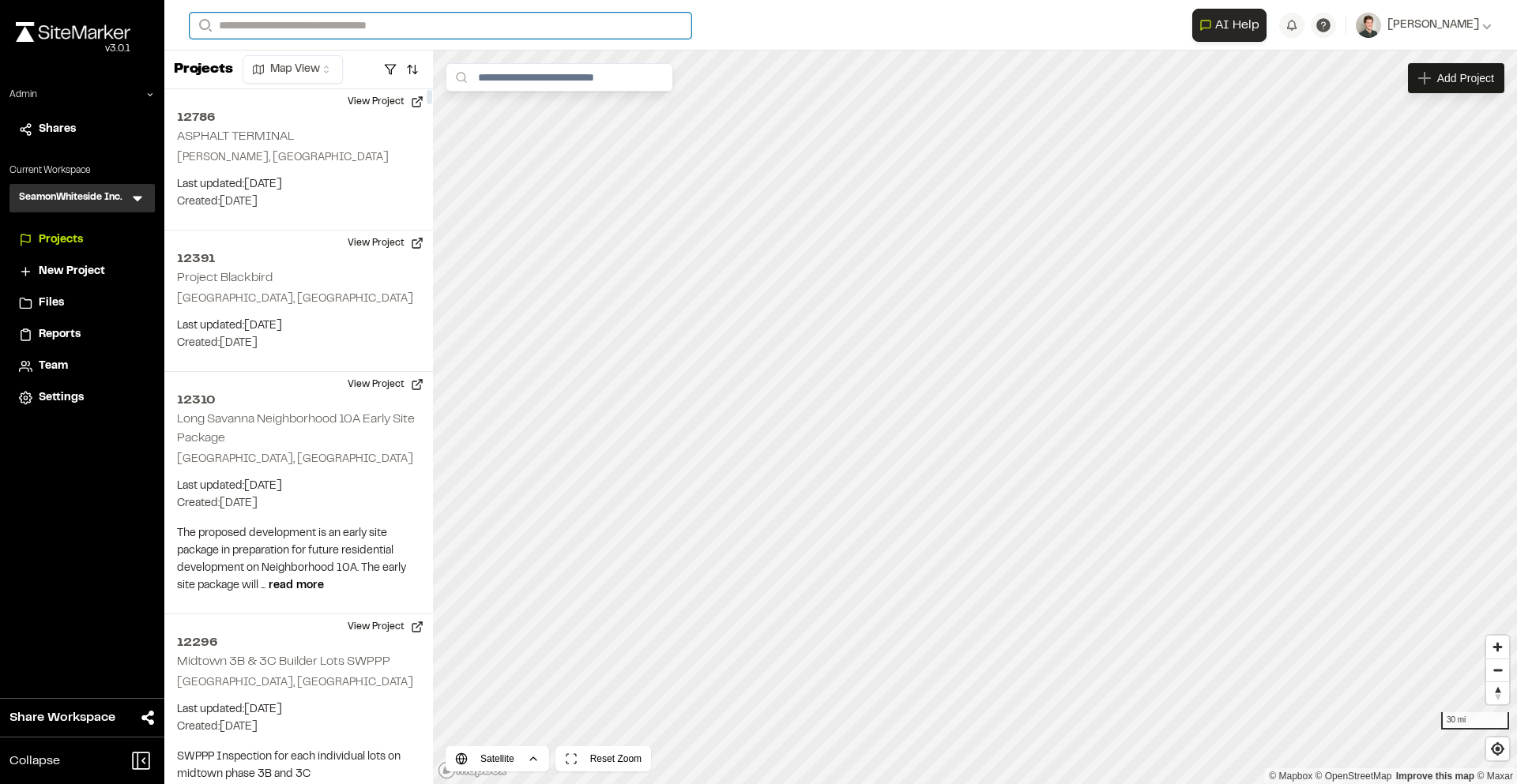
click at [334, 27] on input "Search" at bounding box center [440, 25] width 502 height 26
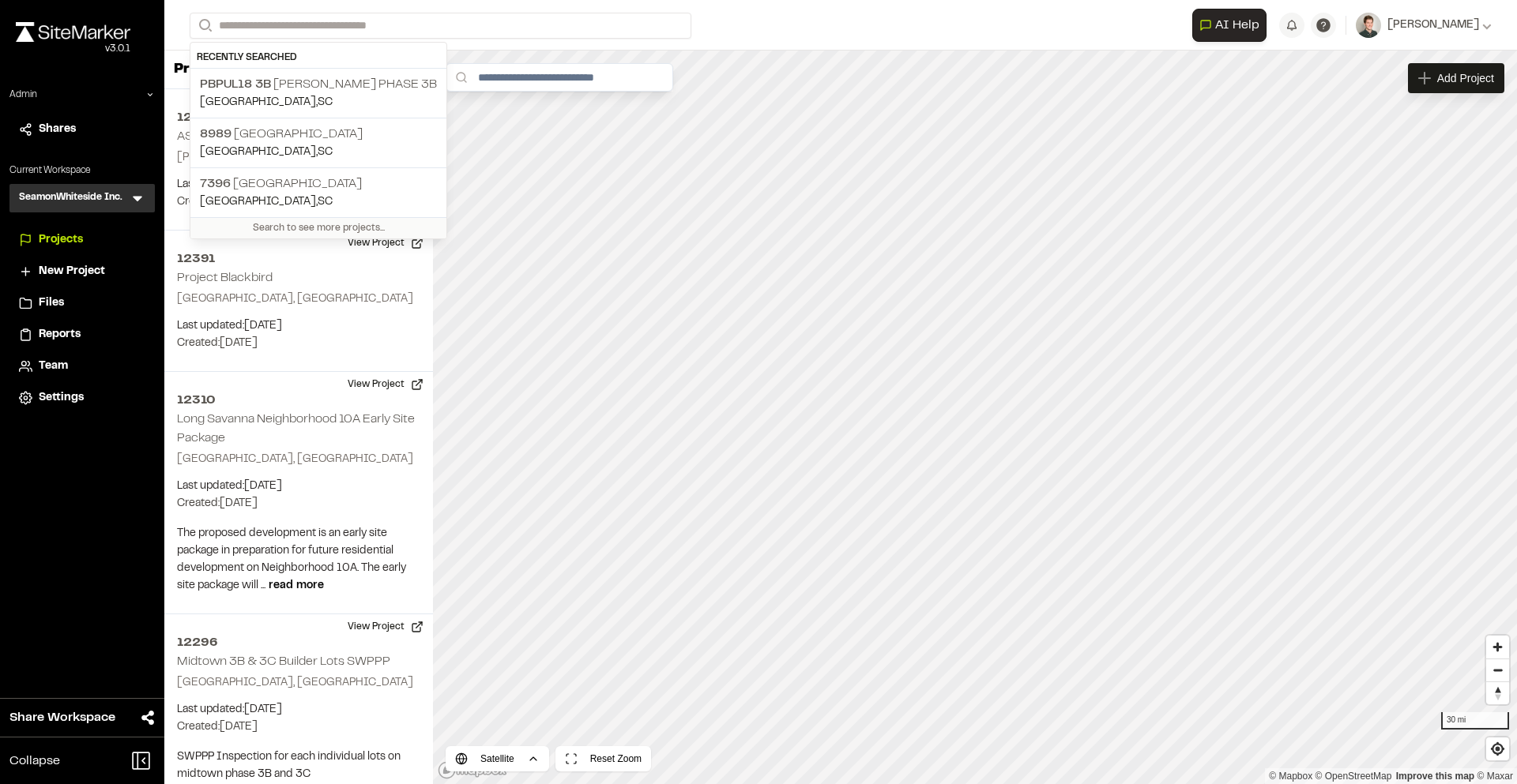
click at [133, 199] on icon at bounding box center [137, 198] width 16 height 16
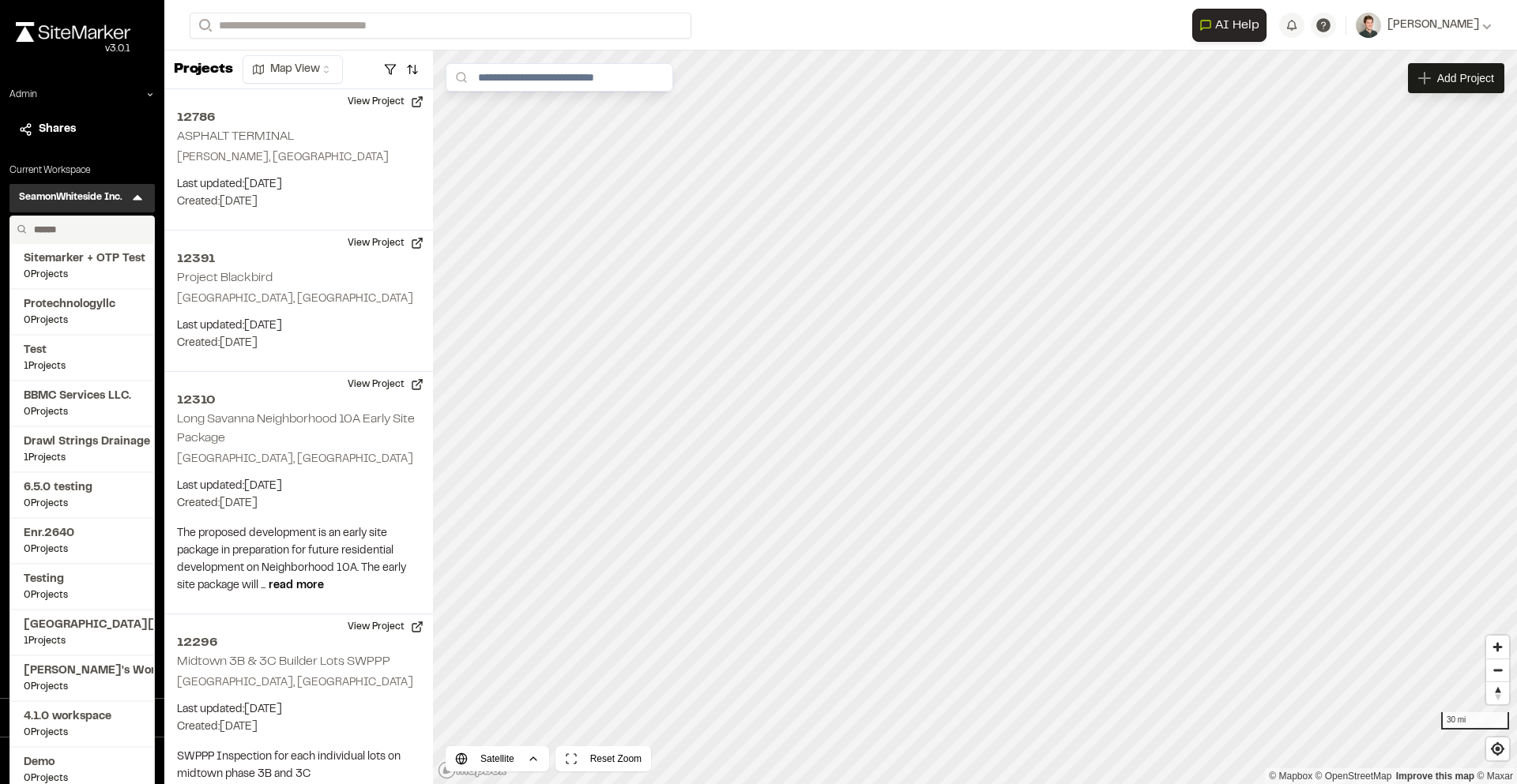
click at [88, 227] on input "text" at bounding box center [88, 230] width 120 height 27
type input "****"
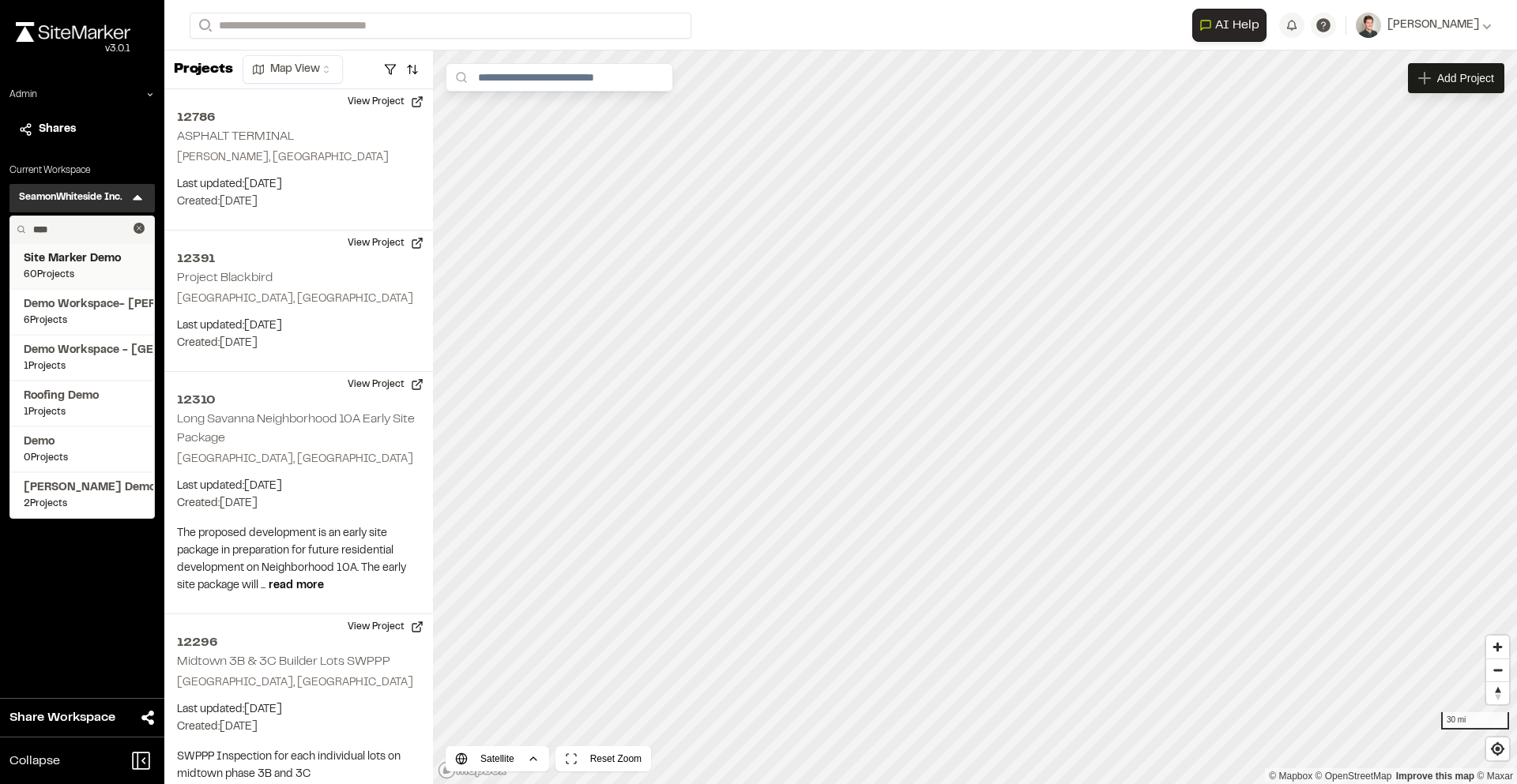
click at [84, 256] on span "Site Marker Demo" at bounding box center [82, 259] width 117 height 17
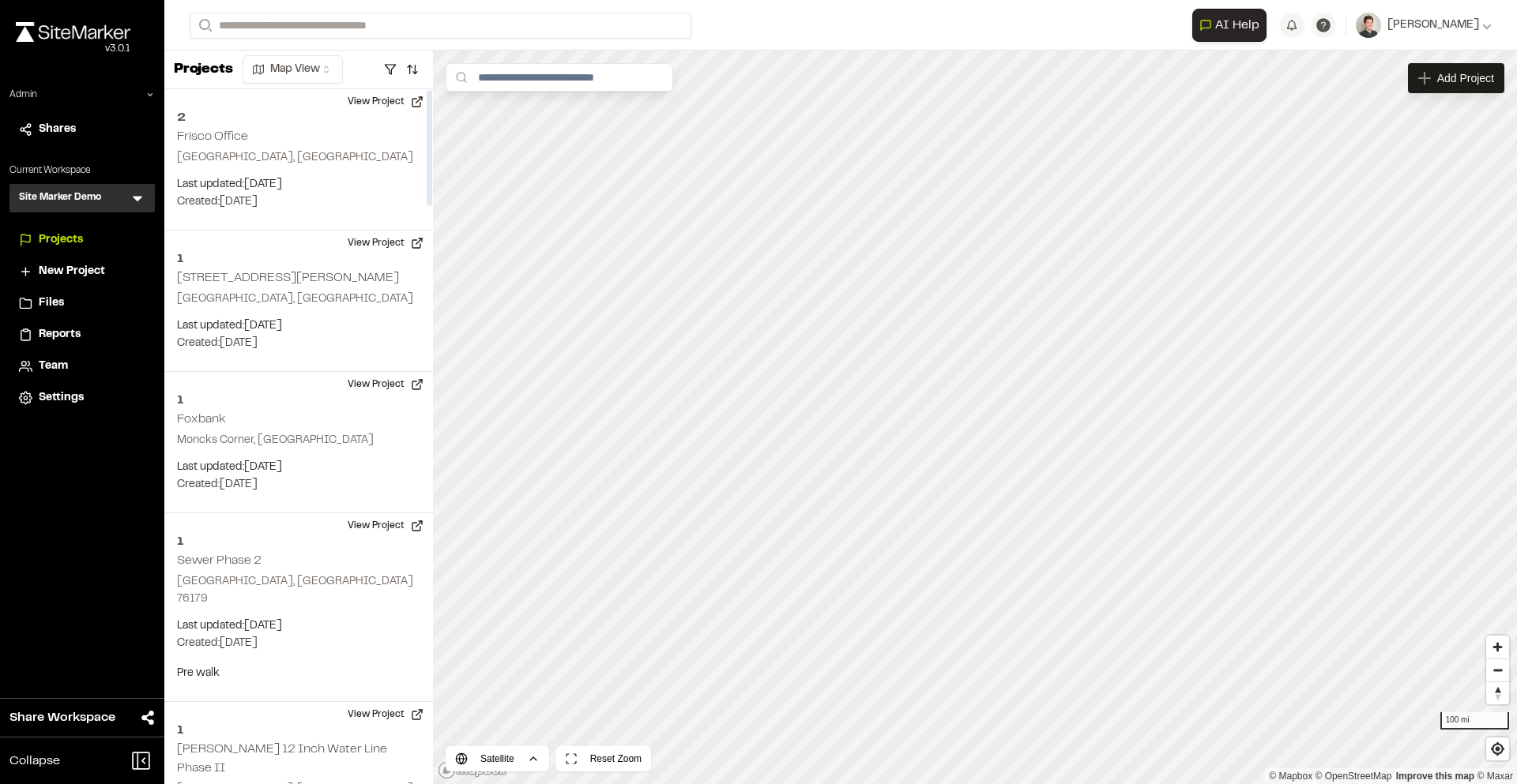
click at [123, 188] on div "Site Marker Demo SM Menu" at bounding box center [82, 198] width 146 height 29
click at [137, 193] on icon at bounding box center [137, 198] width 16 height 16
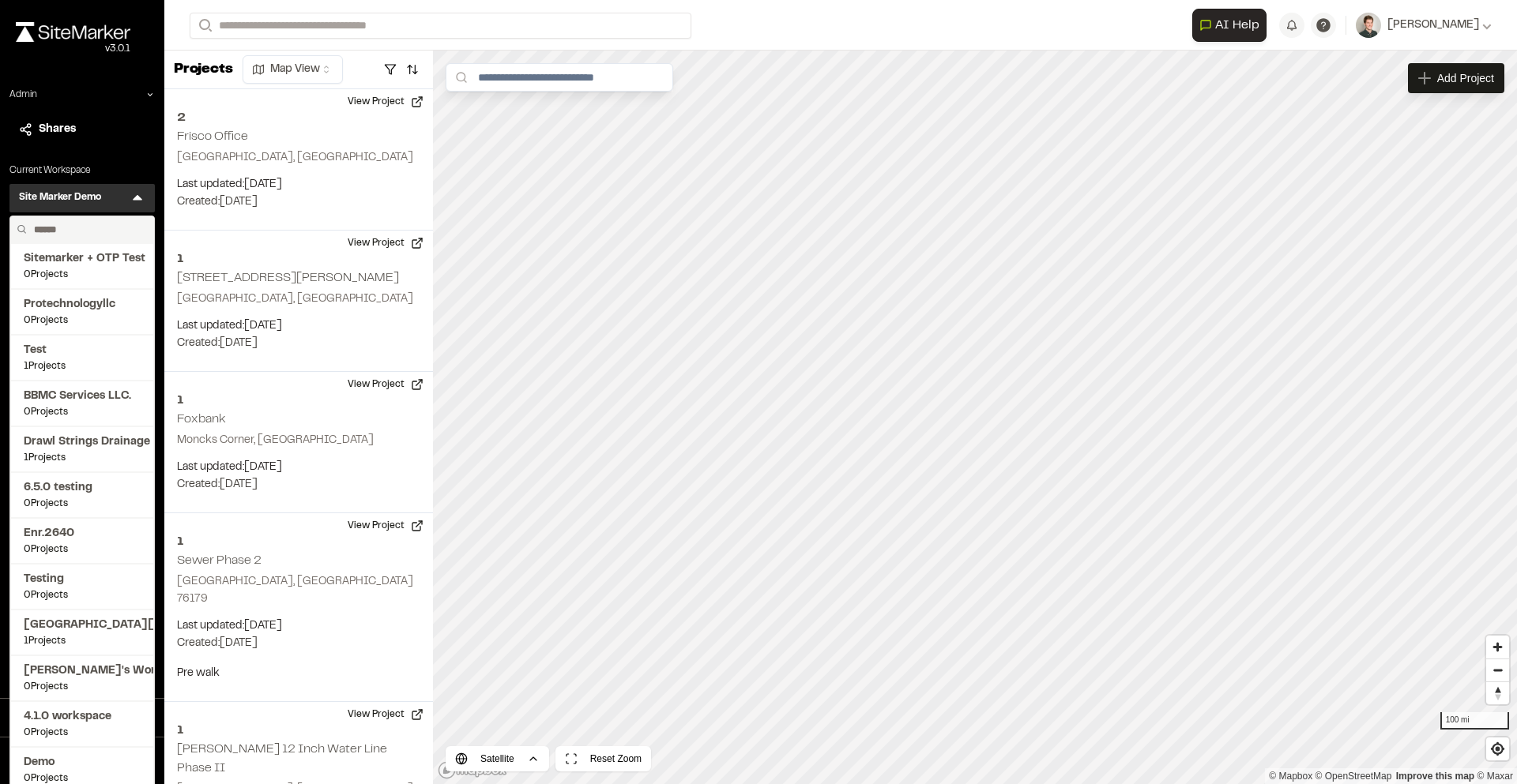
click at [84, 235] on input "text" at bounding box center [88, 230] width 120 height 27
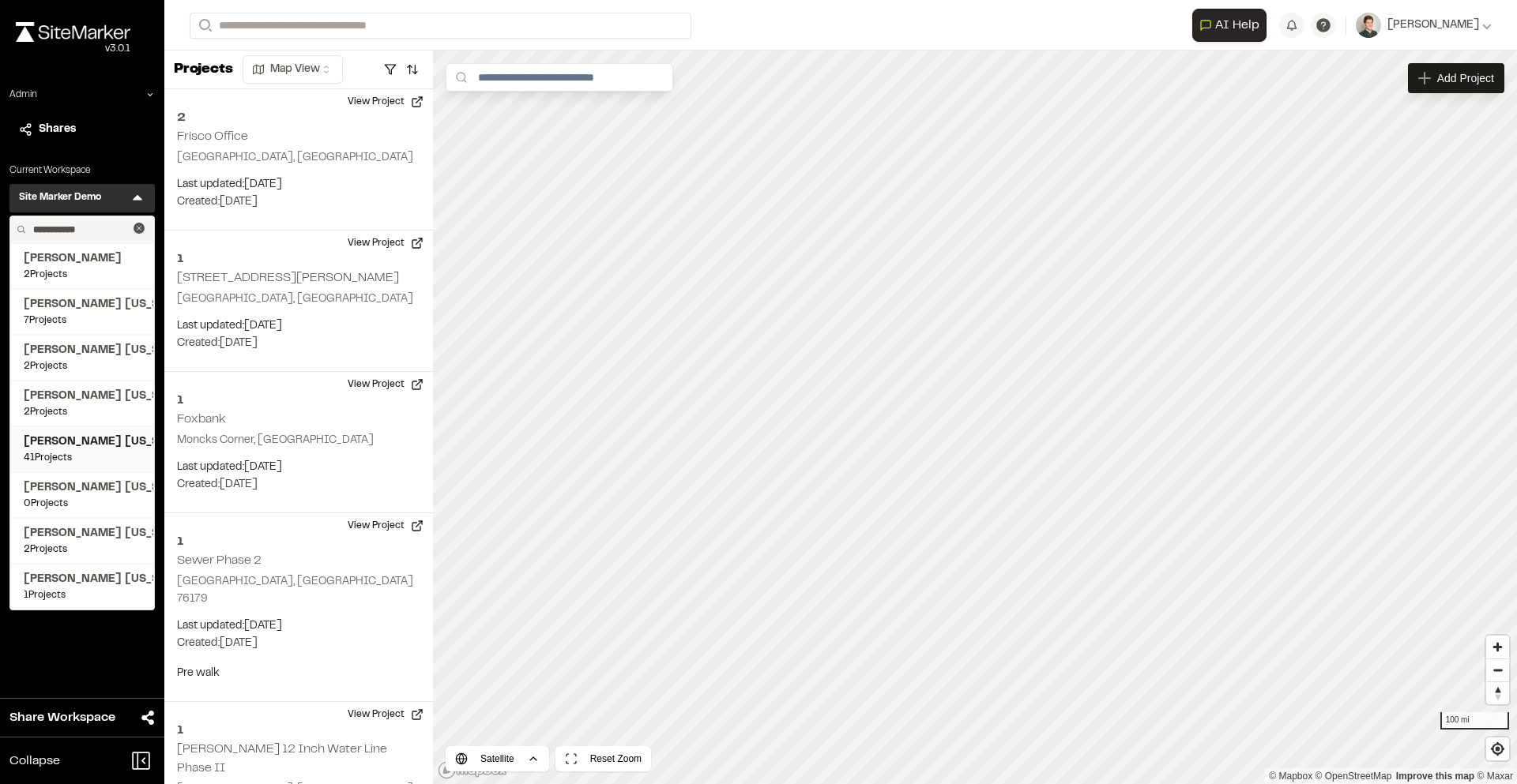
type input "**********"
click at [92, 441] on span "[PERSON_NAME] [US_STATE]" at bounding box center [82, 442] width 117 height 17
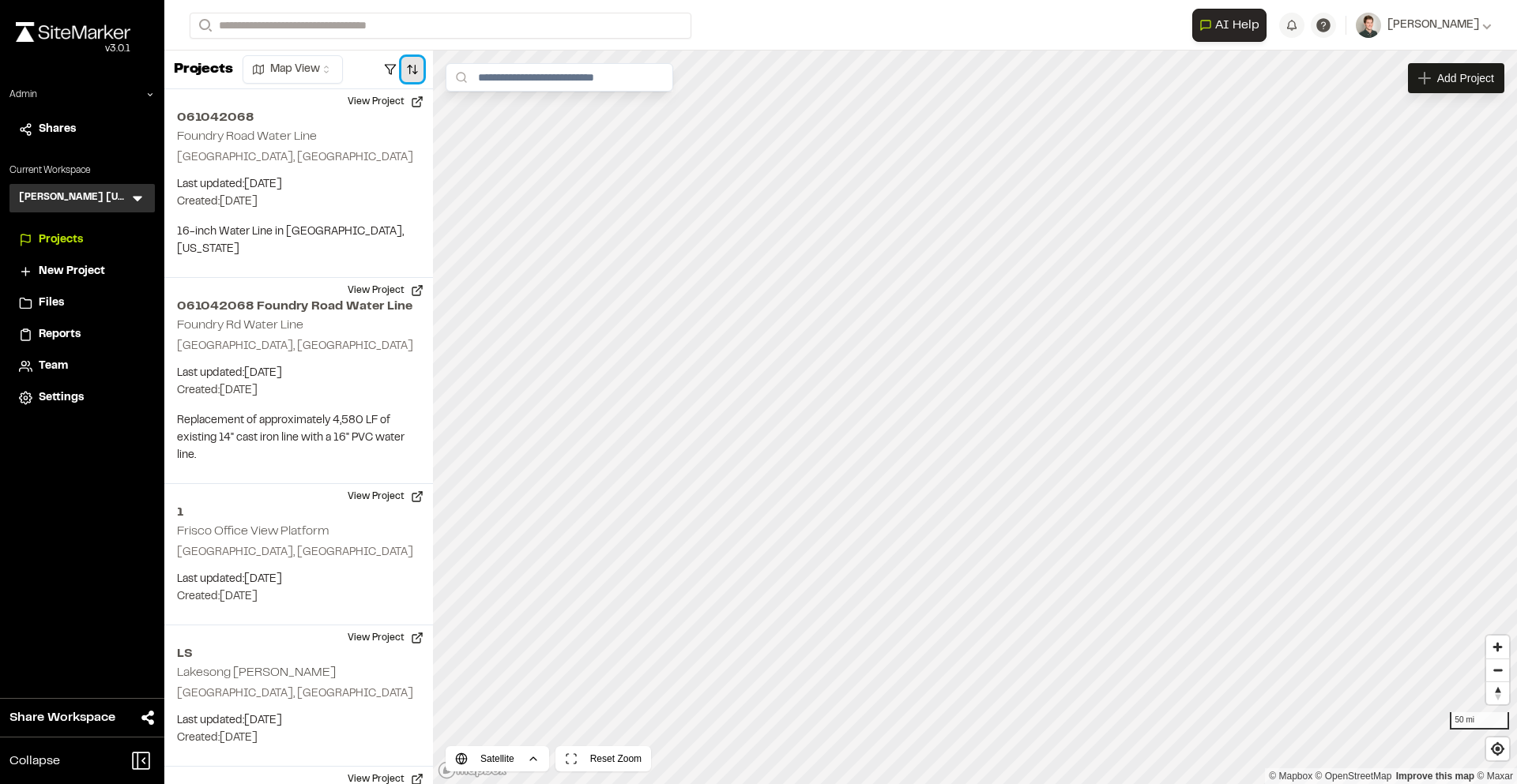
click at [414, 73] on button "button" at bounding box center [412, 70] width 22 height 26
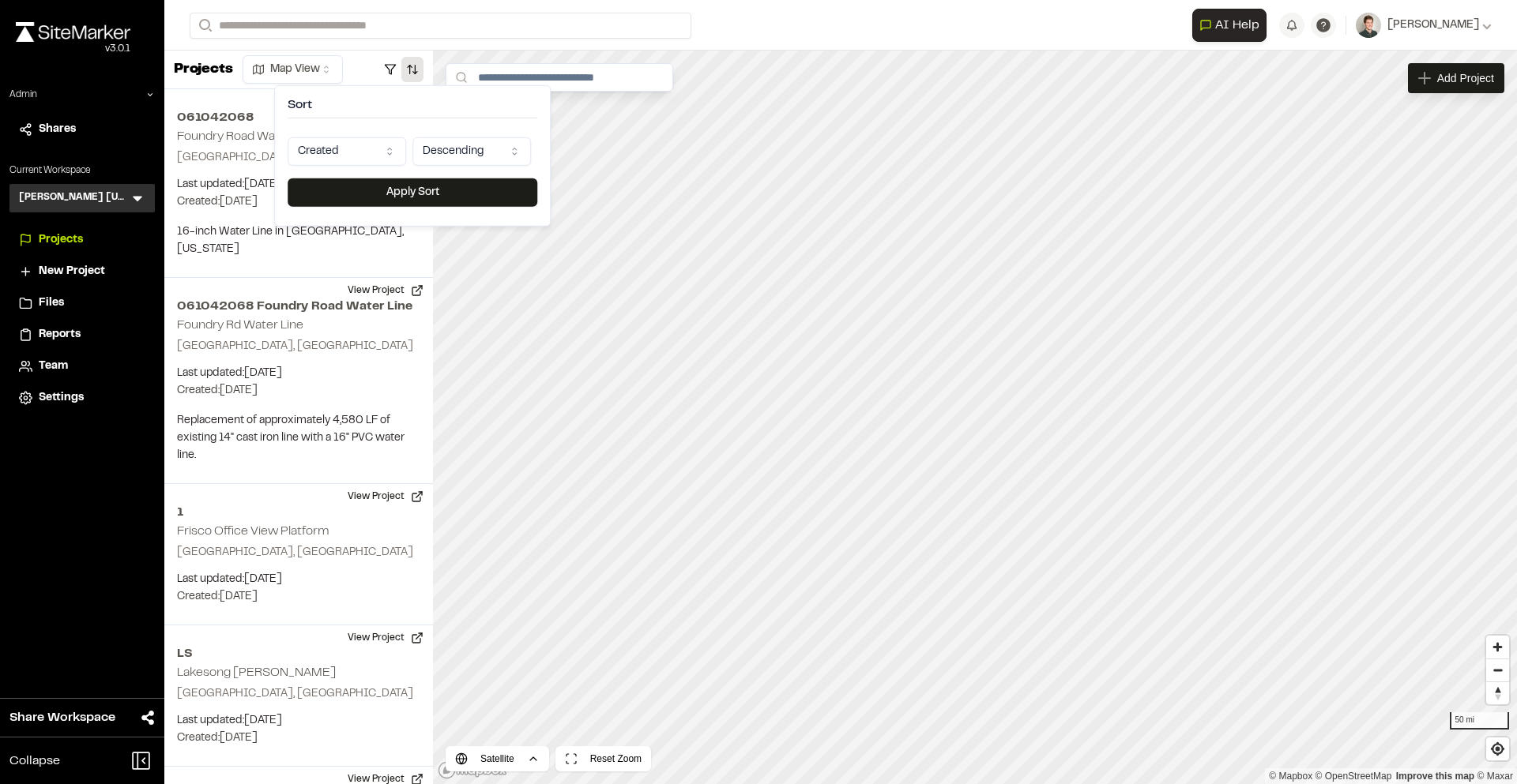
click at [371, 153] on html "Close sidebar v 3.0.1 Admin Shares Current Workspace Kimley Horn Texas KH Menu …" at bounding box center [758, 392] width 1517 height 784
click at [393, 194] on button "Apply Sort" at bounding box center [413, 192] width 250 height 29
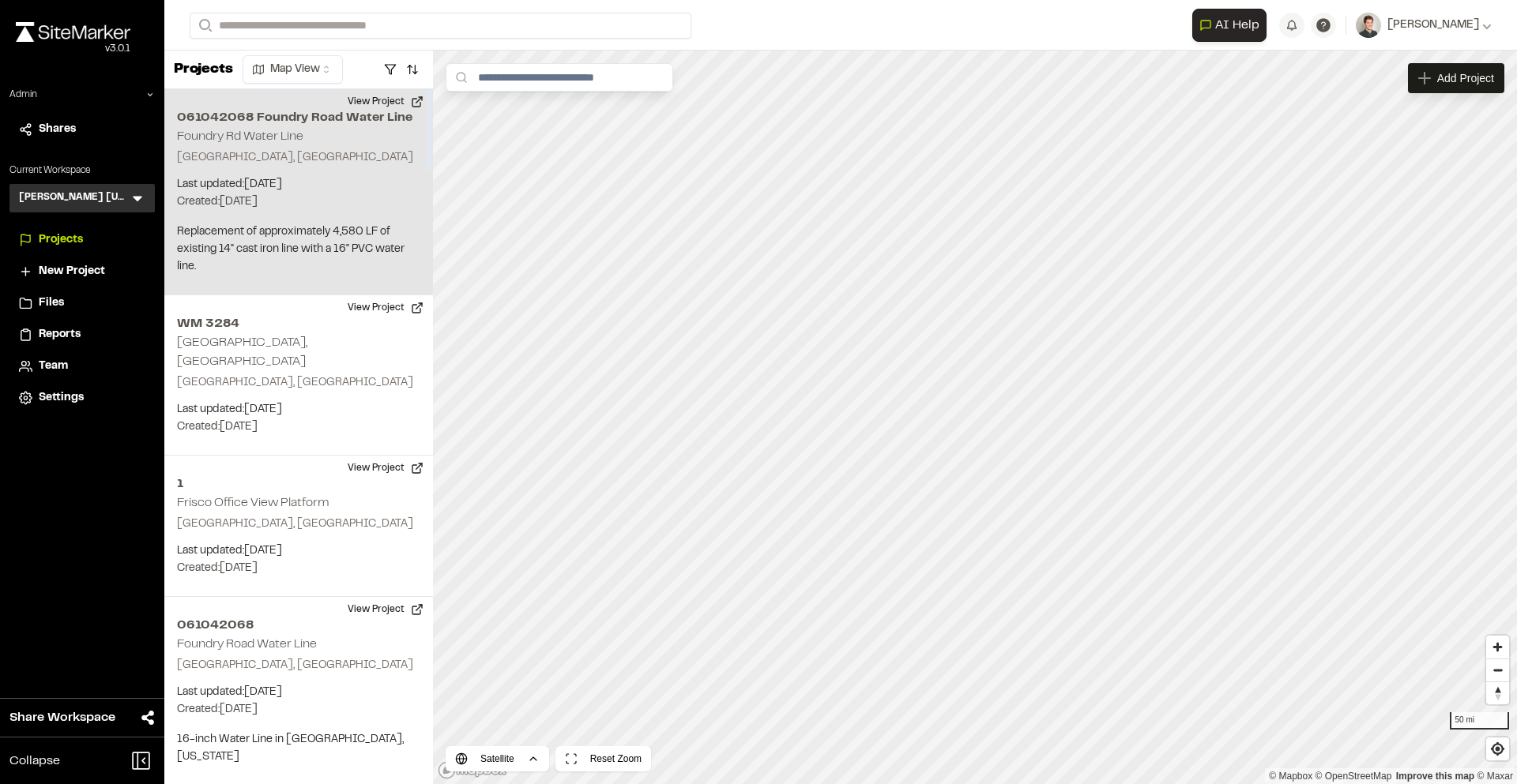
click at [383, 113] on h2 "061042068 Foundry Road Water Line" at bounding box center [298, 118] width 243 height 19
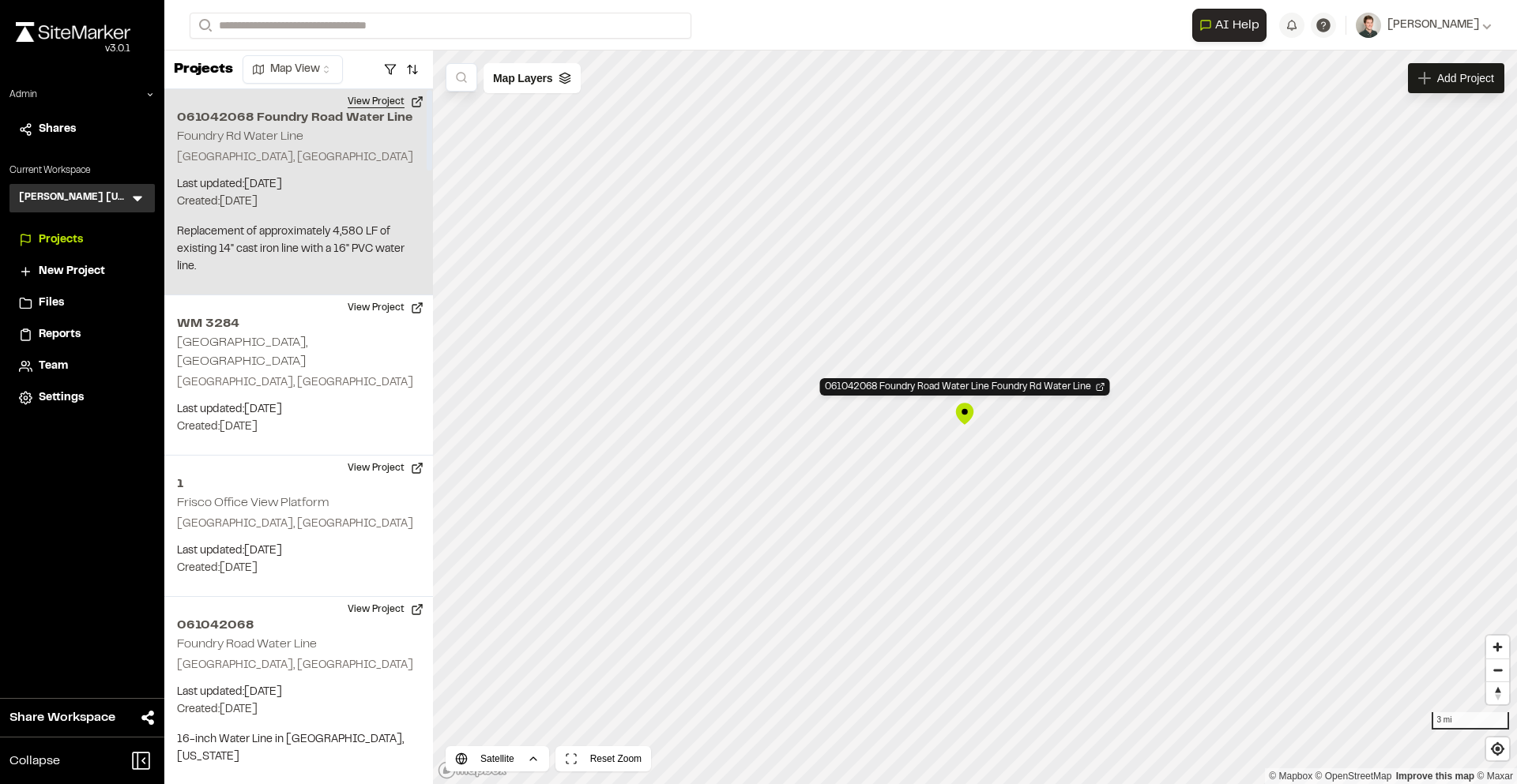
click at [386, 103] on button "View Project" at bounding box center [385, 102] width 94 height 26
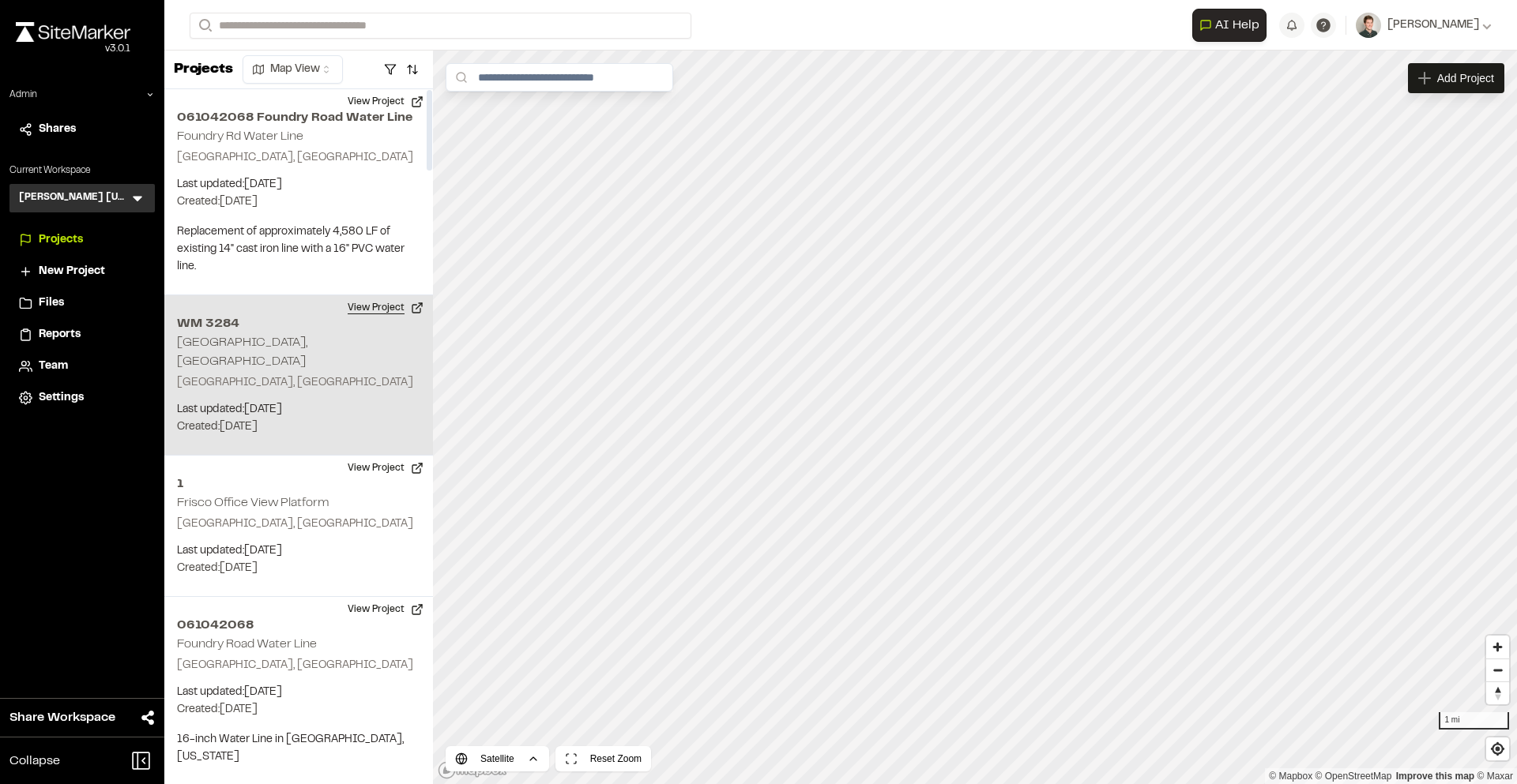
click at [381, 312] on button "View Project" at bounding box center [385, 308] width 94 height 26
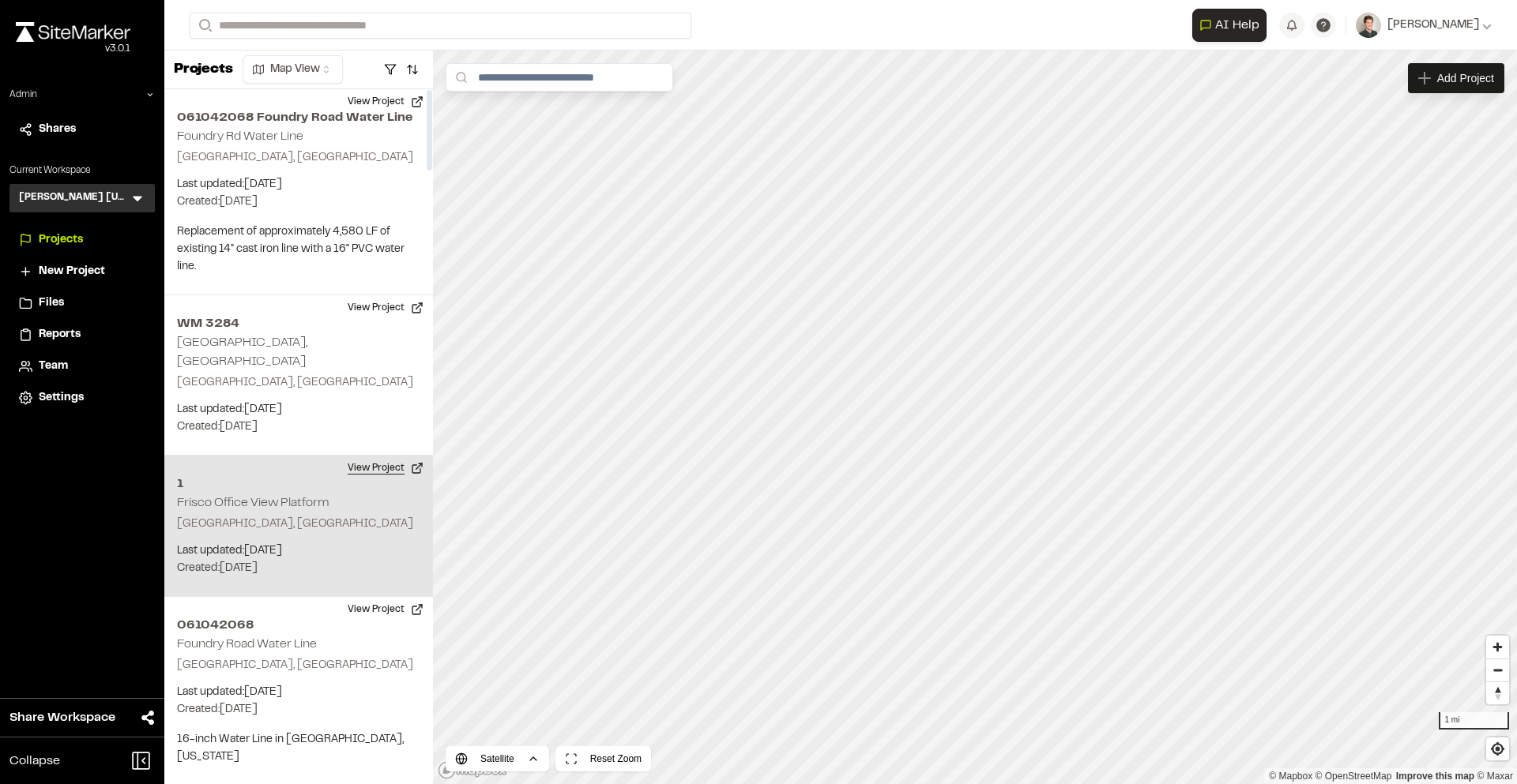
click at [392, 455] on button "View Project" at bounding box center [385, 468] width 94 height 26
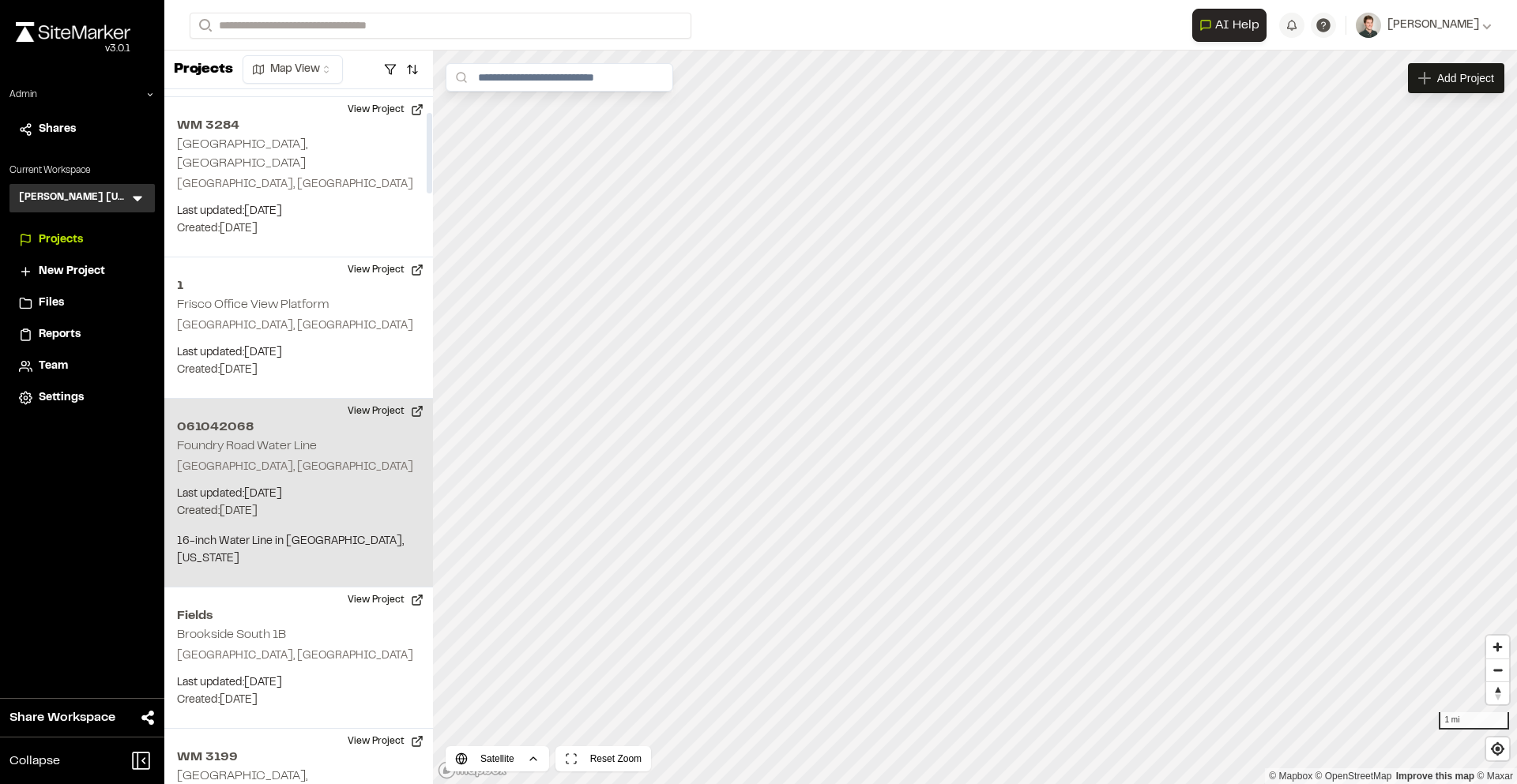
scroll to position [285, 0]
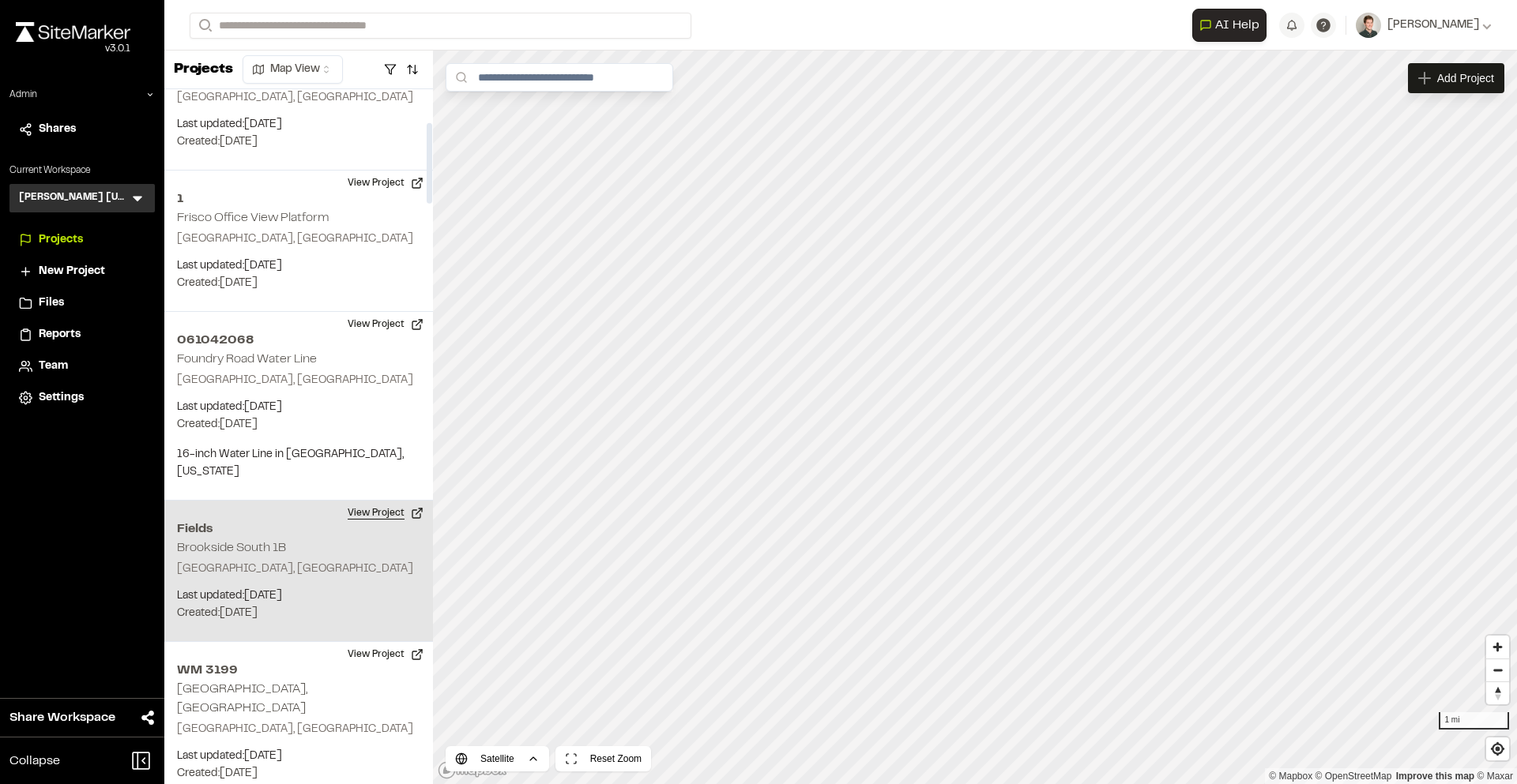
click at [375, 501] on button "View Project" at bounding box center [385, 513] width 94 height 26
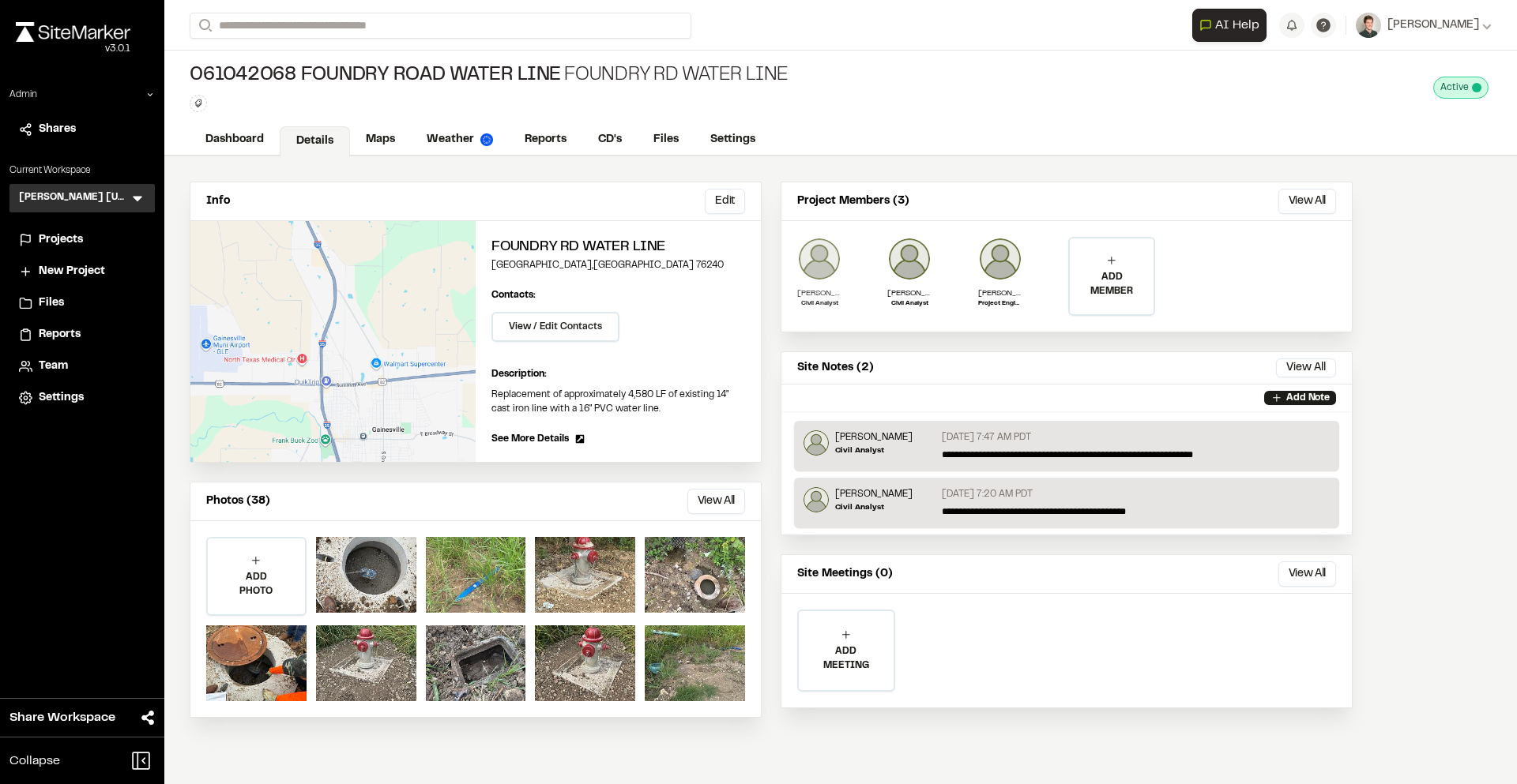
click at [816, 268] on img at bounding box center [819, 259] width 44 height 44
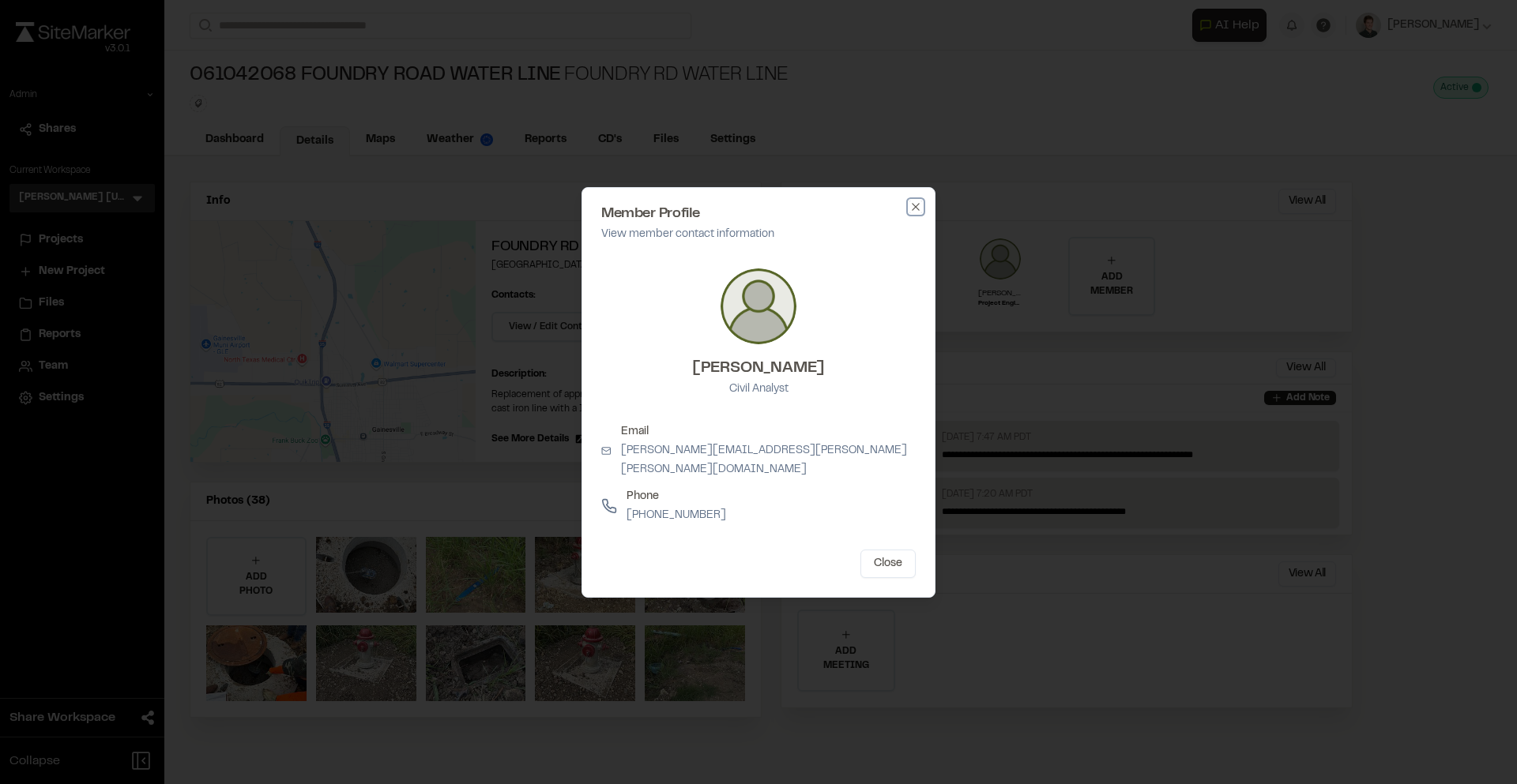
click at [914, 211] on icon "button" at bounding box center [915, 207] width 12 height 12
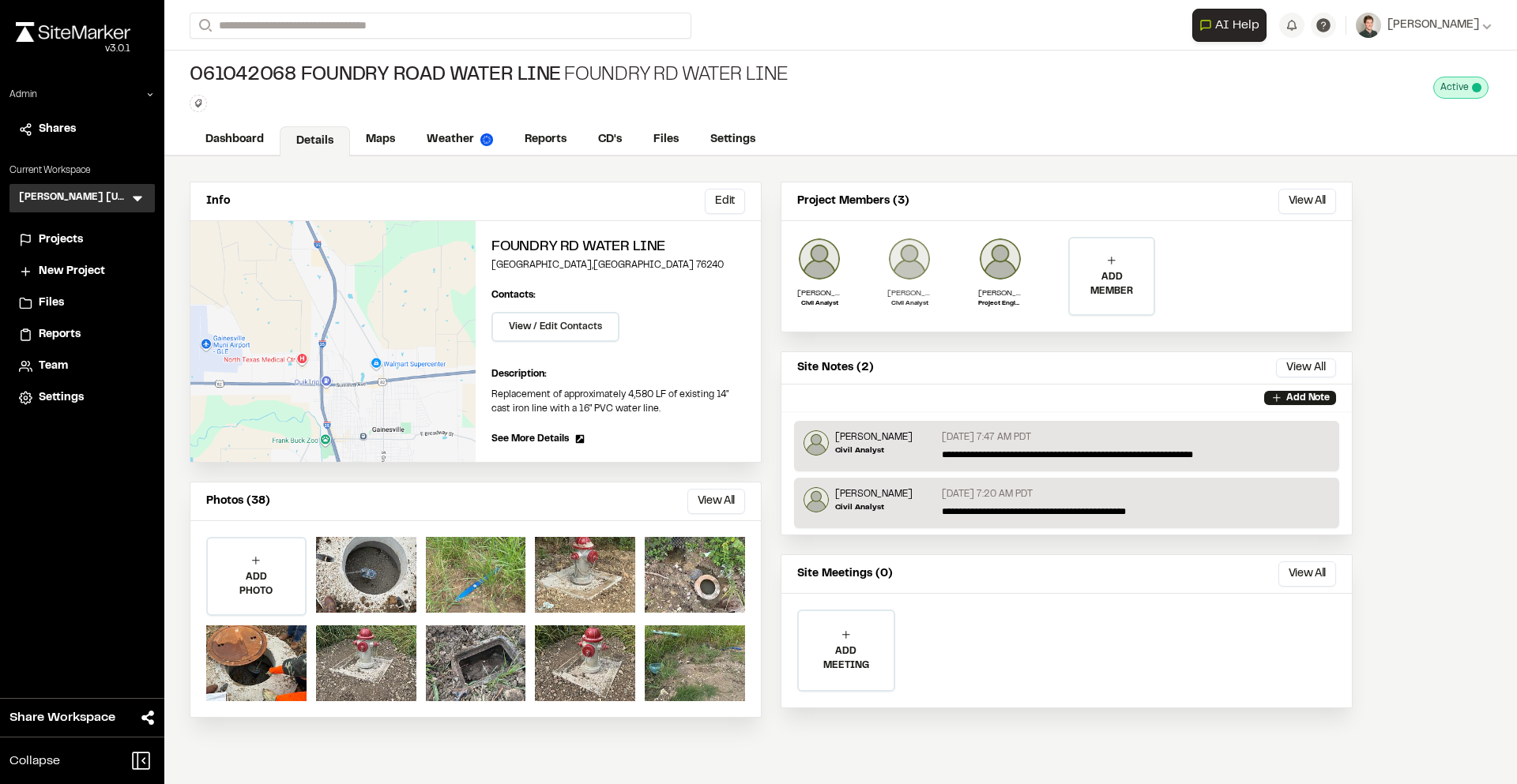
click at [903, 244] on img at bounding box center [909, 259] width 44 height 44
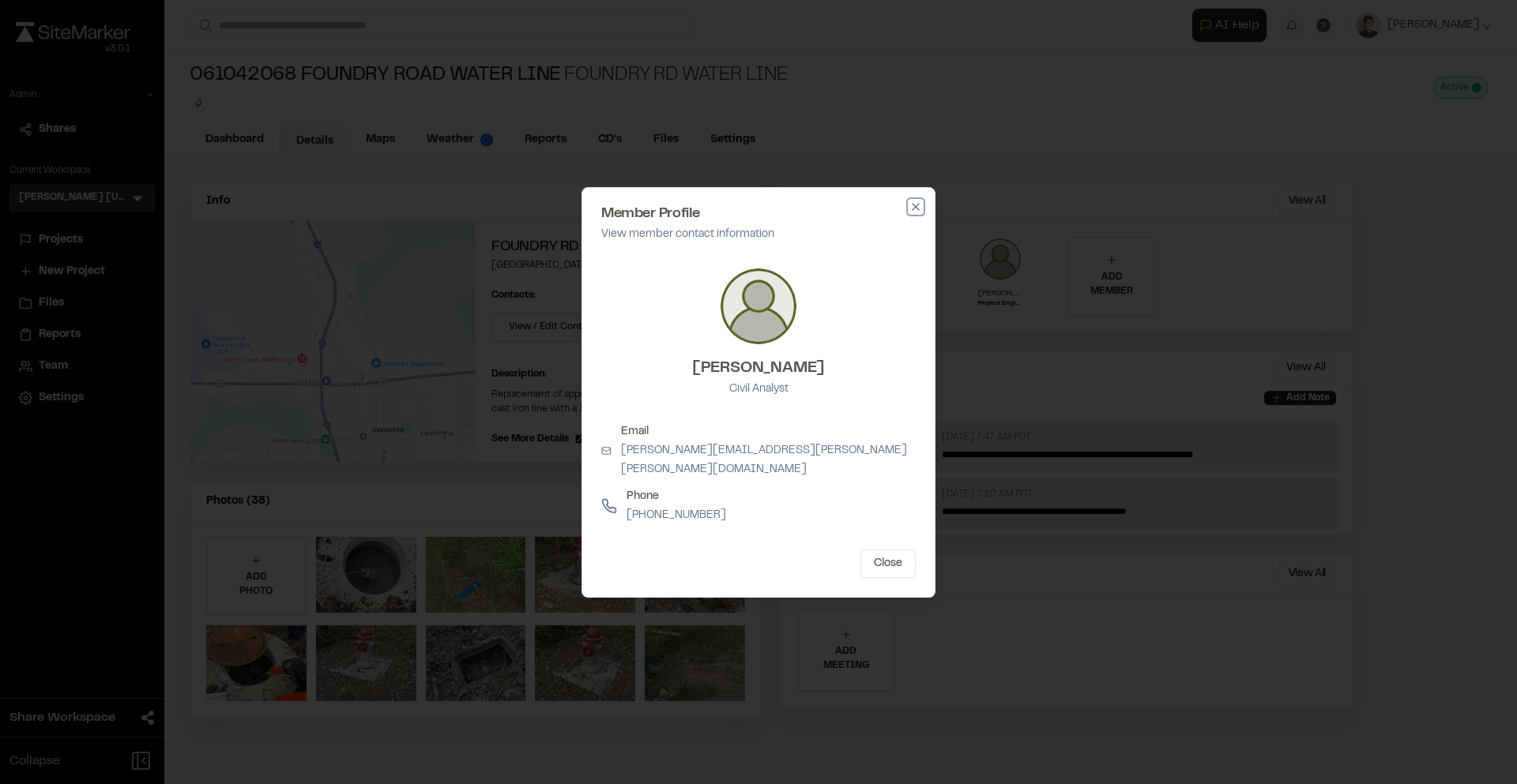
click at [920, 213] on icon "button" at bounding box center [915, 207] width 12 height 12
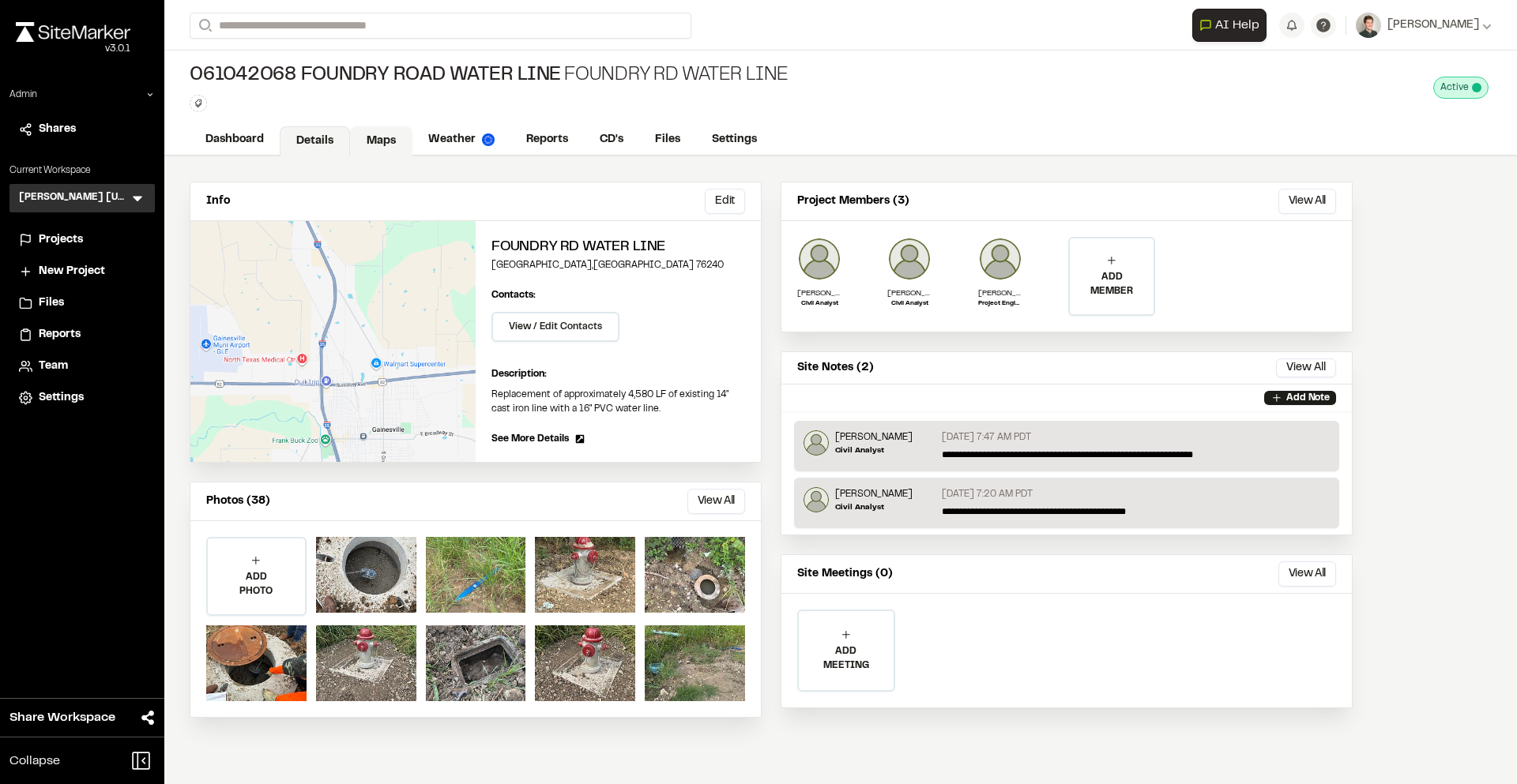
click at [378, 131] on link "Maps" at bounding box center [381, 142] width 63 height 30
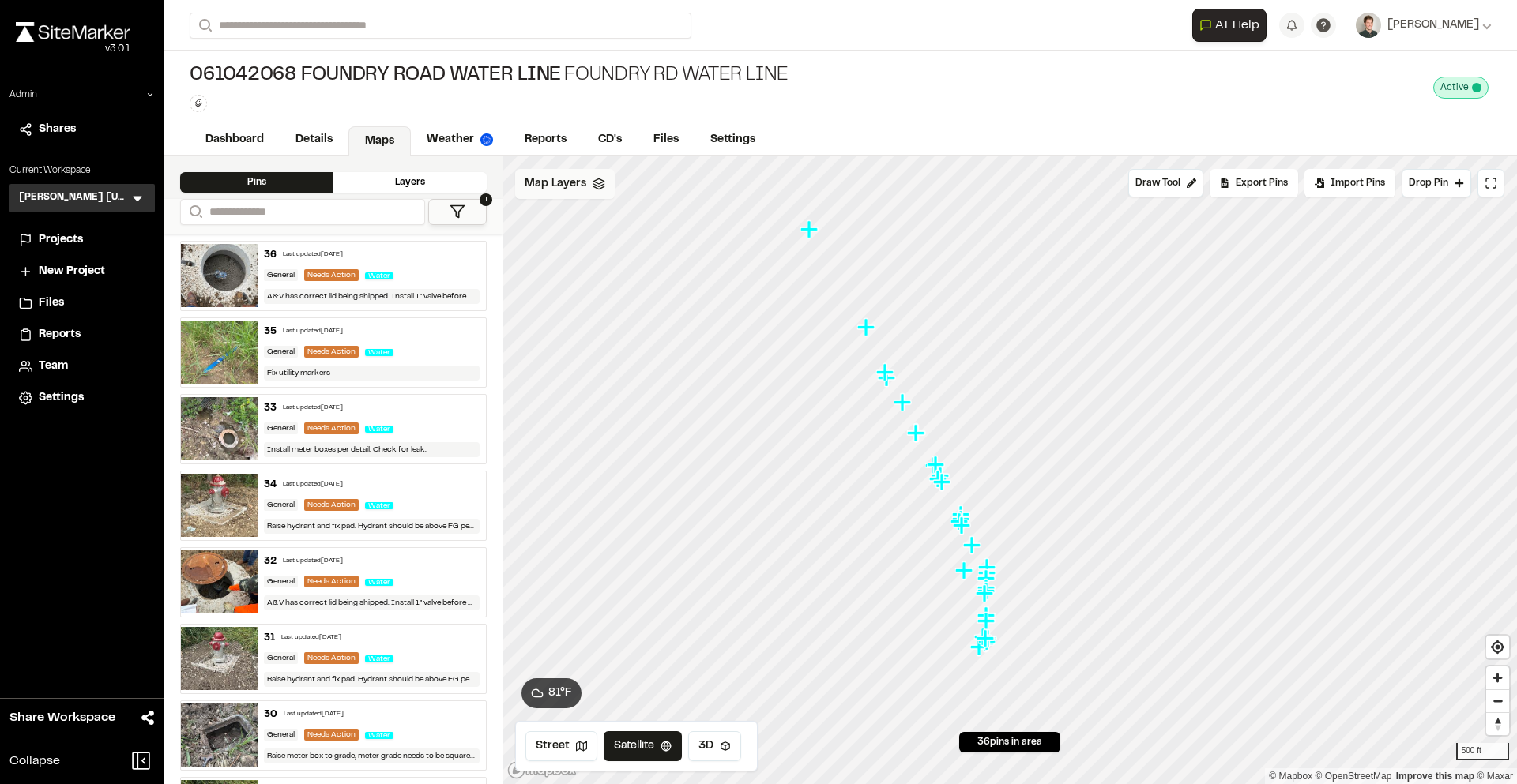
click at [563, 181] on span "Map Layers" at bounding box center [556, 184] width 62 height 17
click at [584, 238] on div "Foundry WL Alingment" at bounding box center [641, 250] width 279 height 33
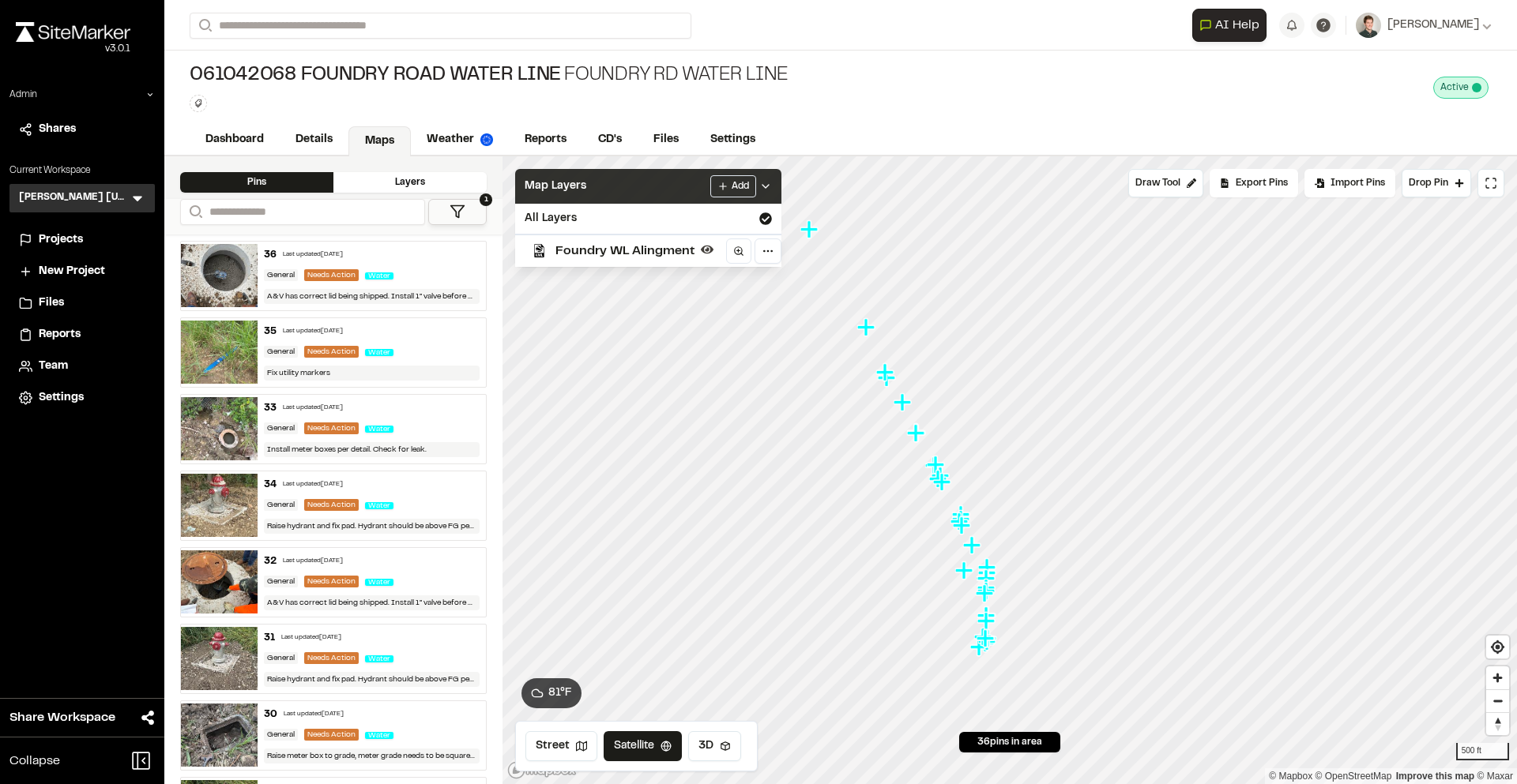
click at [608, 190] on div "Map Layers Add" at bounding box center [648, 186] width 266 height 34
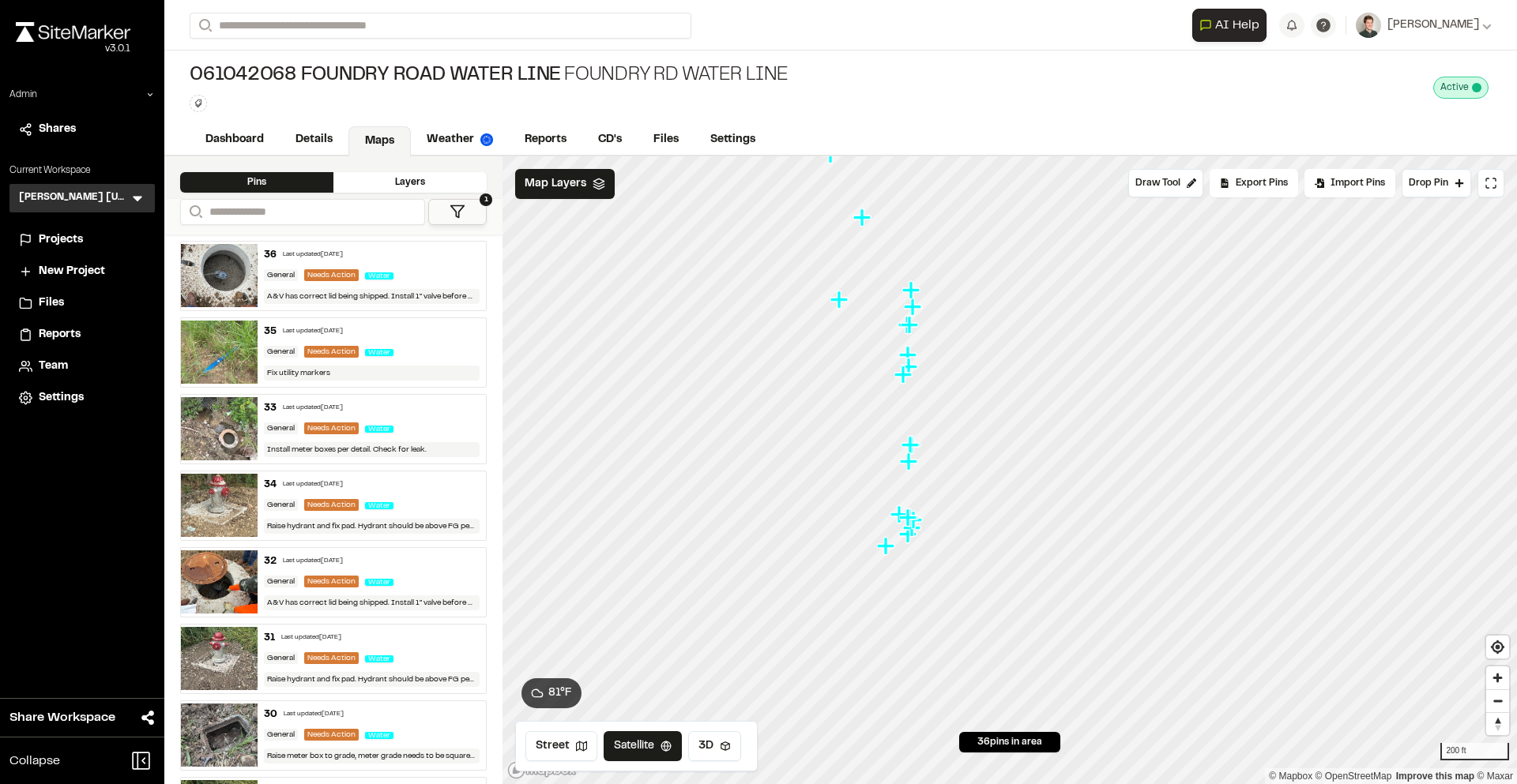
click at [863, 92] on div "**********" at bounding box center [840, 392] width 1353 height 784
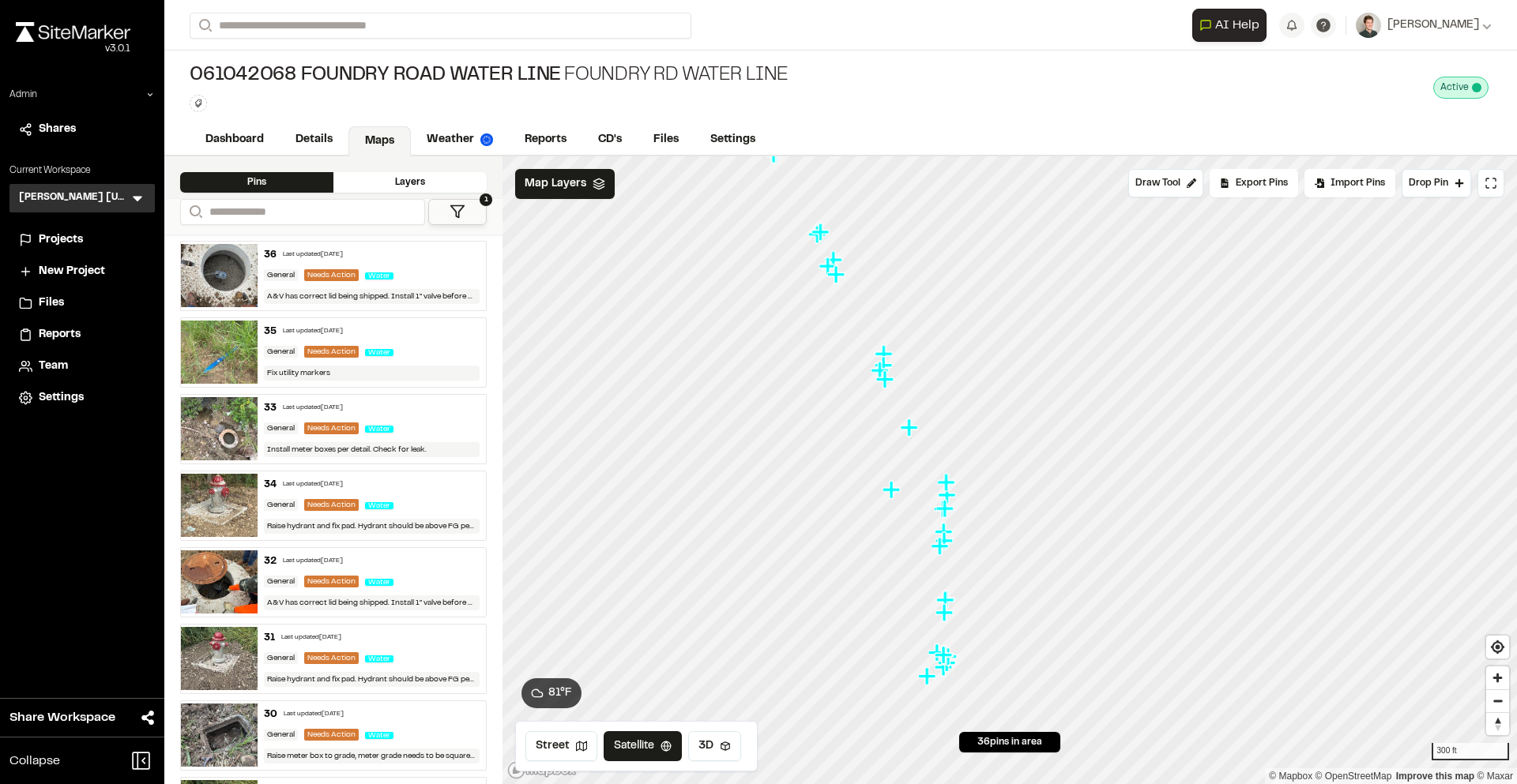
drag, startPoint x: 947, startPoint y: 293, endPoint x: 947, endPoint y: 568, distance: 275.0
click at [947, 492] on icon "Map marker" at bounding box center [945, 482] width 17 height 17
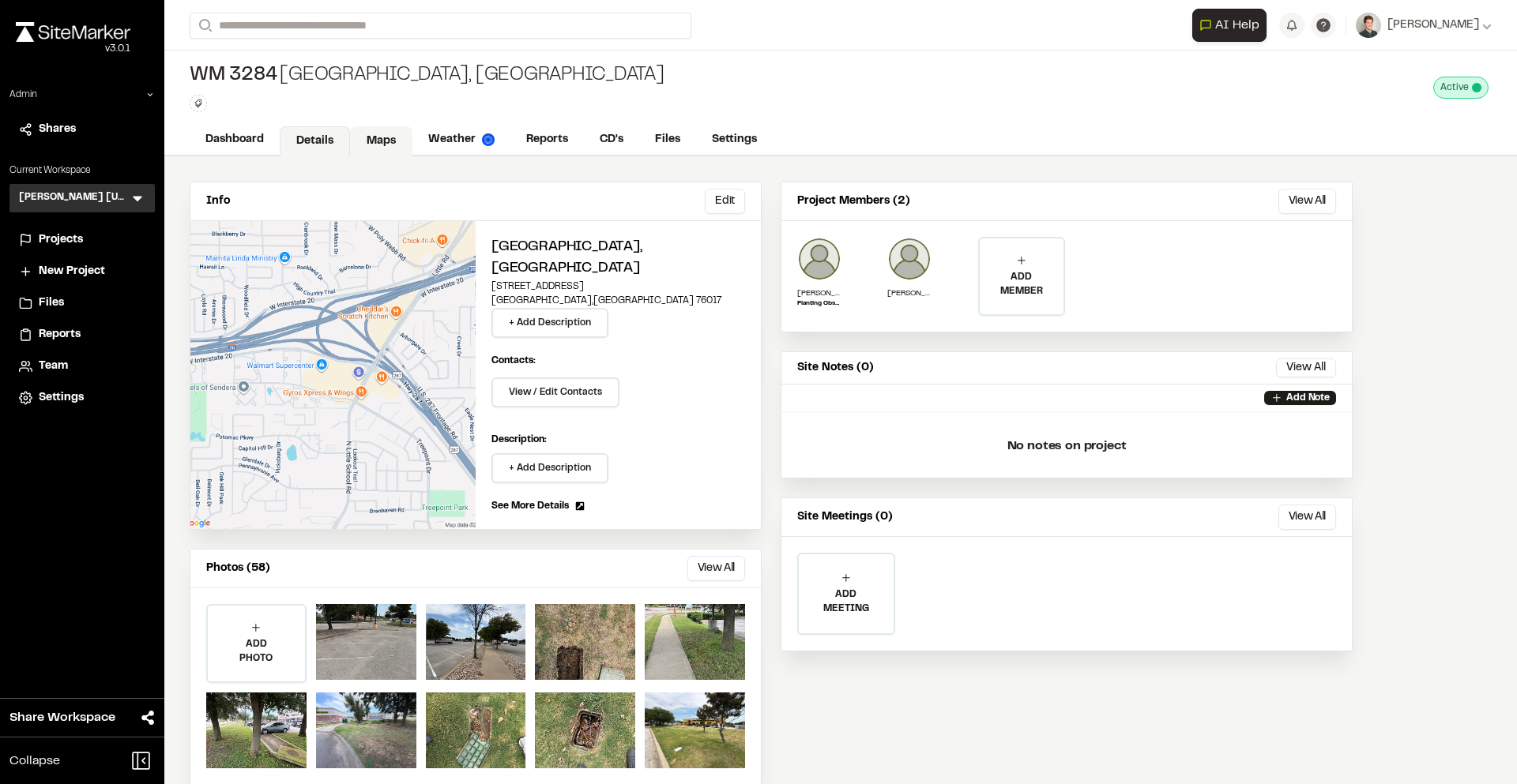
click at [378, 140] on link "Maps" at bounding box center [381, 142] width 63 height 30
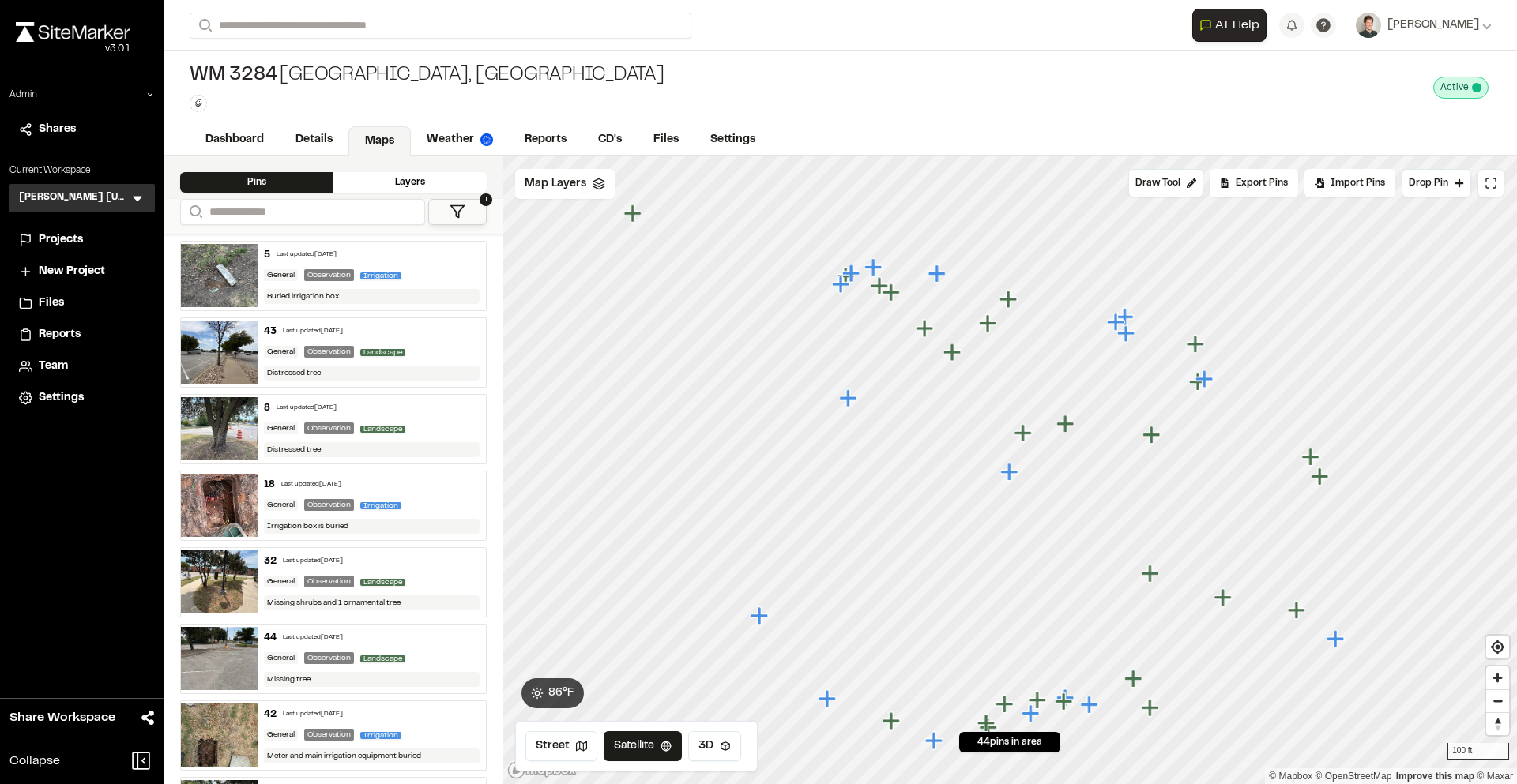
drag, startPoint x: 1045, startPoint y: 458, endPoint x: 967, endPoint y: 334, distance: 146.5
click at [1015, 423] on icon "Map marker" at bounding box center [1025, 433] width 21 height 21
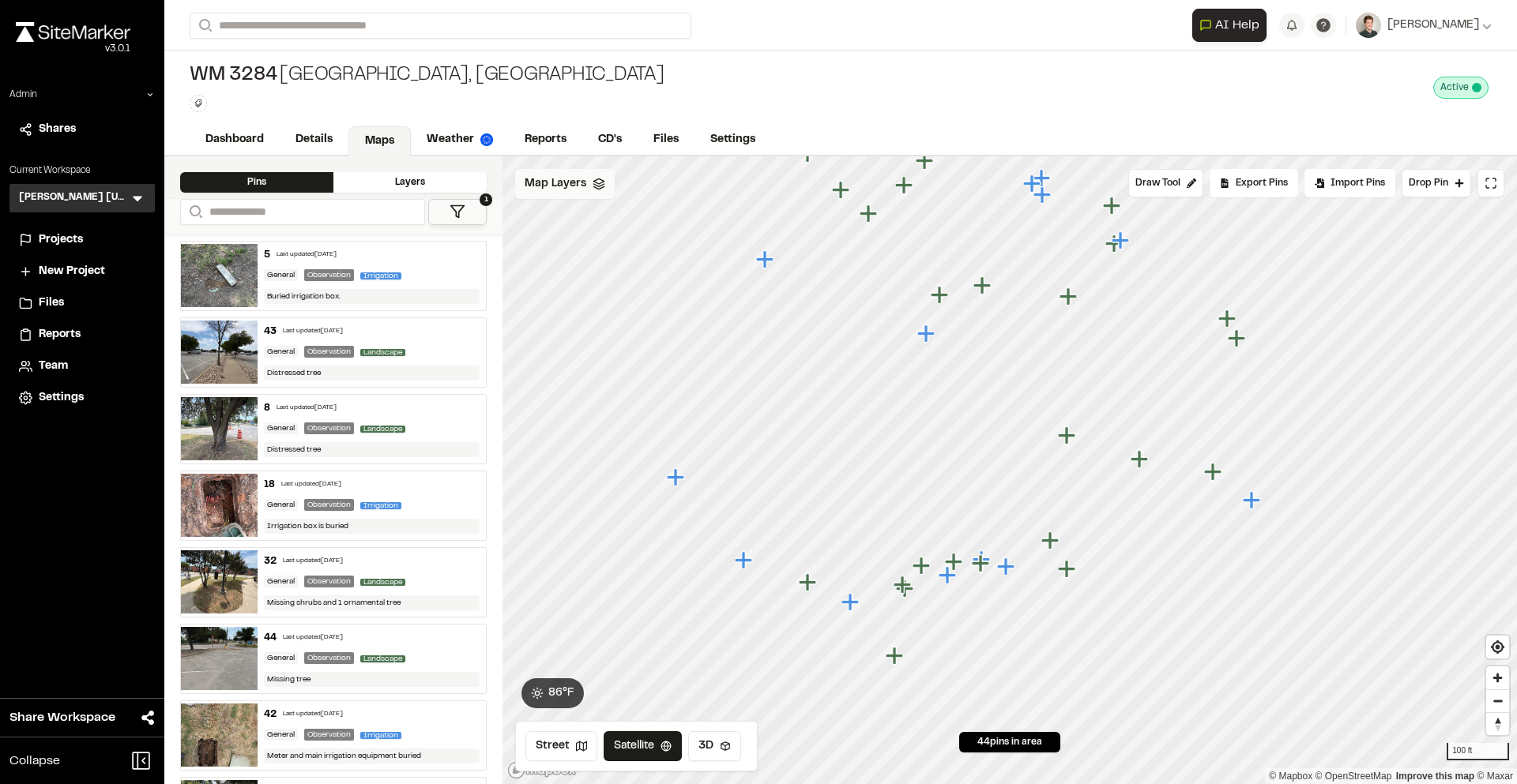
click at [597, 191] on div "Map Layers" at bounding box center [565, 184] width 99 height 30
click at [558, 188] on span "Map Layers" at bounding box center [556, 187] width 62 height 17
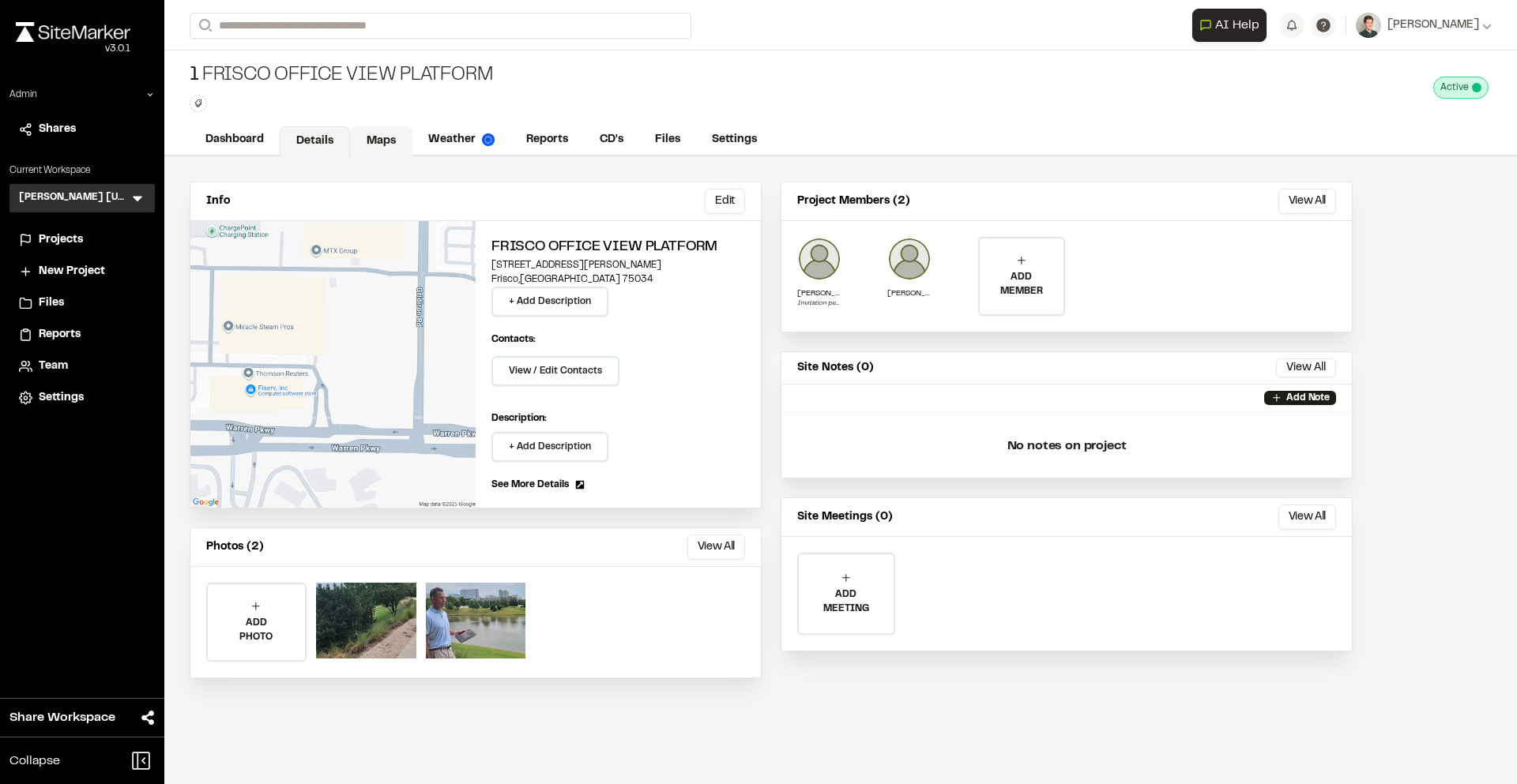
click at [386, 140] on link "Maps" at bounding box center [381, 142] width 63 height 30
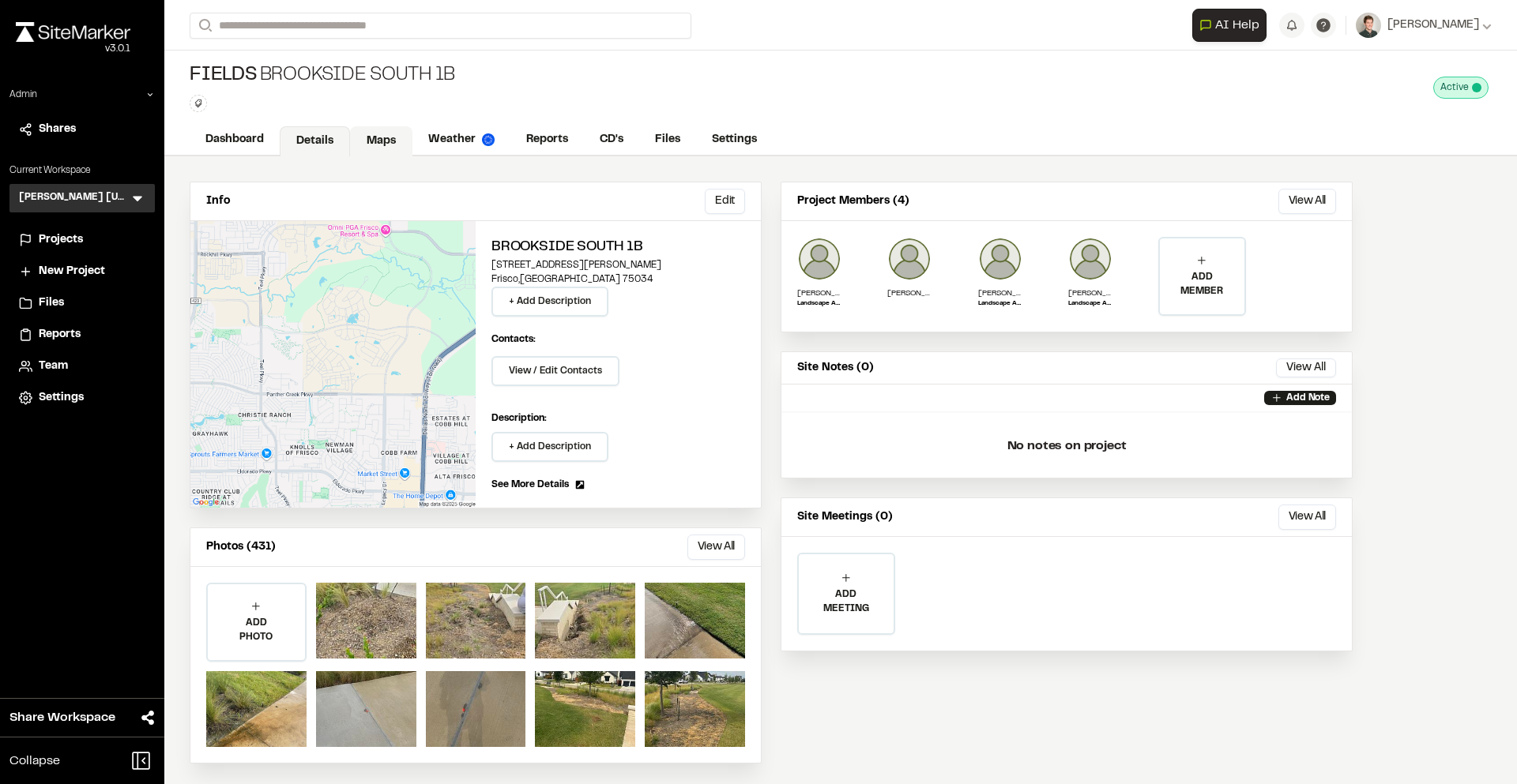
click at [370, 130] on link "Maps" at bounding box center [381, 142] width 63 height 30
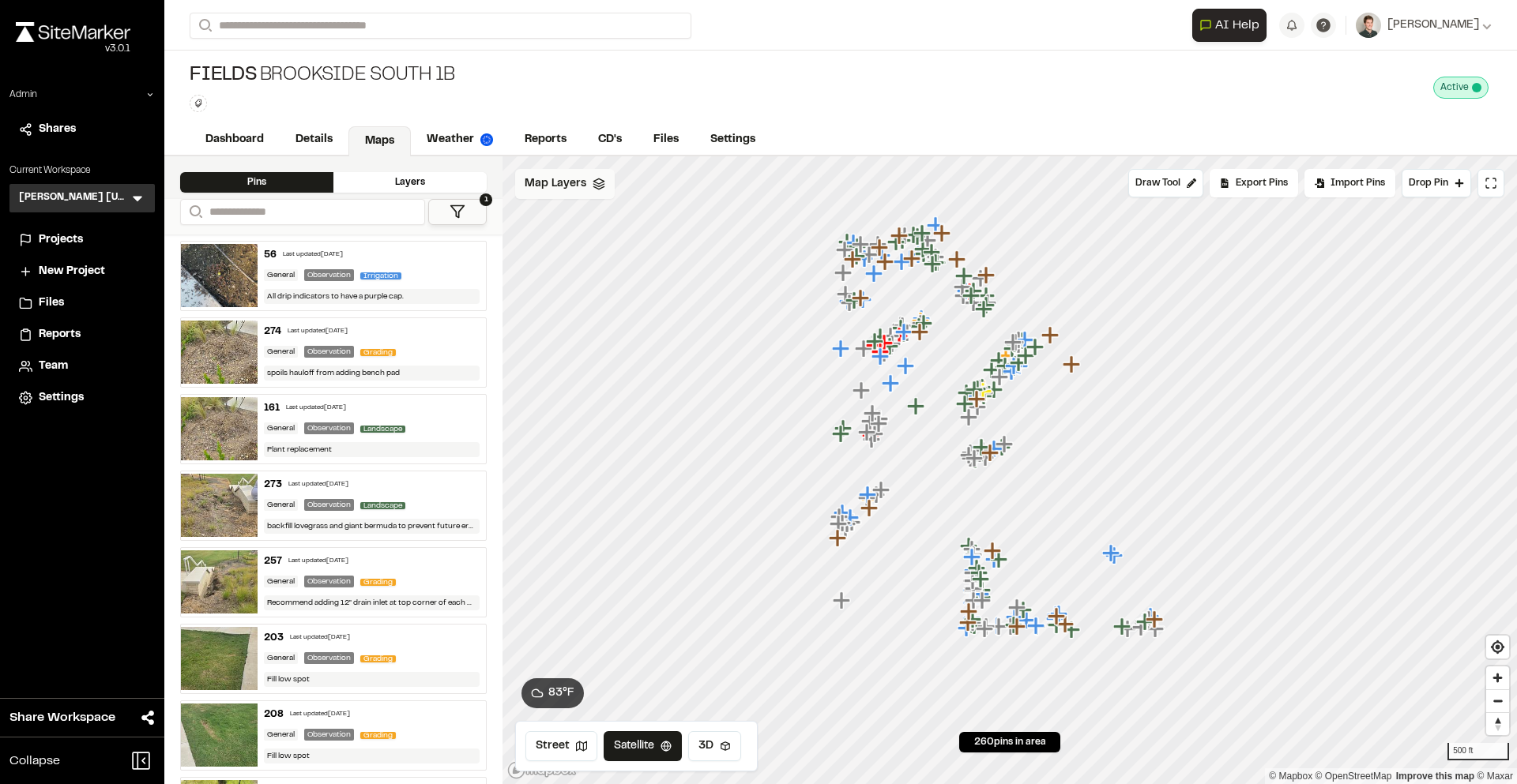
click at [574, 188] on span "Map Layers" at bounding box center [556, 184] width 62 height 17
click at [600, 236] on div "NearMap [DATE]" at bounding box center [623, 250] width 242 height 33
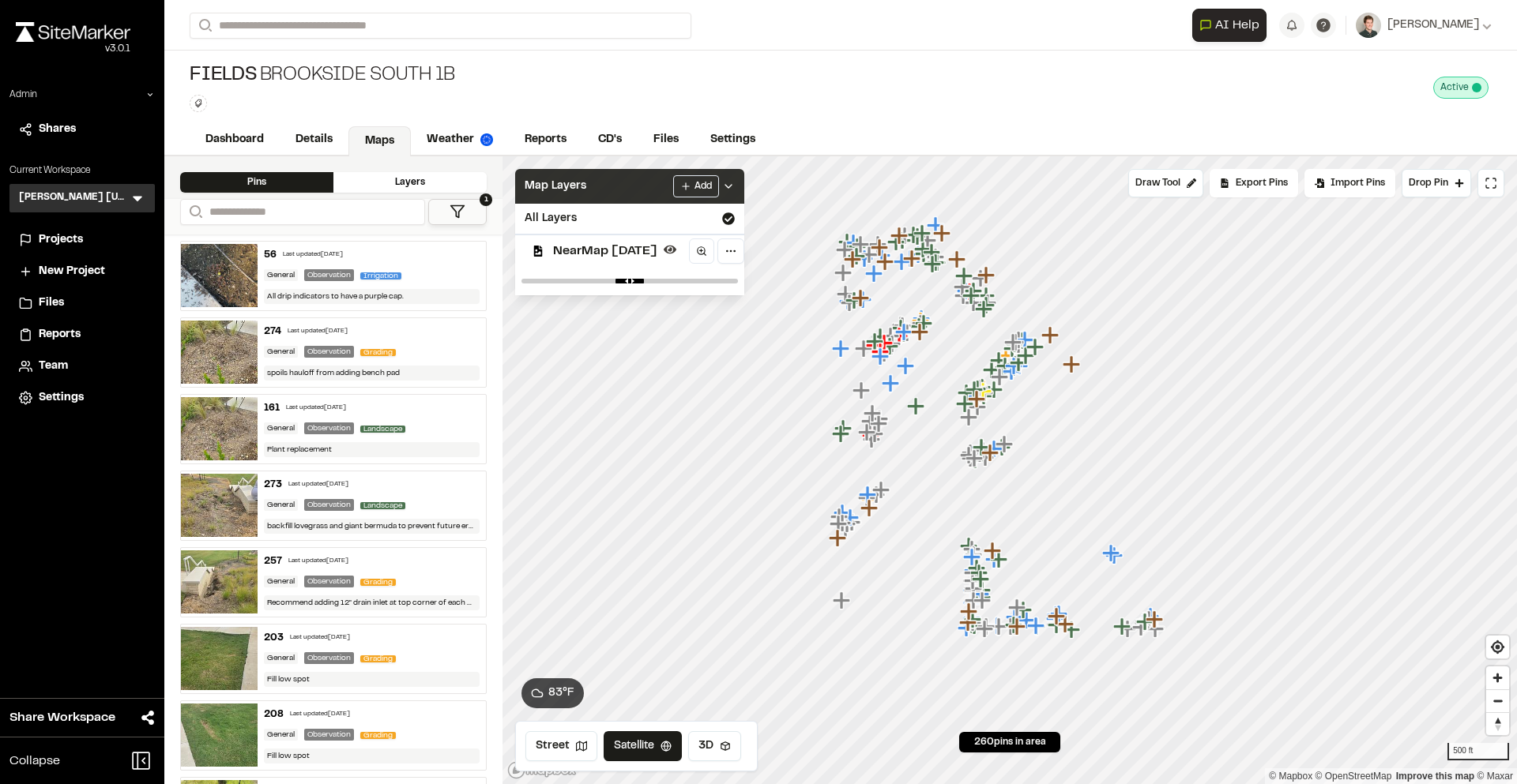
click at [615, 188] on div "Map Layers Add" at bounding box center [630, 186] width 229 height 34
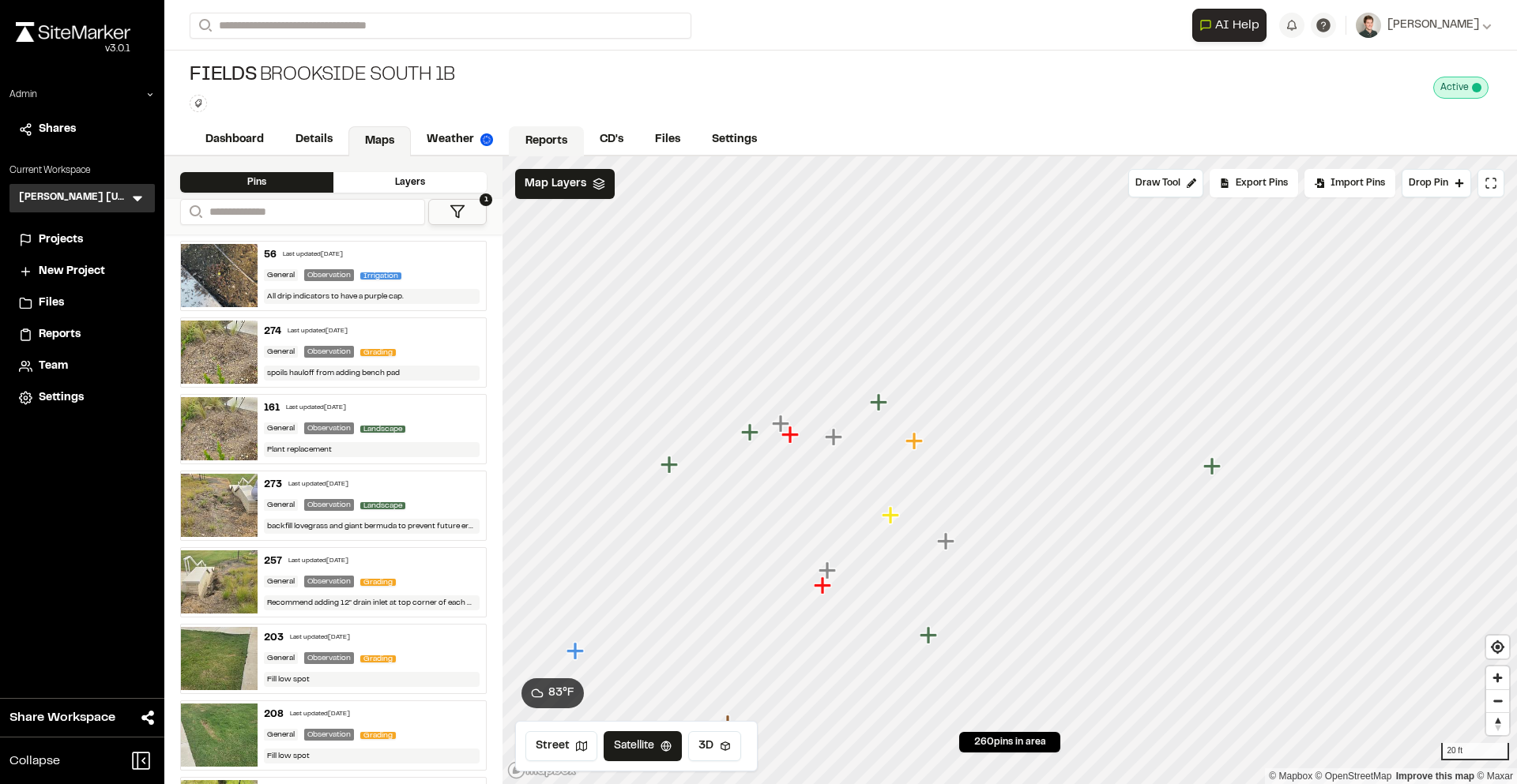
click at [554, 127] on link "Reports" at bounding box center [546, 142] width 75 height 30
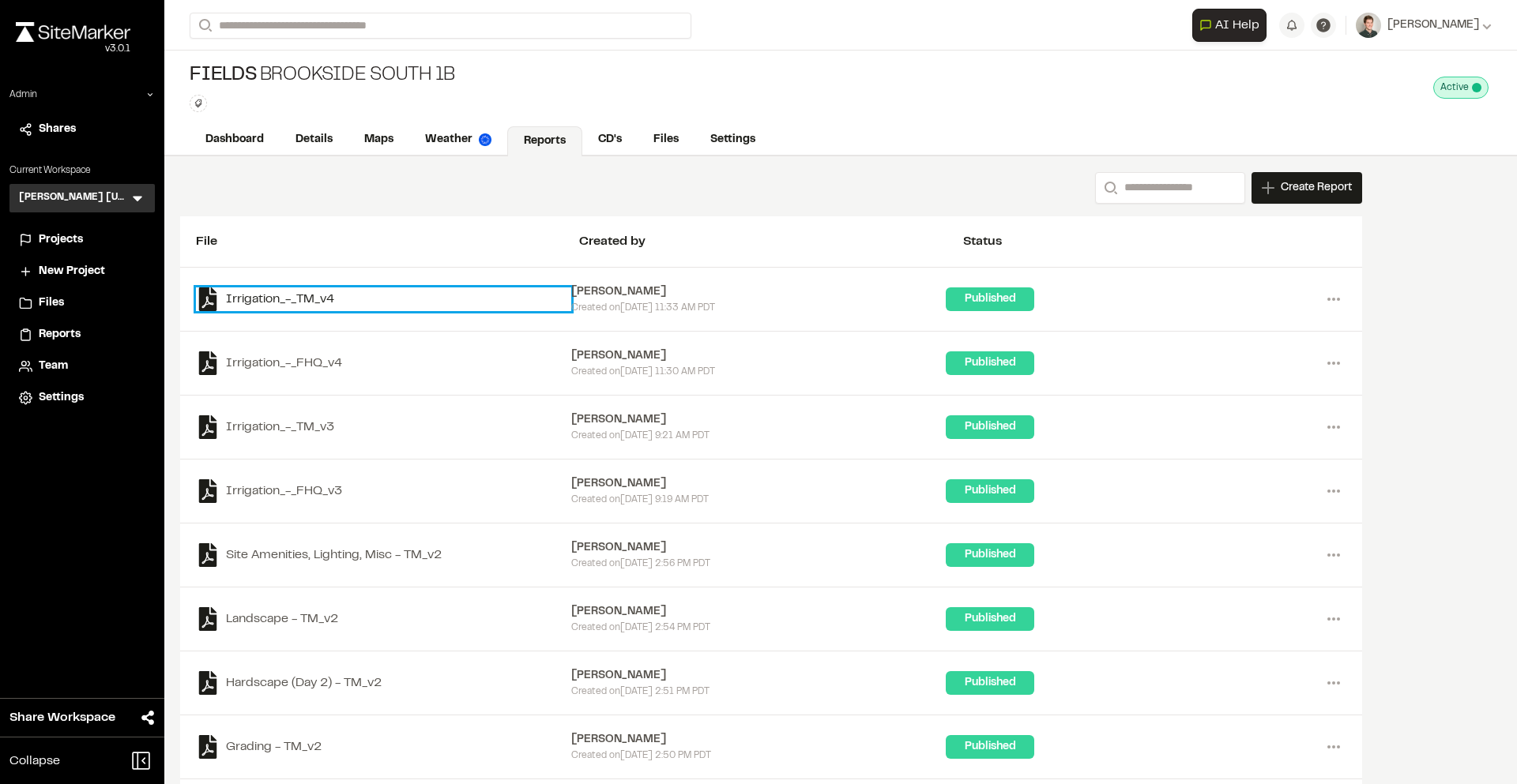
click at [308, 298] on link "Irrigation_-_TM_v4" at bounding box center [384, 299] width 375 height 24
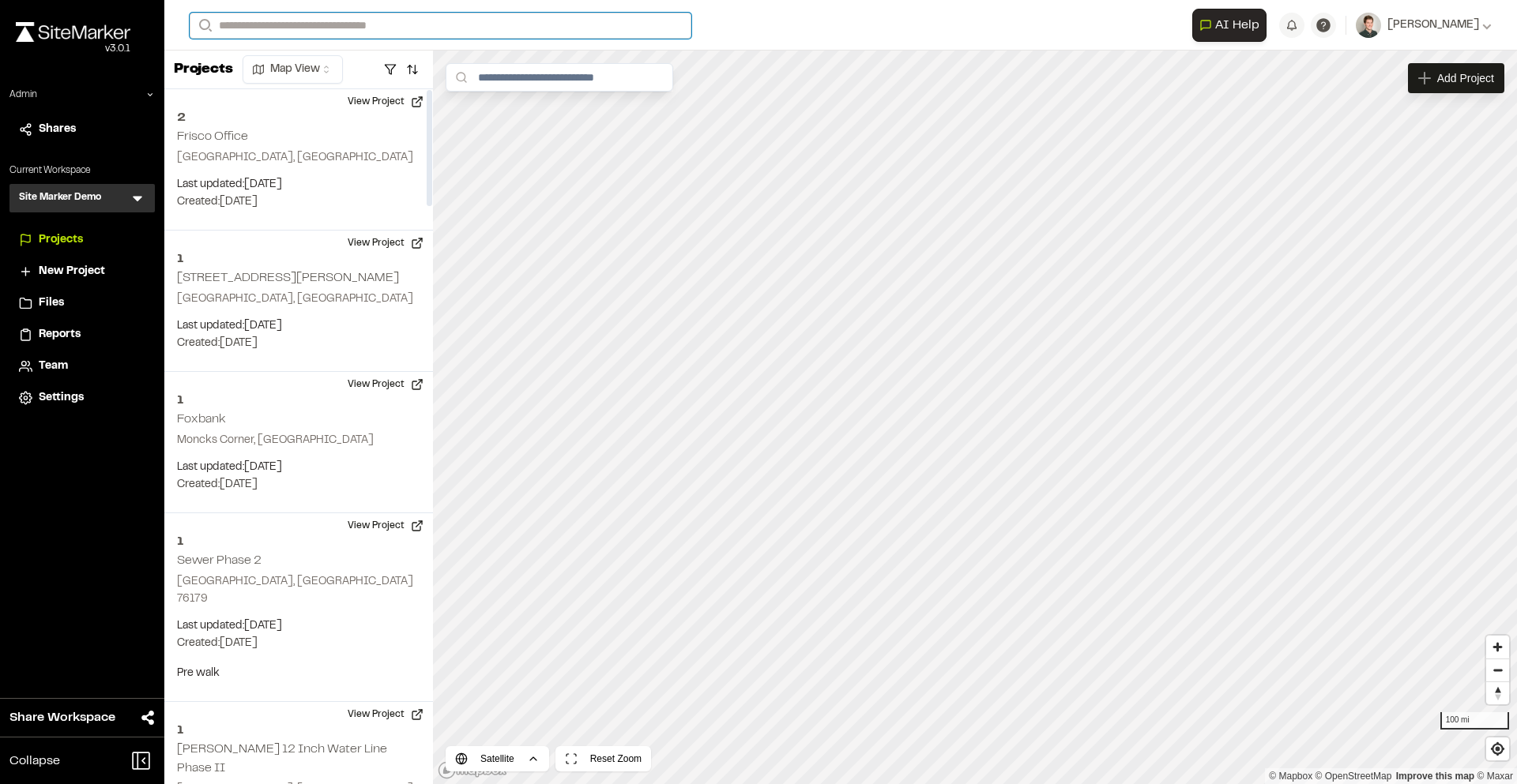
click at [293, 31] on input "Search" at bounding box center [440, 25] width 502 height 26
type input "**"
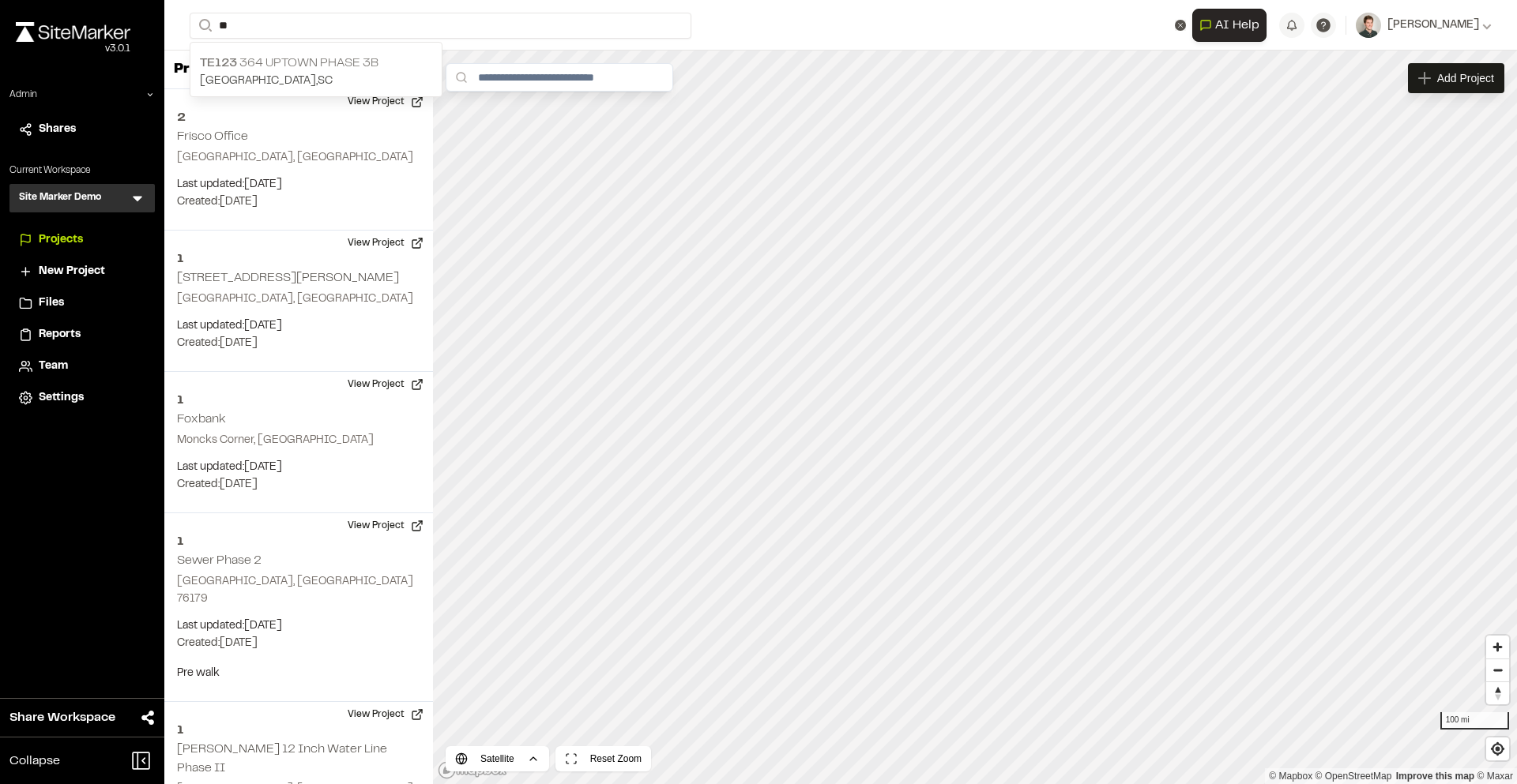
click at [341, 76] on p "[GEOGRAPHIC_DATA] , [GEOGRAPHIC_DATA]" at bounding box center [316, 81] width 233 height 17
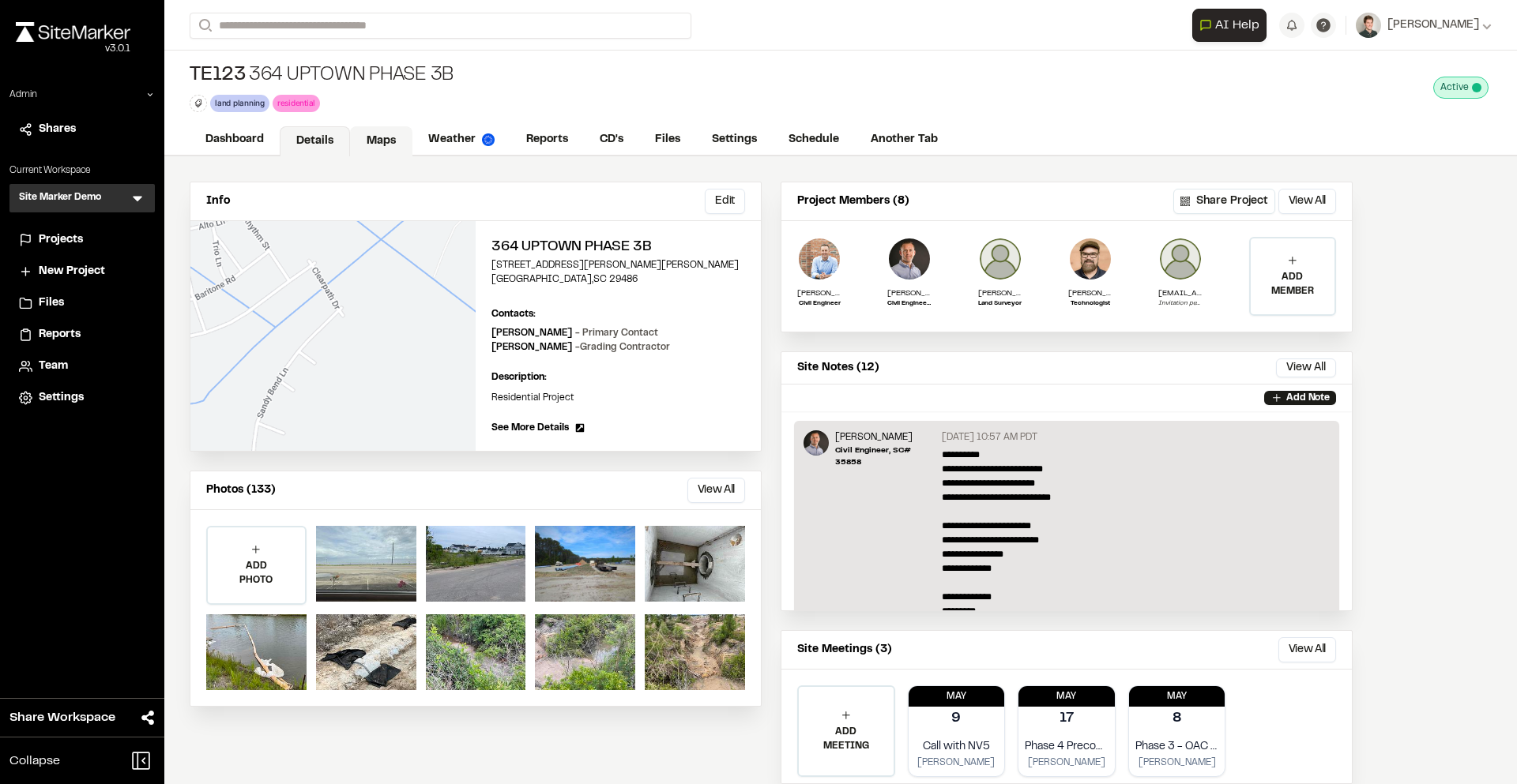
click at [379, 139] on link "Maps" at bounding box center [381, 142] width 63 height 30
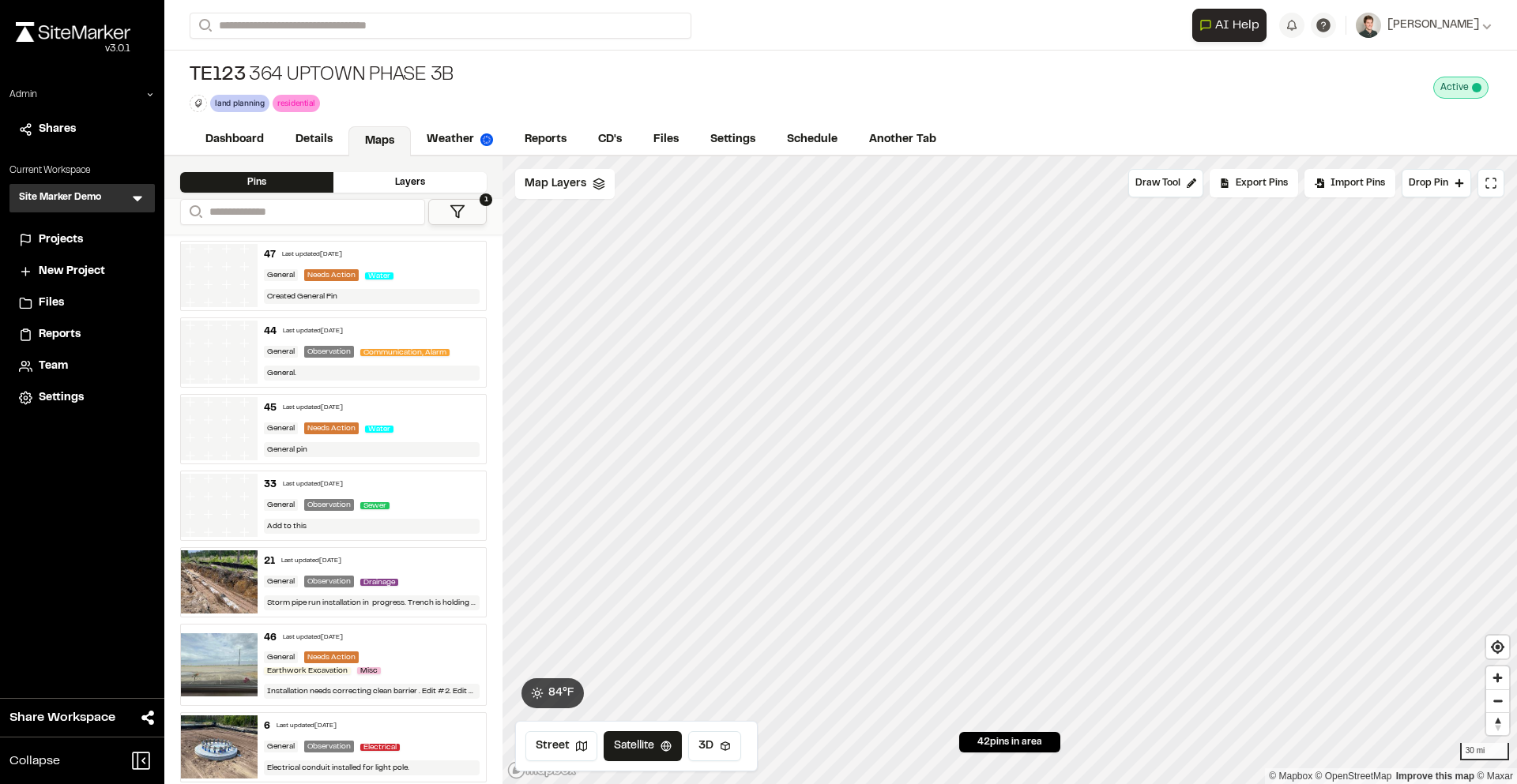
click at [886, 34] on div "**********" at bounding box center [840, 392] width 1353 height 784
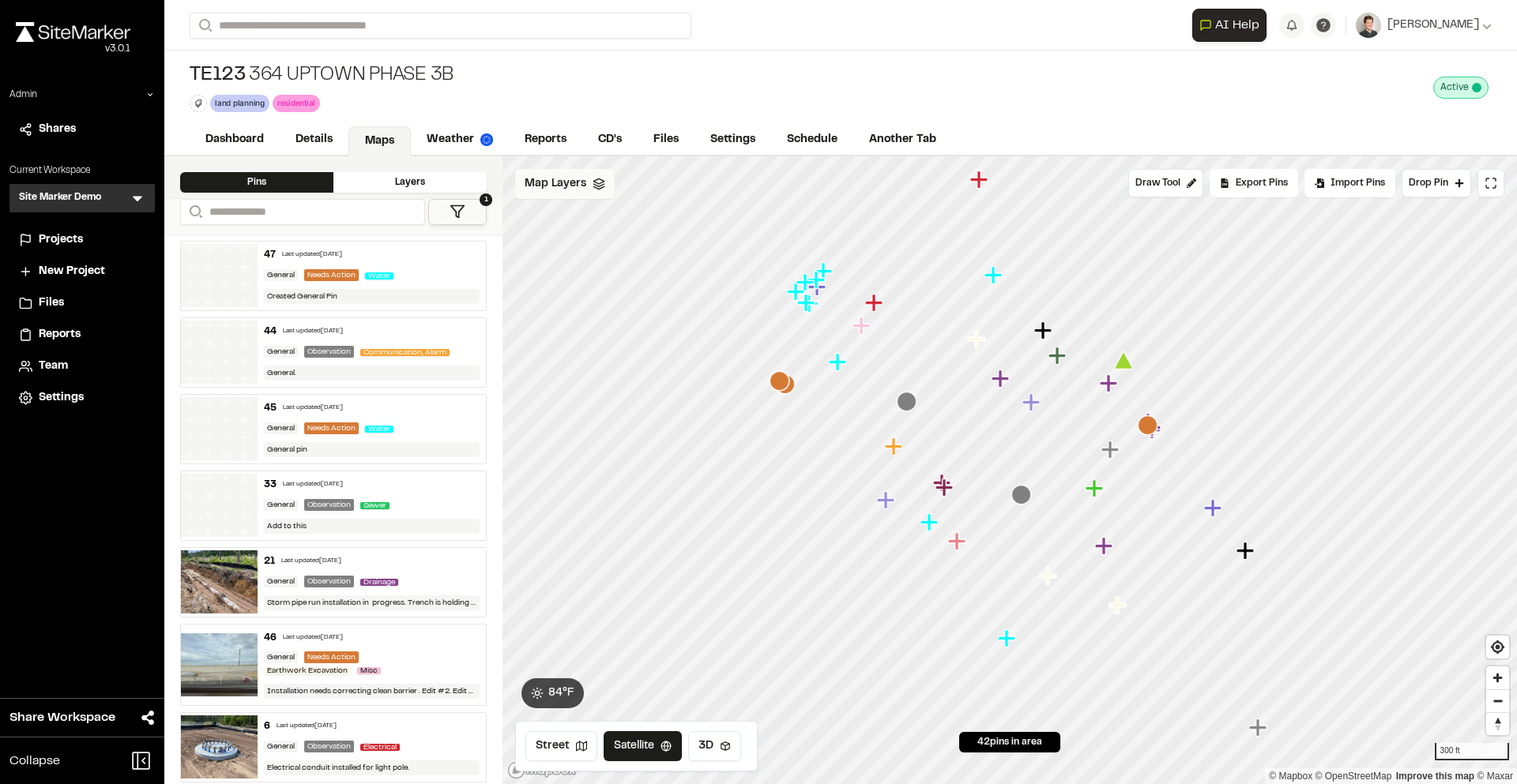
click at [579, 191] on div "Map Layers" at bounding box center [565, 184] width 99 height 30
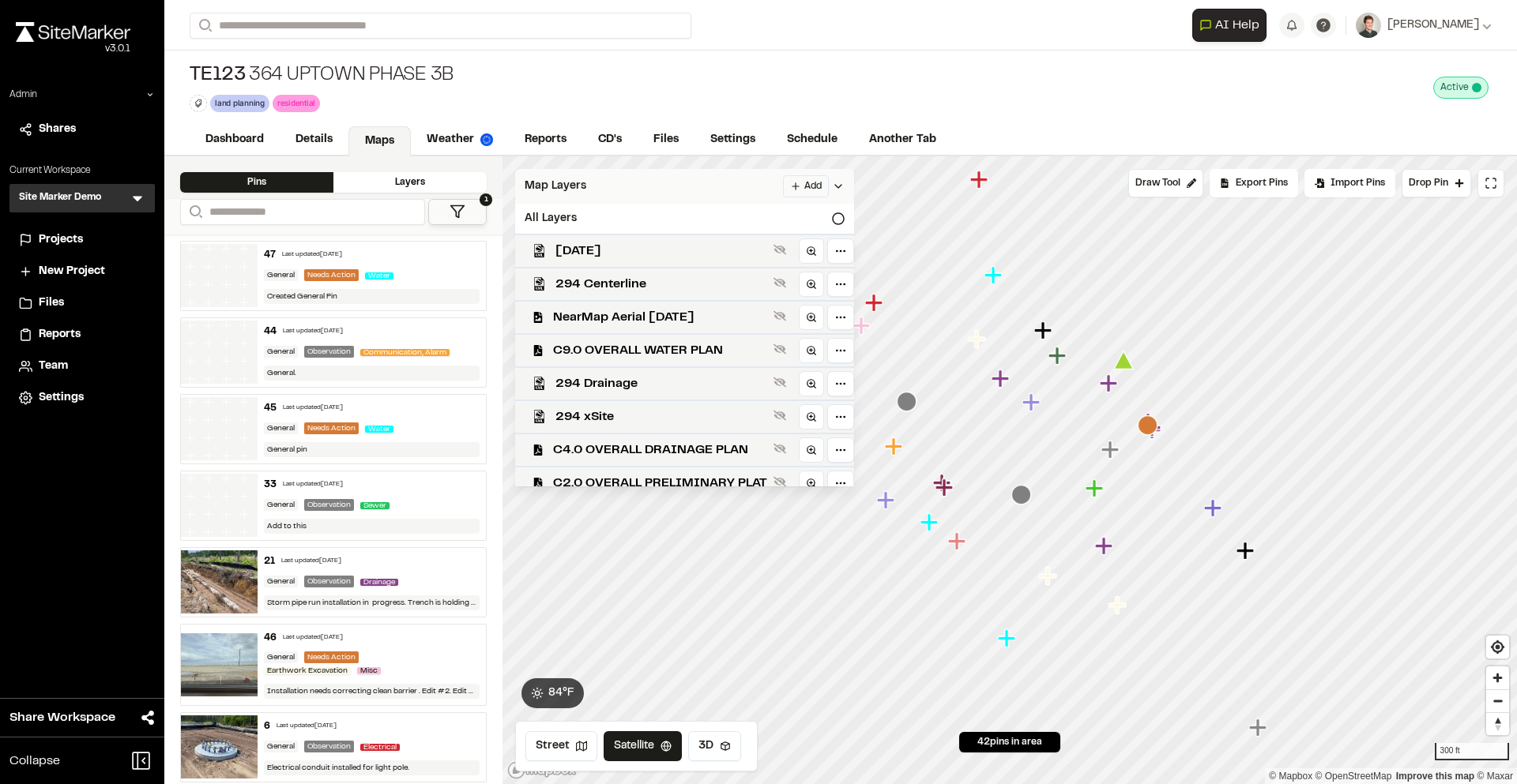
click at [673, 190] on div "Map Layers Add" at bounding box center [685, 186] width 339 height 34
